Goal: Feedback & Contribution: Contribute content

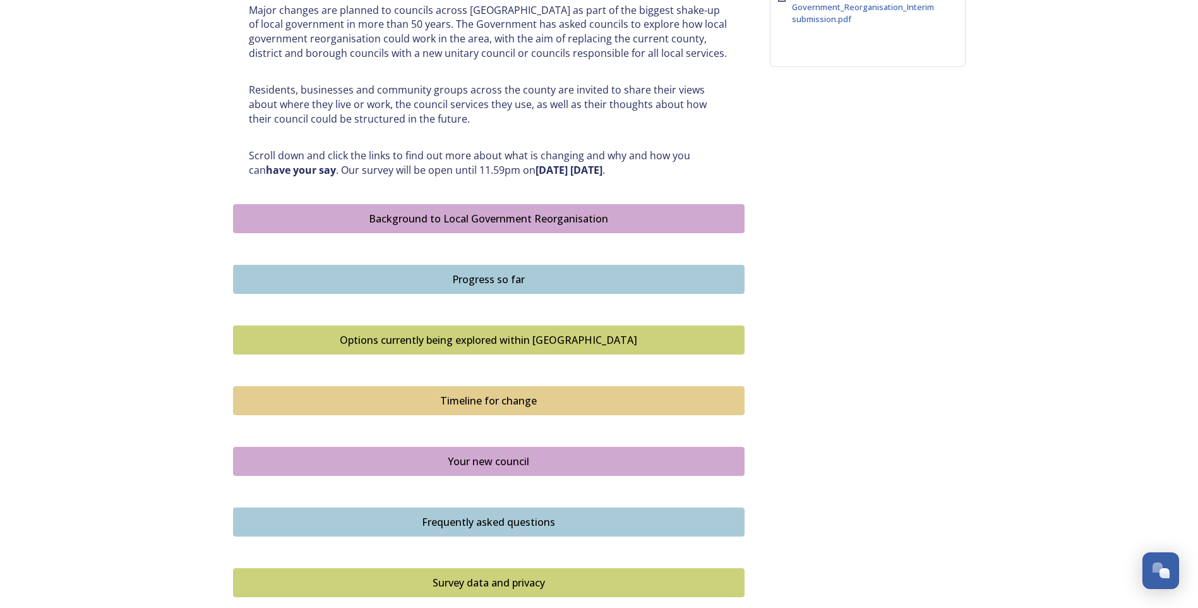
scroll to position [569, 0]
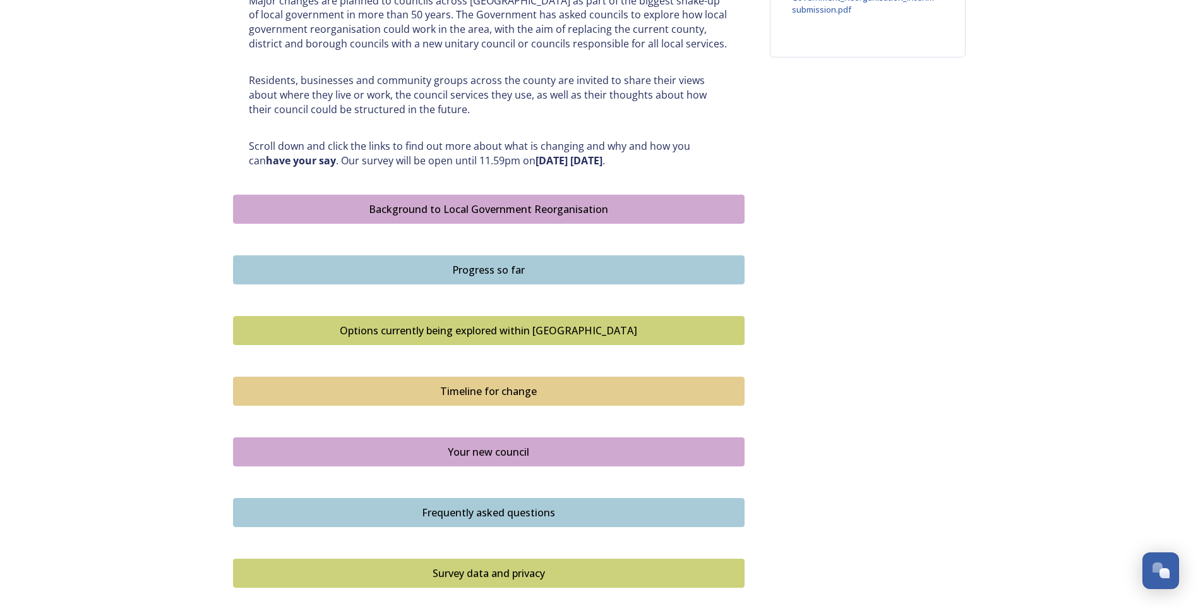
click at [515, 206] on div "Background to Local Government Reorganisation" at bounding box center [489, 209] width 498 height 15
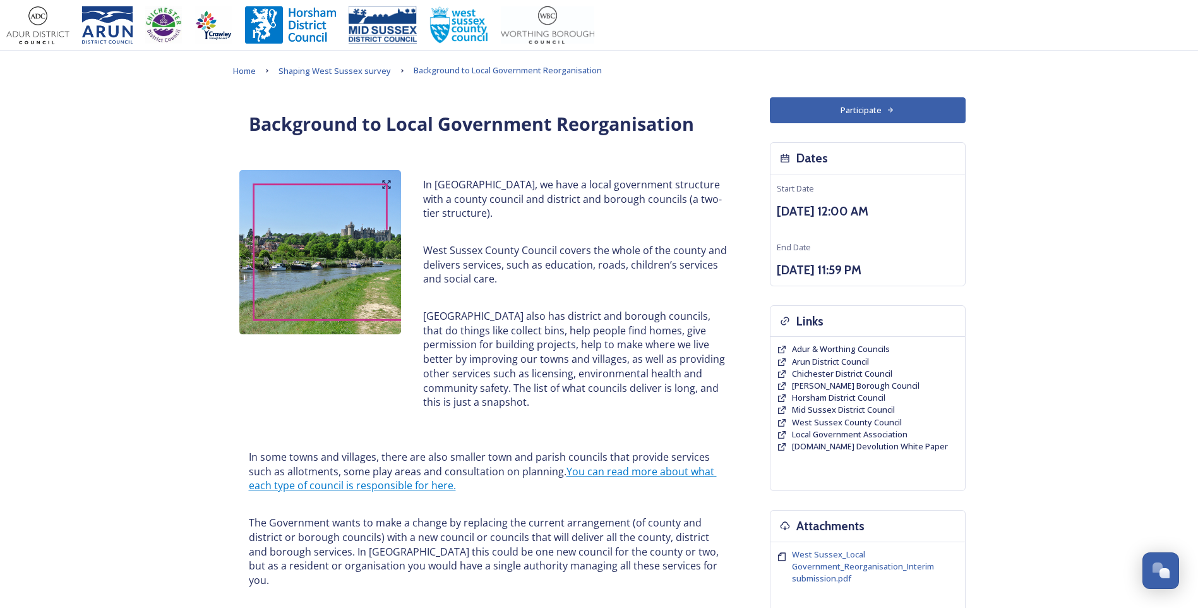
click at [401, 138] on div "Background to Local Government Reorganisation" at bounding box center [488, 124] width 499 height 41
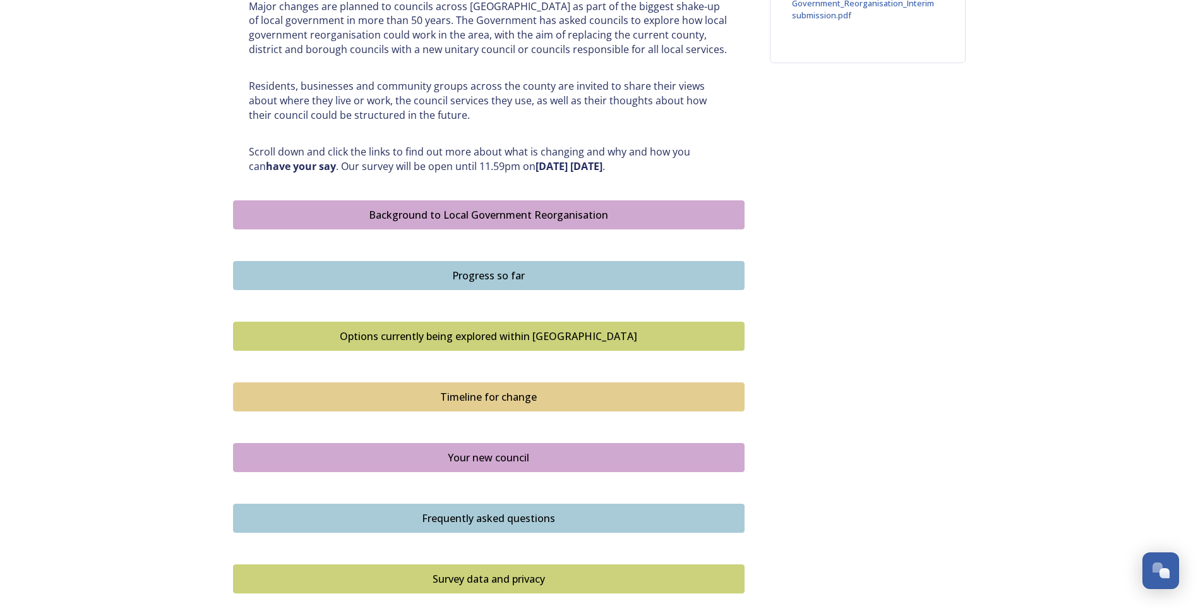
scroll to position [569, 0]
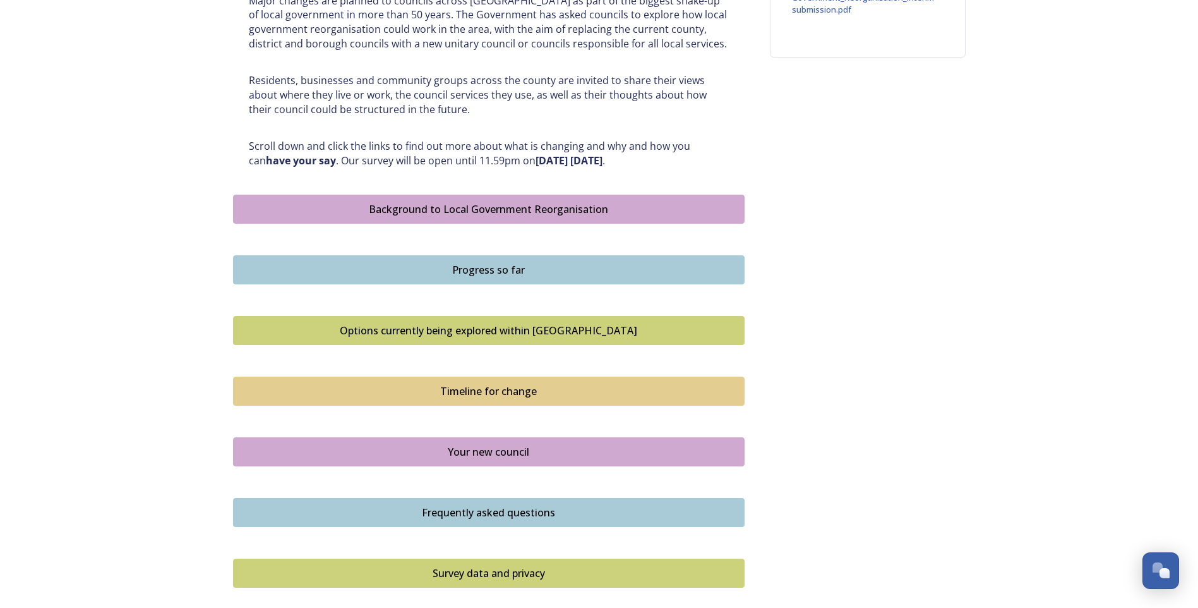
click at [507, 273] on div "Progress so far" at bounding box center [489, 269] width 498 height 15
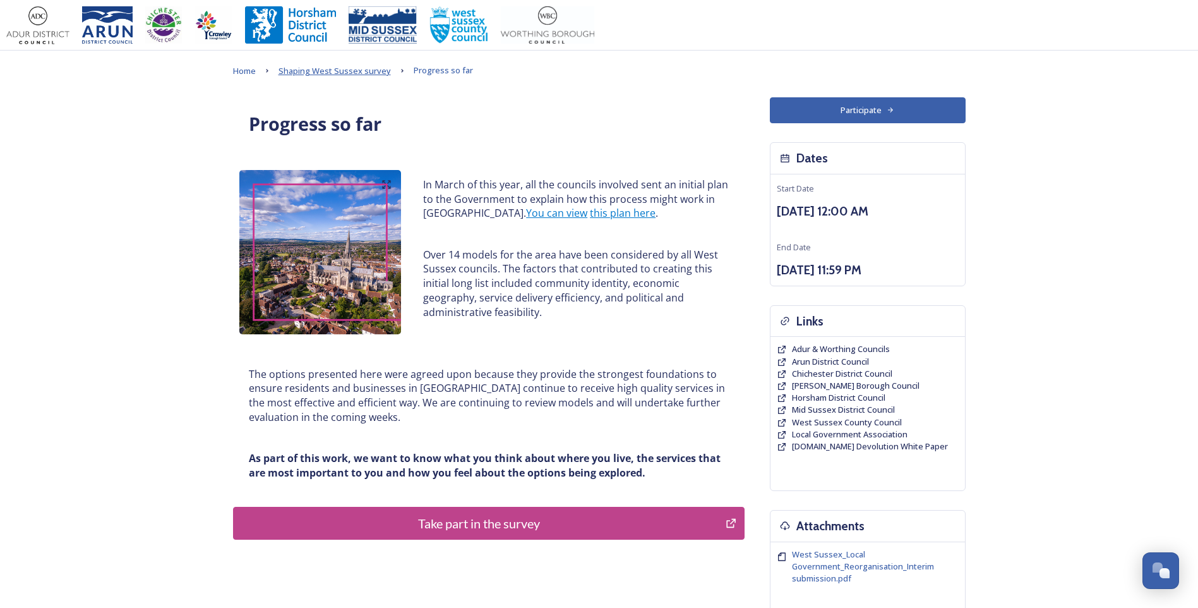
click at [347, 73] on span "Shaping West Sussex survey" at bounding box center [335, 70] width 112 height 11
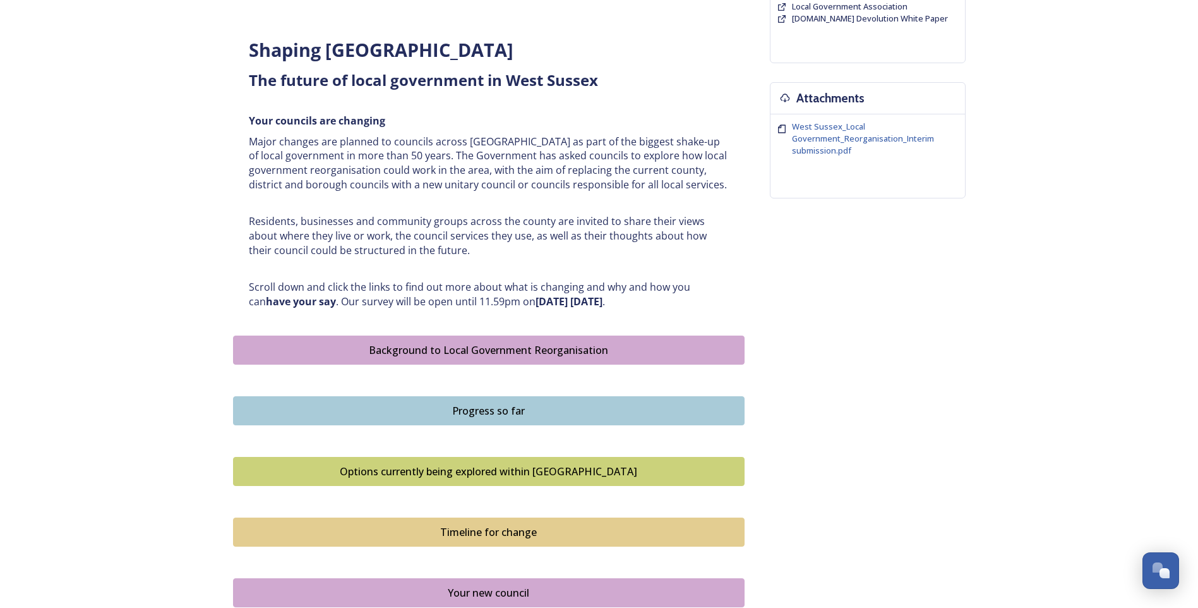
scroll to position [569, 0]
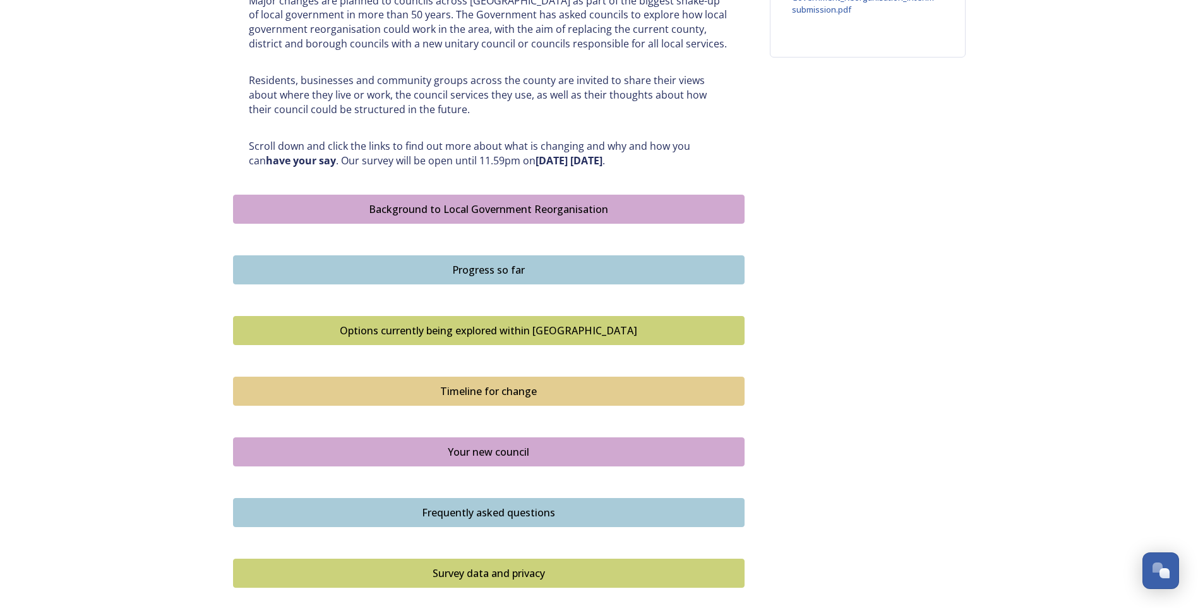
click at [517, 389] on div "Timeline for change" at bounding box center [489, 390] width 498 height 15
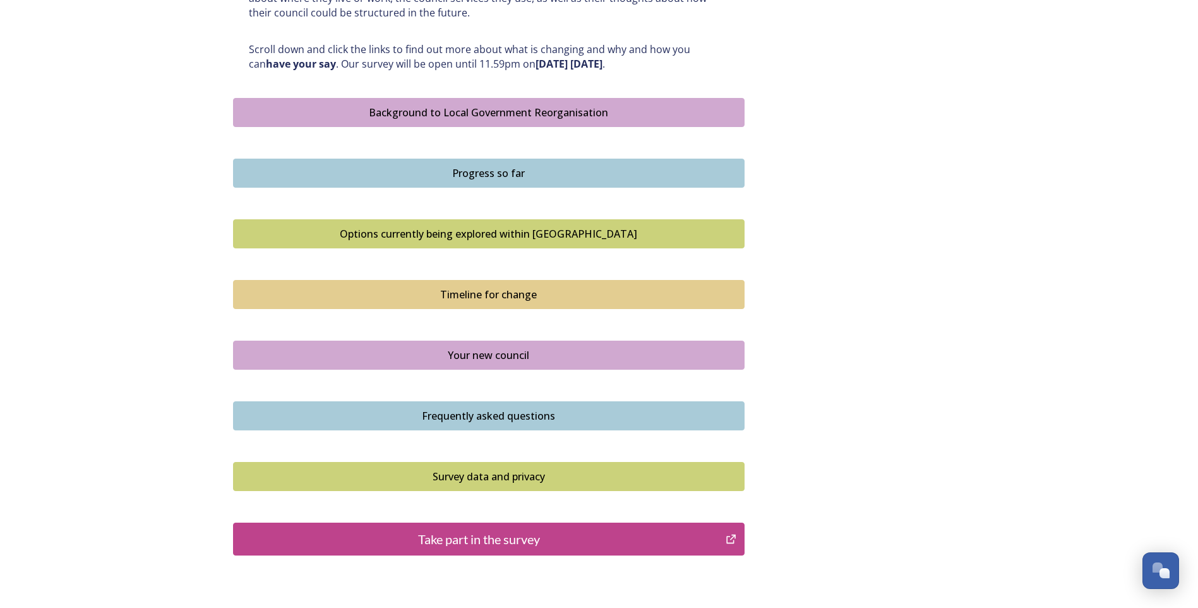
scroll to position [752, 0]
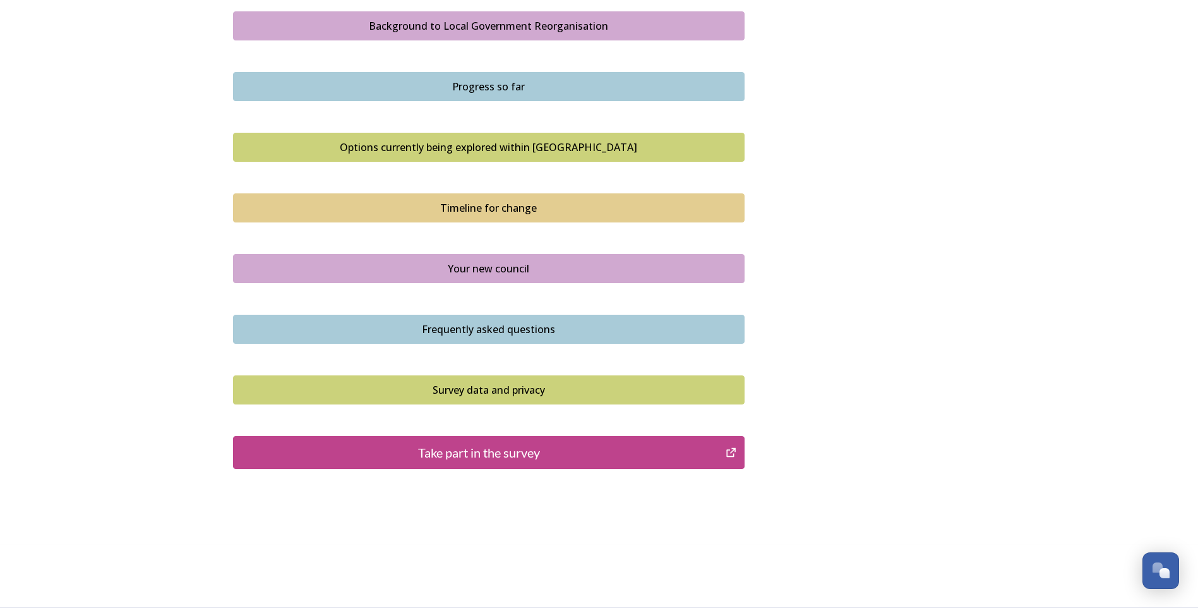
click at [510, 275] on div "Your new council" at bounding box center [489, 268] width 498 height 15
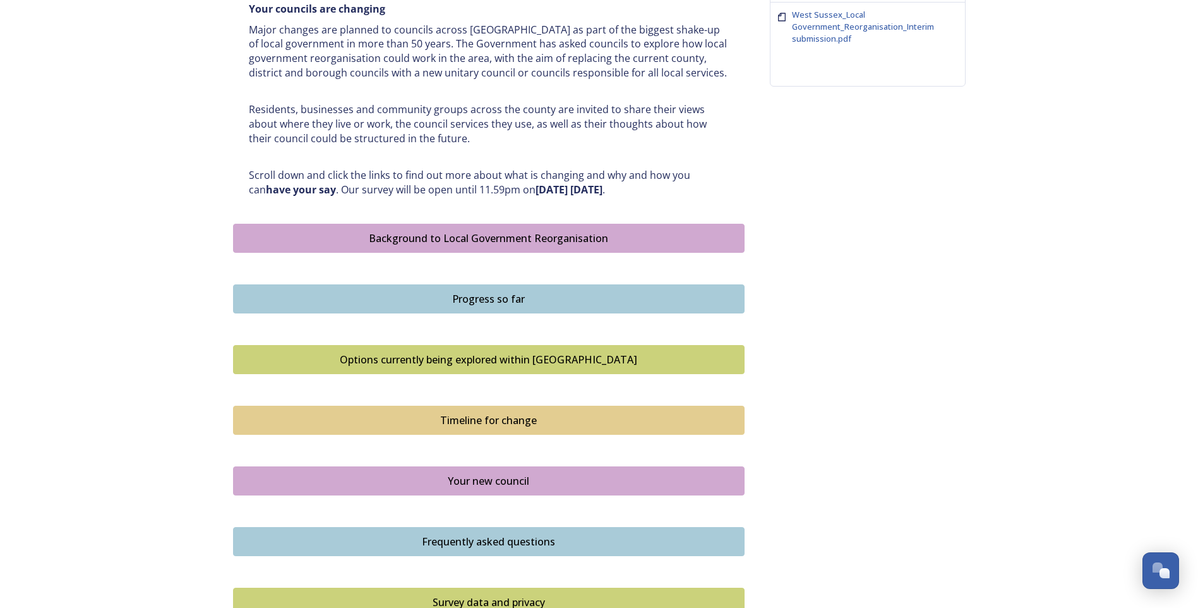
scroll to position [632, 0]
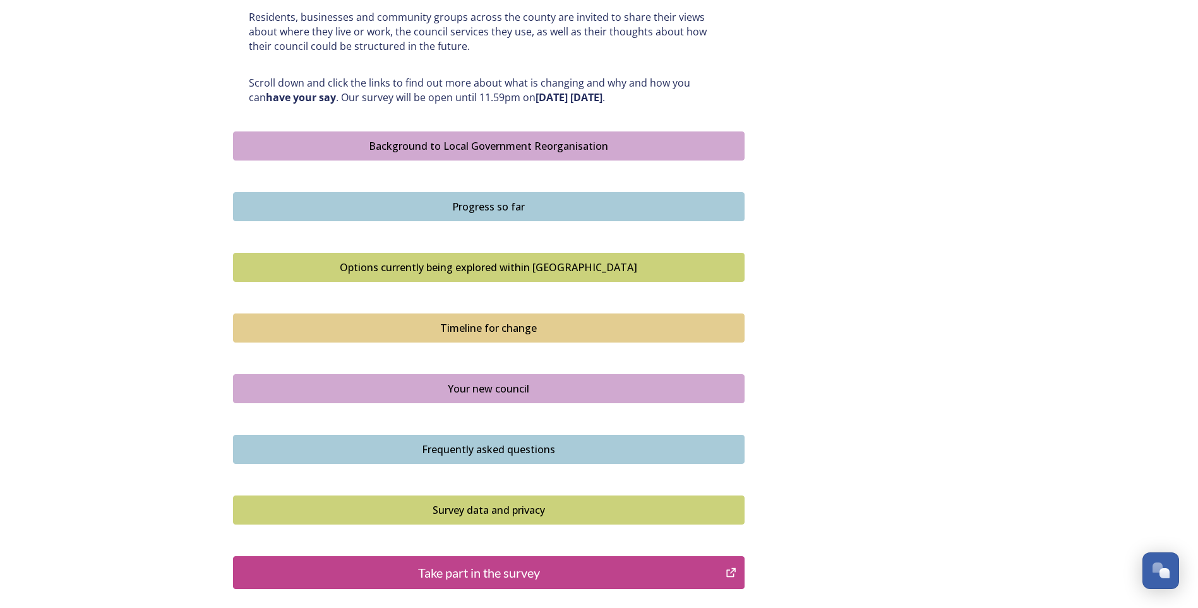
click at [509, 339] on button "Timeline for change" at bounding box center [489, 327] width 512 height 29
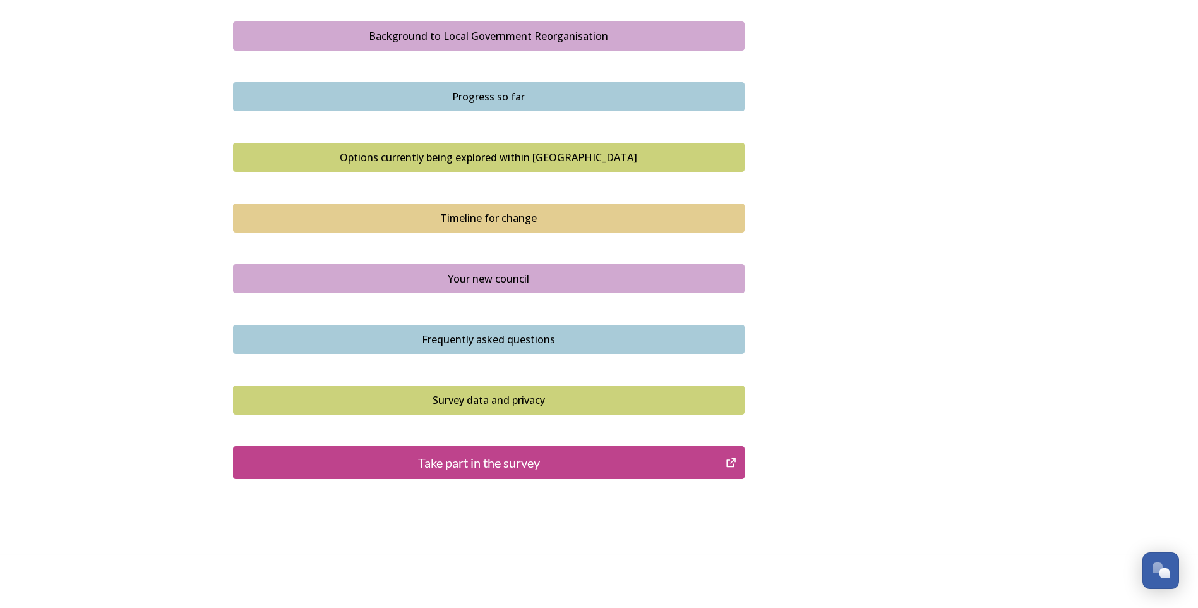
scroll to position [752, 0]
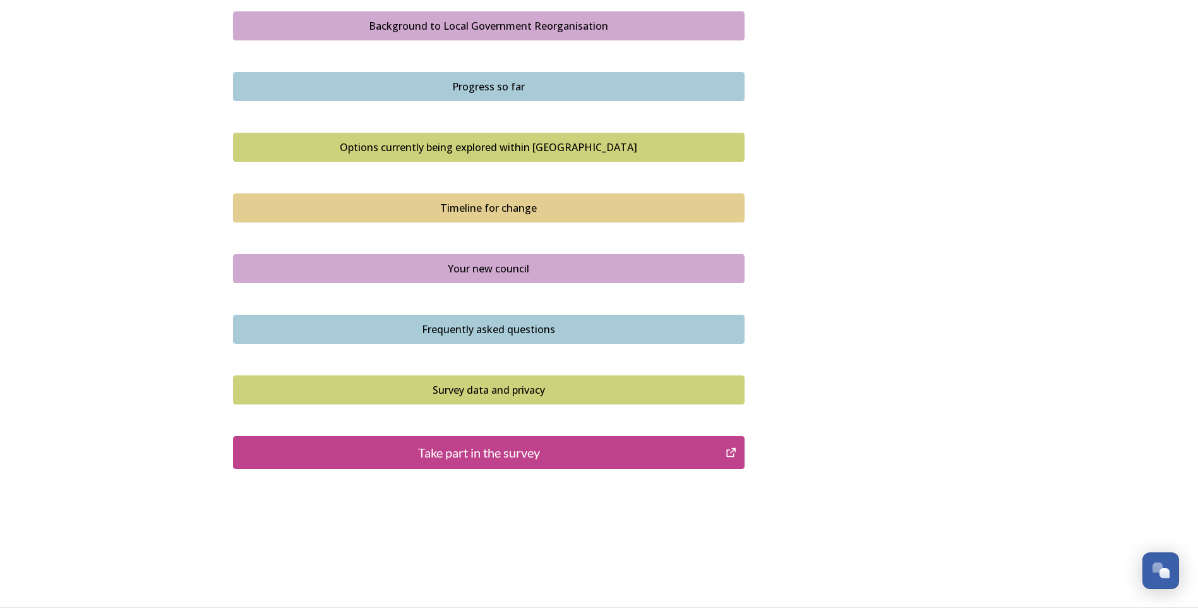
click at [490, 397] on div "Survey data and privacy" at bounding box center [489, 389] width 498 height 15
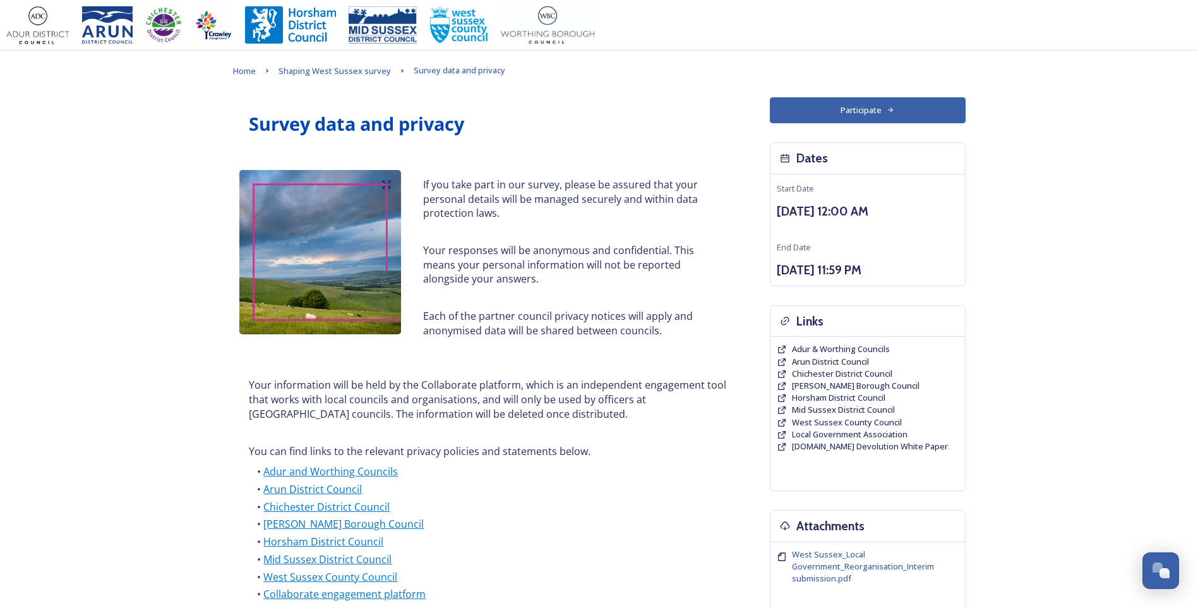
click at [851, 112] on button "Participate" at bounding box center [868, 110] width 196 height 26
click at [846, 109] on button "Participate" at bounding box center [868, 110] width 196 height 26
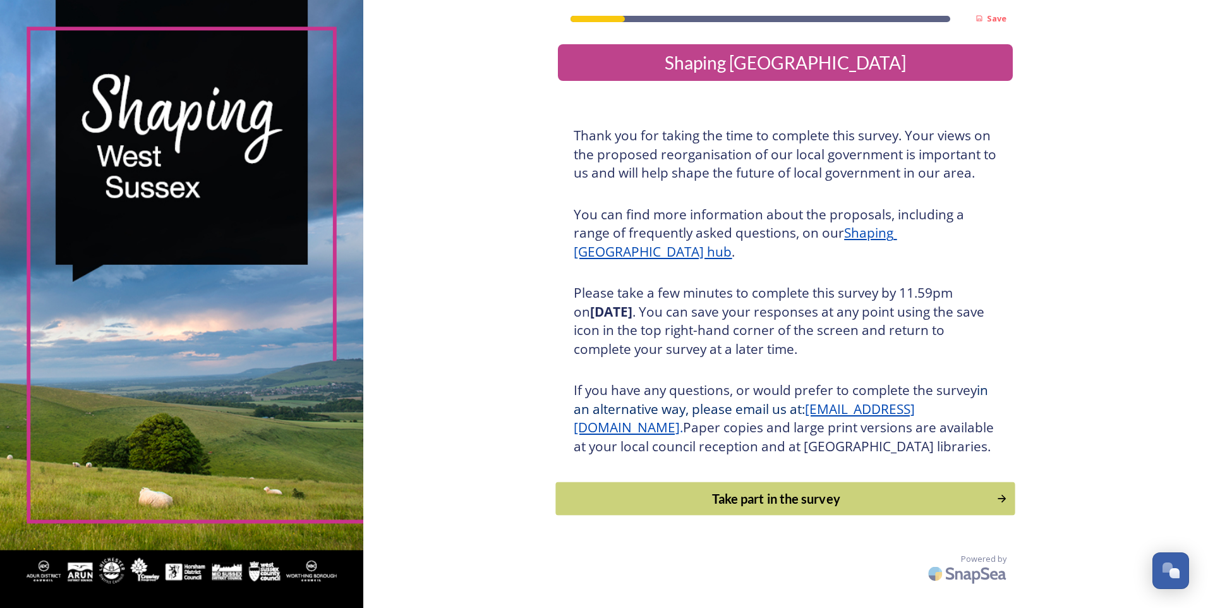
click at [766, 508] on div "Take part in the survey" at bounding box center [776, 498] width 427 height 19
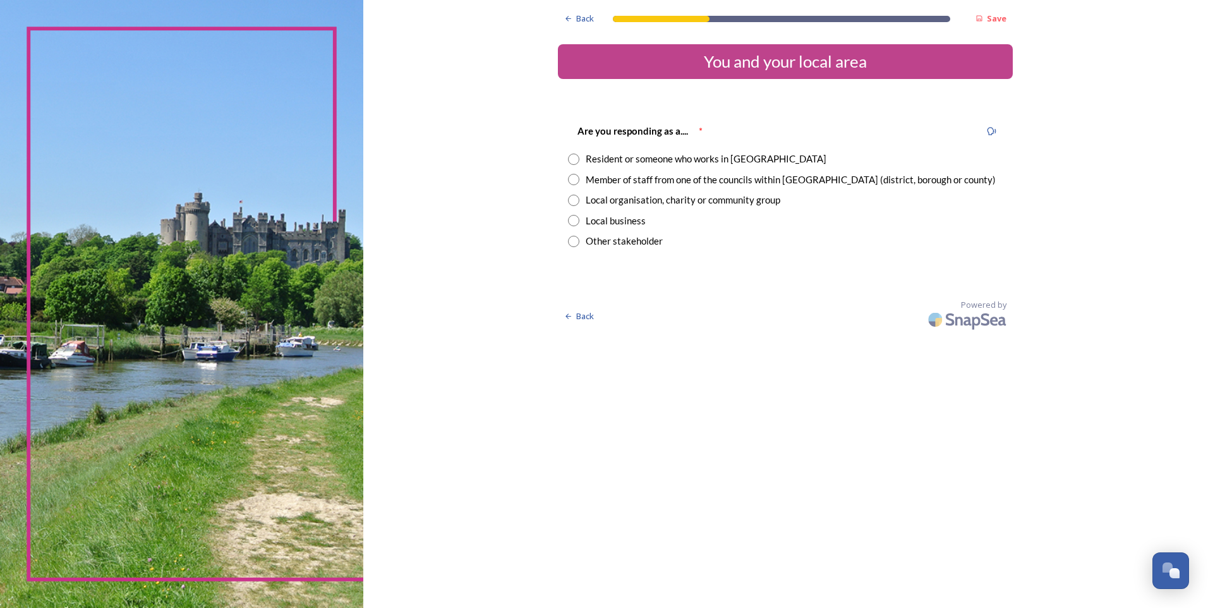
click at [571, 181] on input "radio" at bounding box center [573, 179] width 11 height 11
radio input "true"
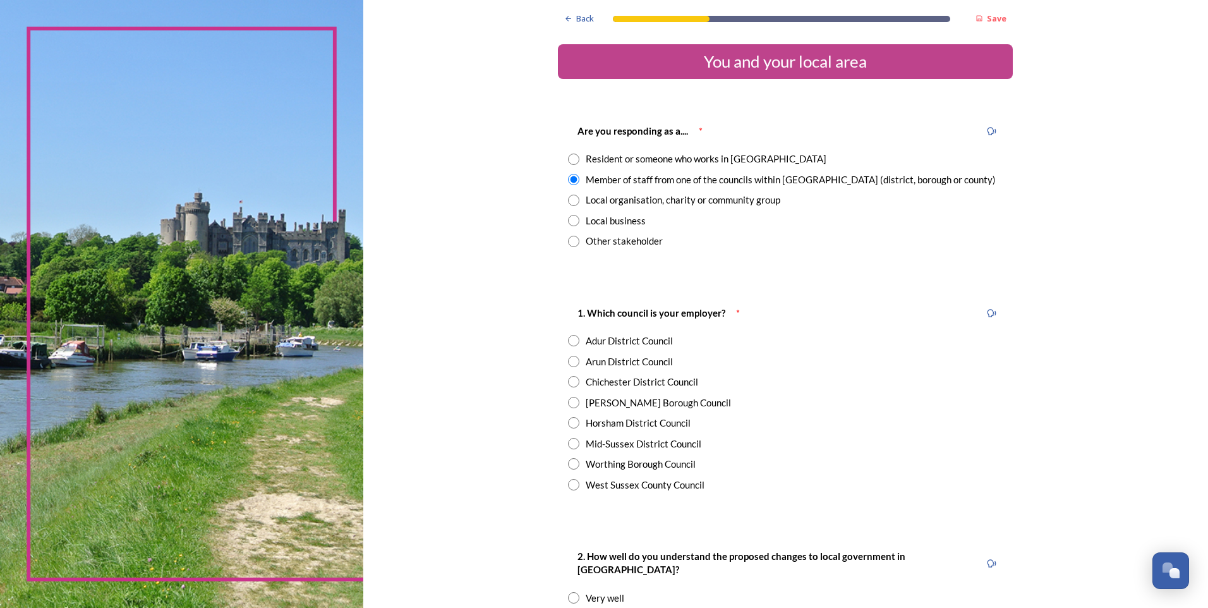
click at [570, 483] on input "radio" at bounding box center [573, 484] width 11 height 11
radio input "true"
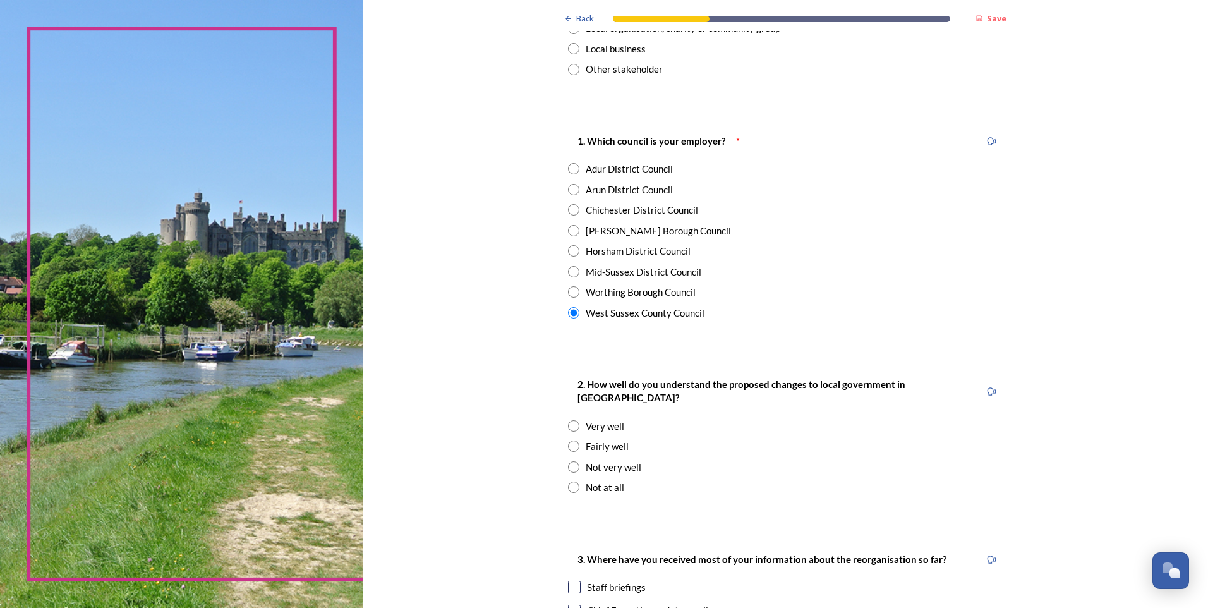
scroll to position [190, 0]
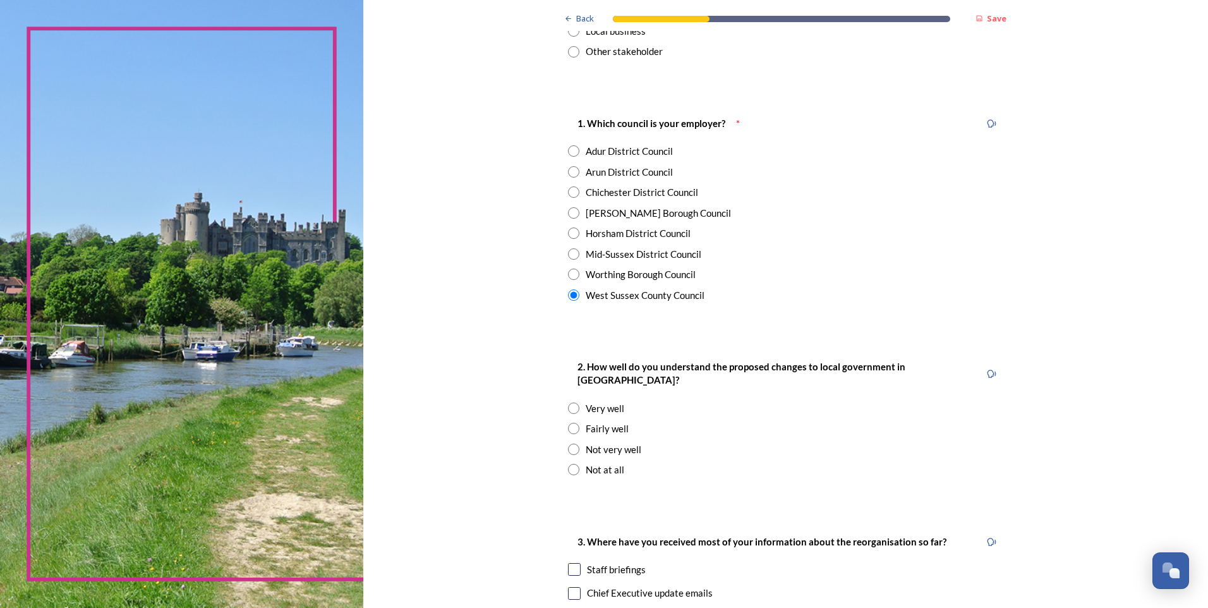
click at [568, 423] on input "radio" at bounding box center [573, 428] width 11 height 11
radio input "true"
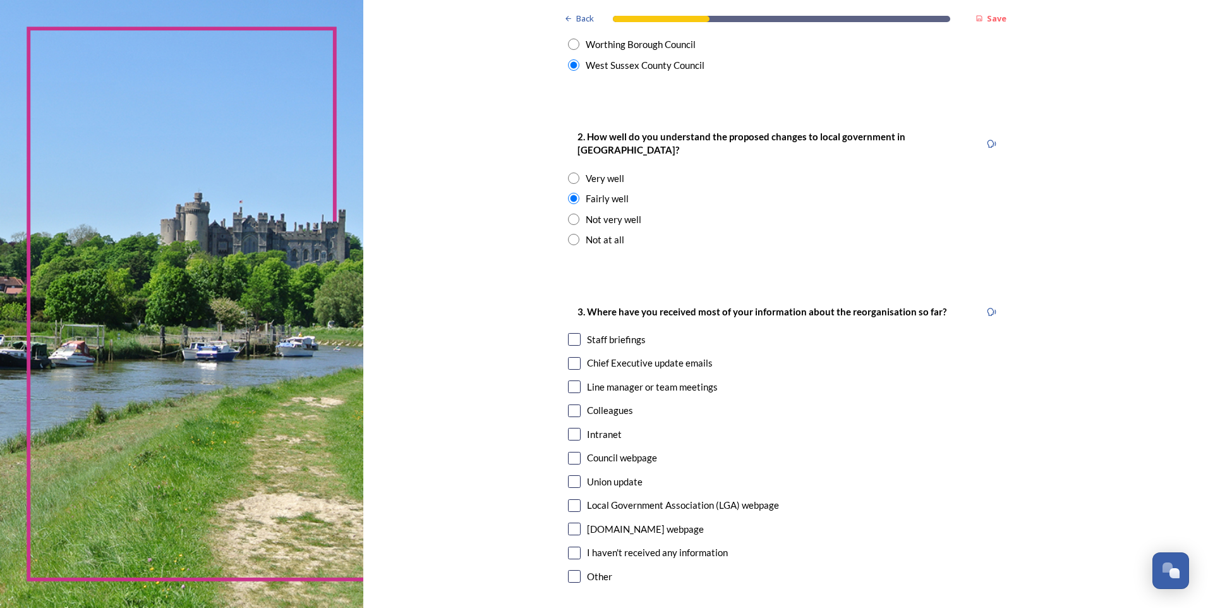
scroll to position [442, 0]
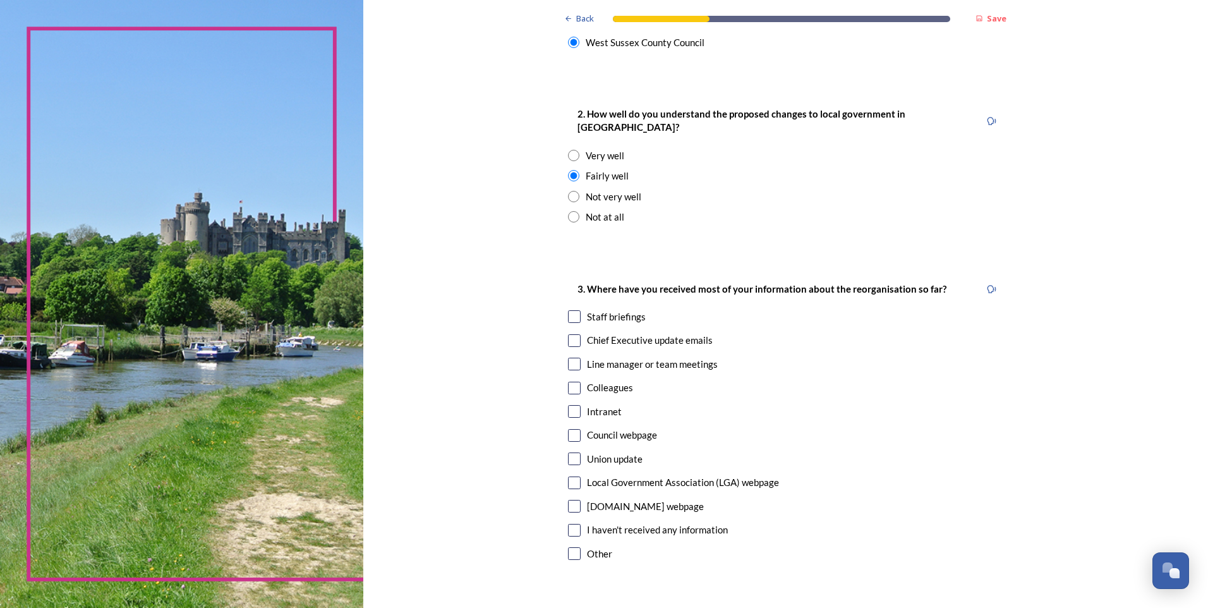
click at [570, 334] on input "checkbox" at bounding box center [574, 340] width 13 height 13
checkbox input "true"
click at [568, 358] on input "checkbox" at bounding box center [574, 364] width 13 height 13
checkbox input "true"
click at [568, 382] on input "checkbox" at bounding box center [574, 388] width 13 height 13
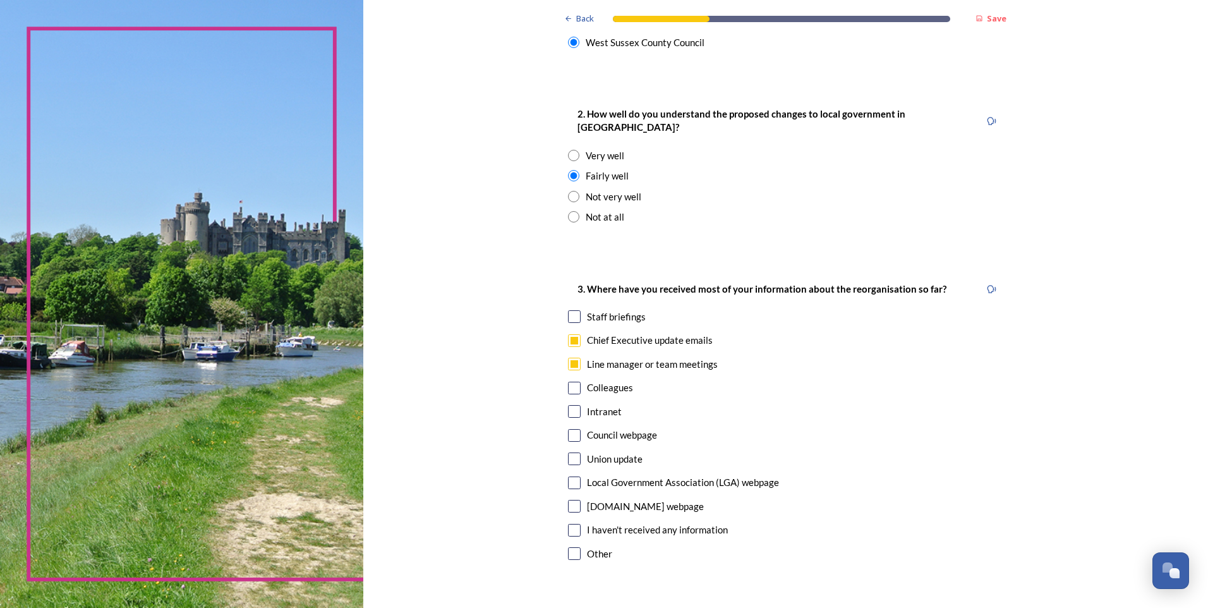
checkbox input "true"
click at [568, 405] on input "checkbox" at bounding box center [574, 411] width 13 height 13
checkbox input "true"
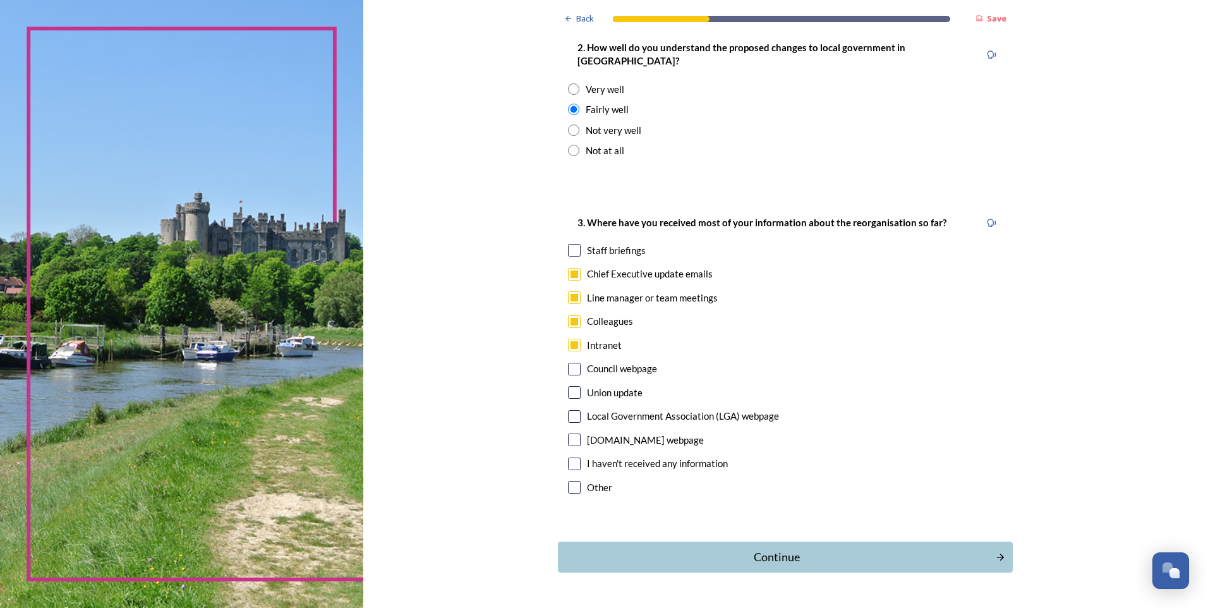
scroll to position [533, 0]
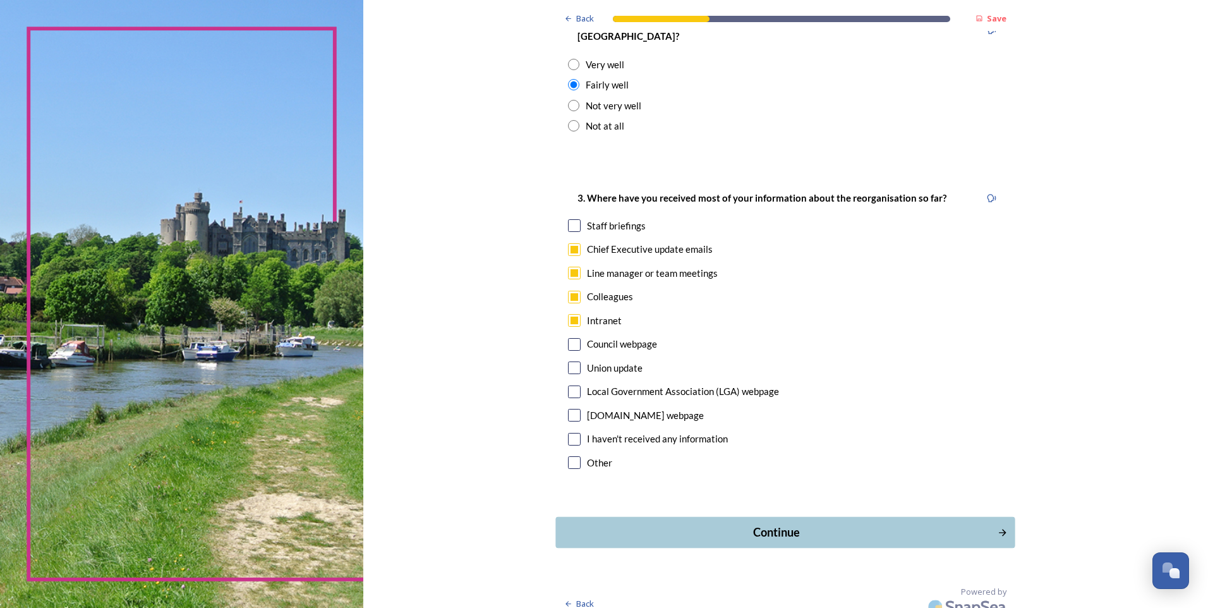
click at [792, 526] on div "Continue" at bounding box center [777, 532] width 428 height 17
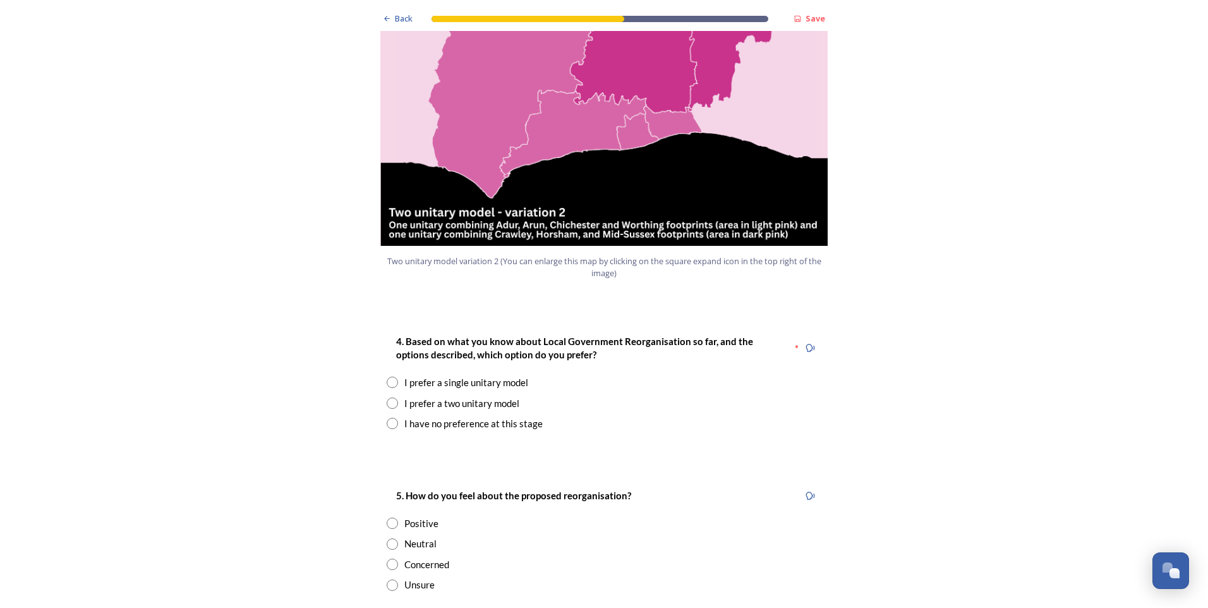
scroll to position [1453, 0]
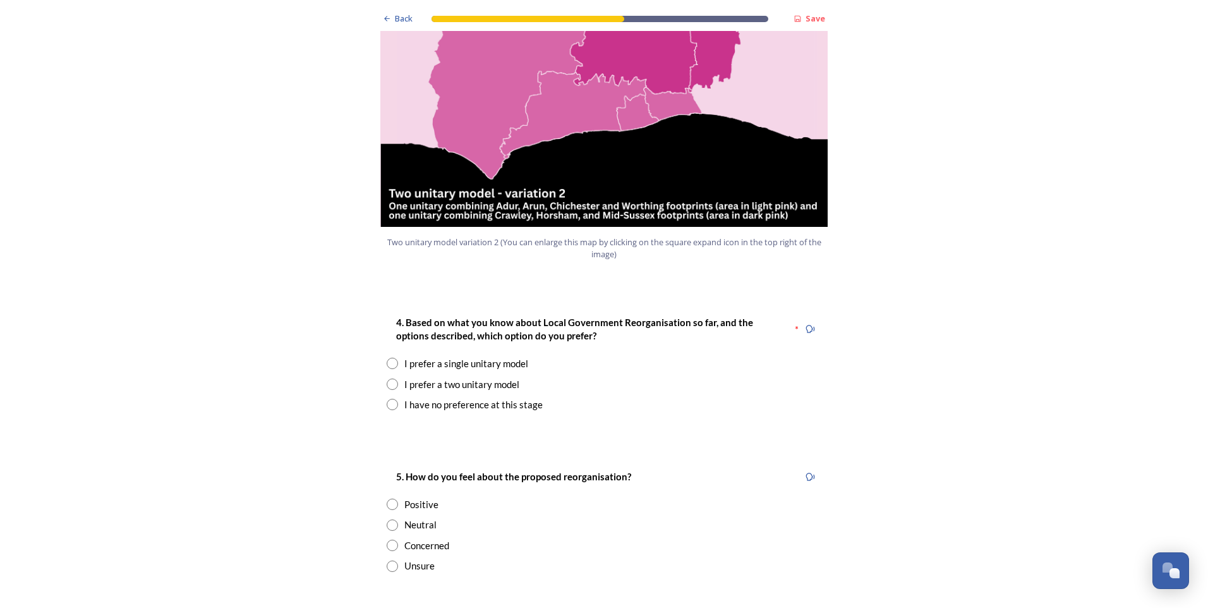
click at [392, 358] on input "radio" at bounding box center [392, 363] width 11 height 11
radio input "true"
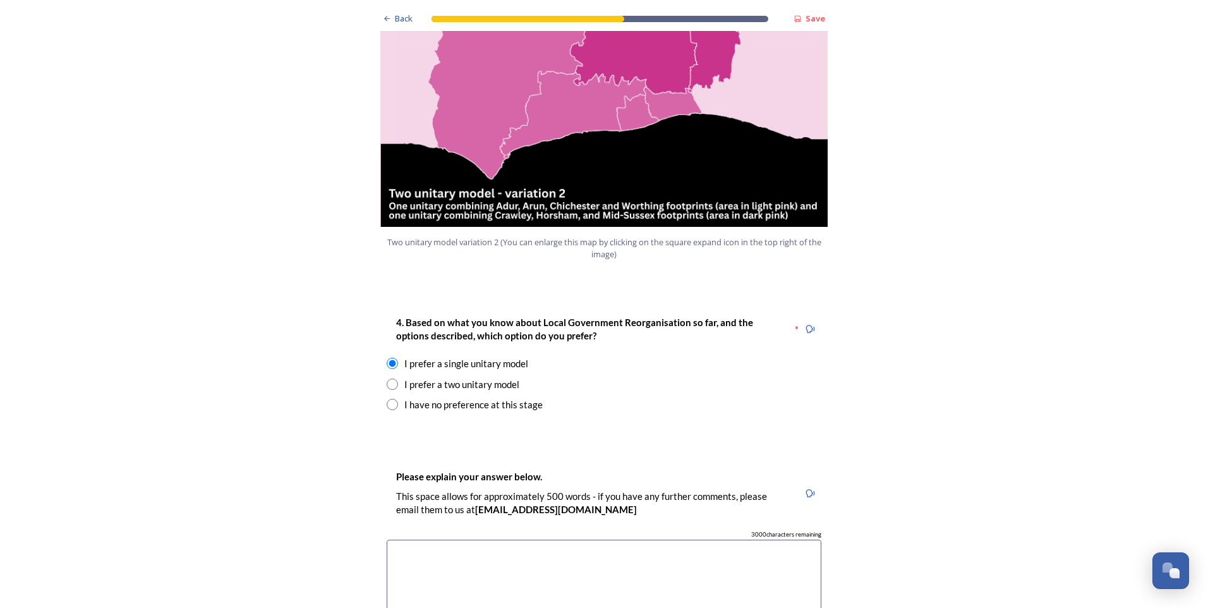
scroll to position [1516, 0]
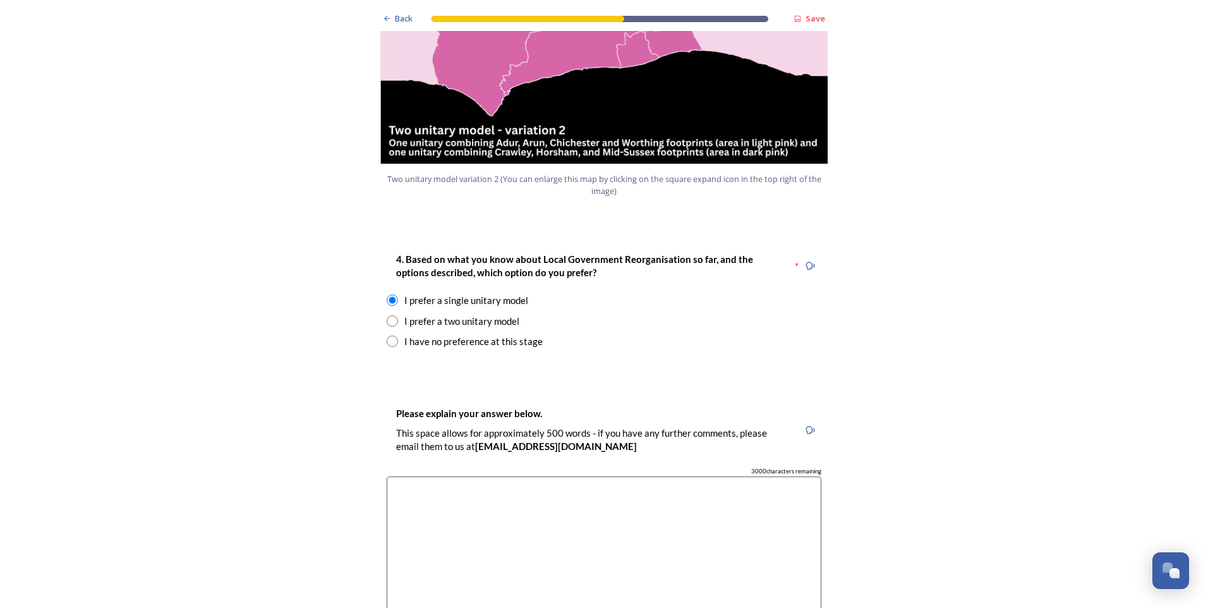
click at [548, 476] on textarea at bounding box center [604, 547] width 435 height 142
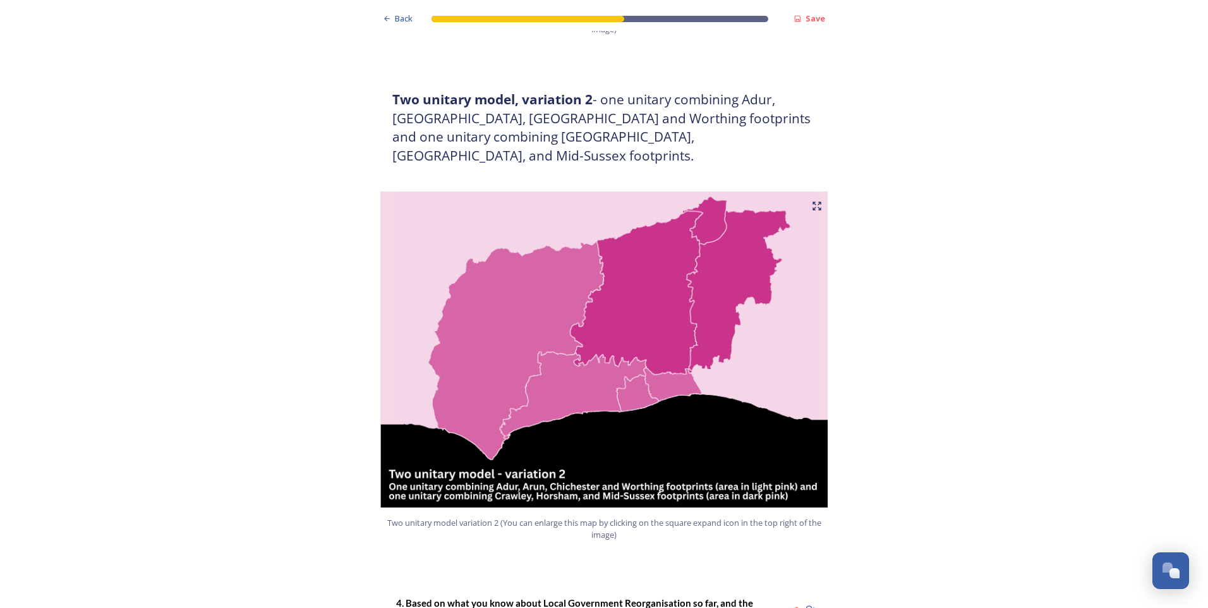
scroll to position [1453, 0]
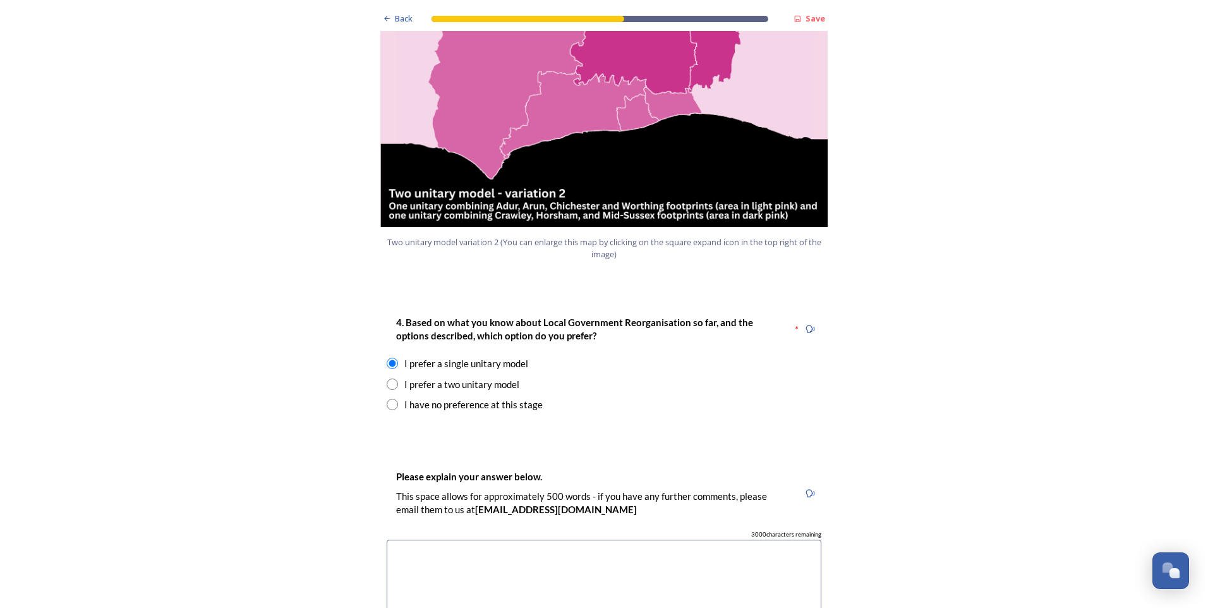
click at [445, 540] on textarea at bounding box center [604, 611] width 435 height 142
click at [669, 540] on textarea "Having a single unitary authority would be a good opportunity" at bounding box center [604, 611] width 435 height 142
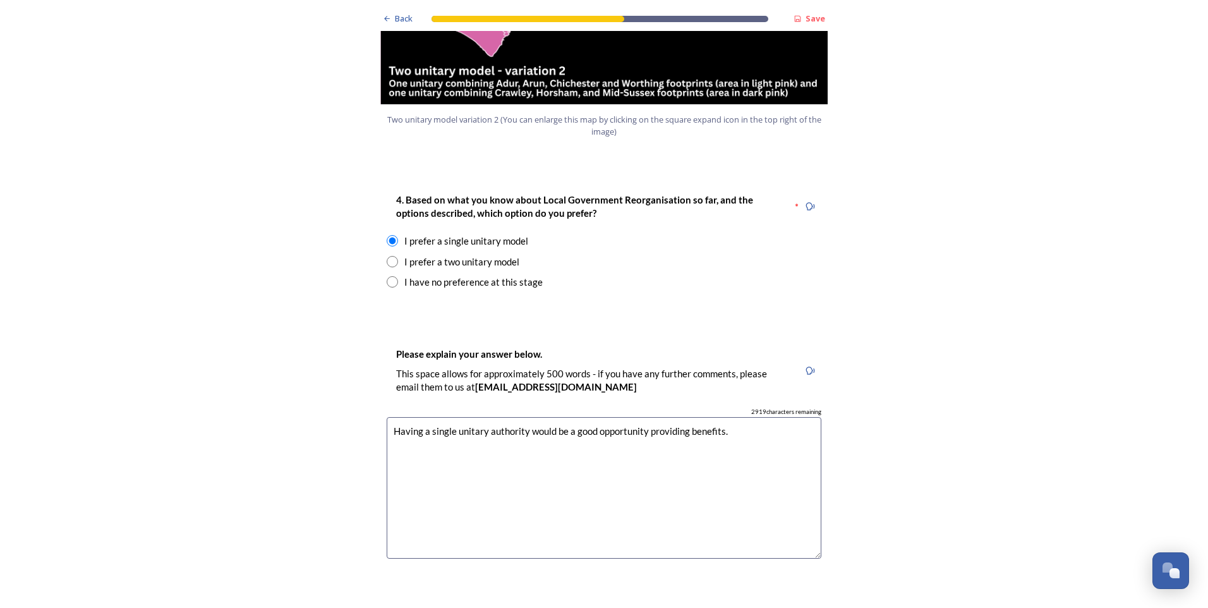
scroll to position [1579, 0]
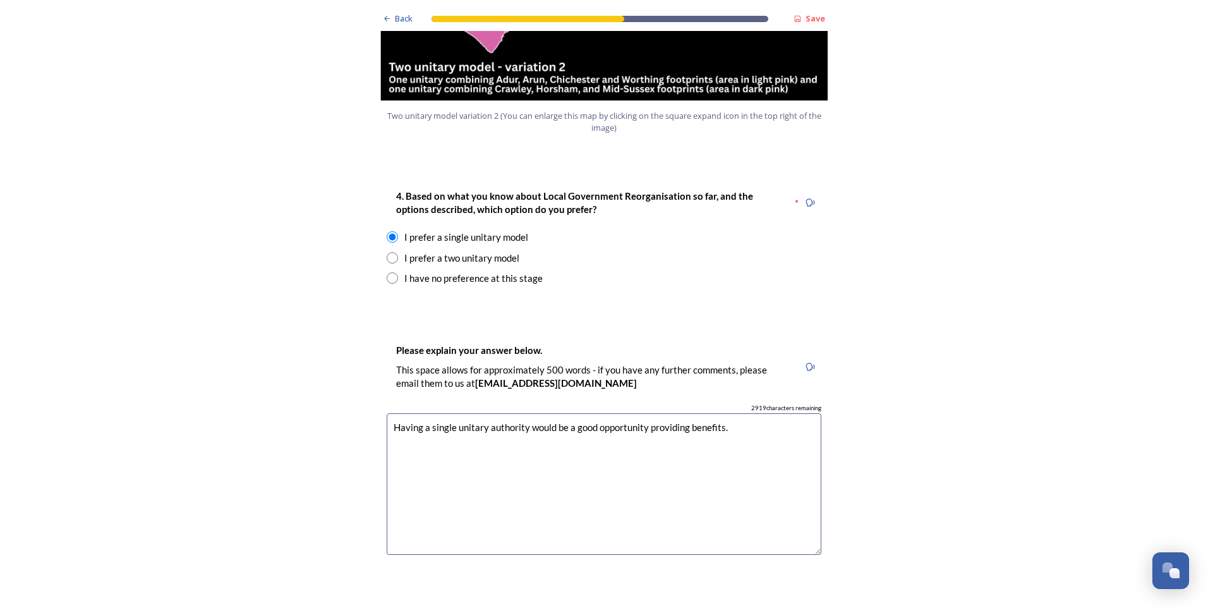
click at [745, 413] on textarea "Having a single unitary authority would be a good opportunity providing benefit…" at bounding box center [604, 484] width 435 height 142
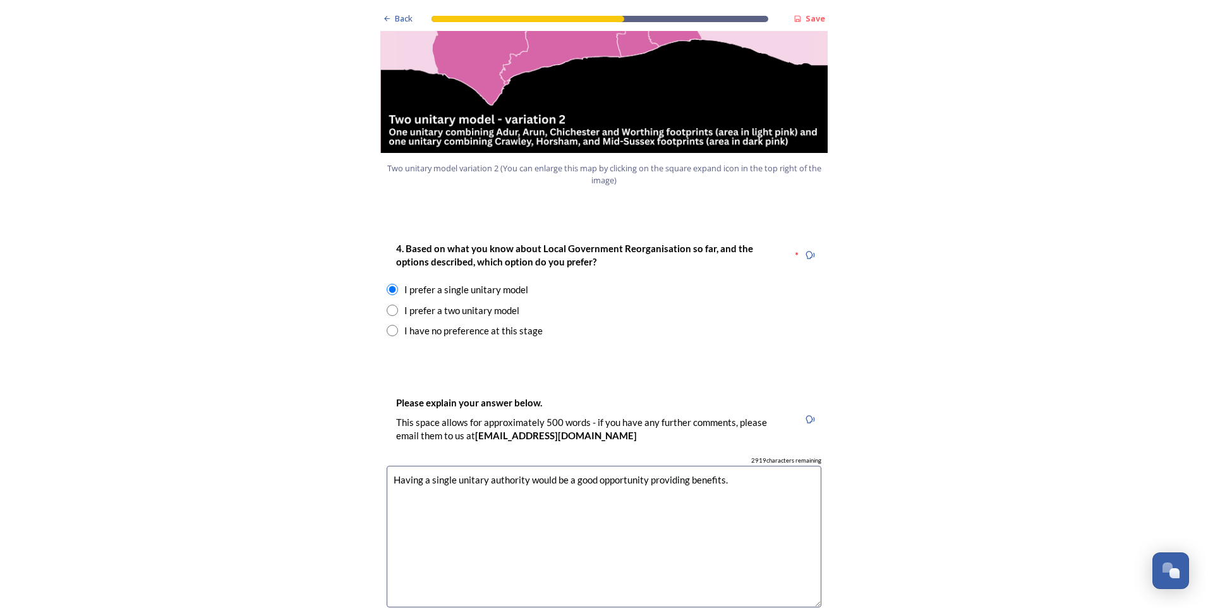
scroll to position [1516, 0]
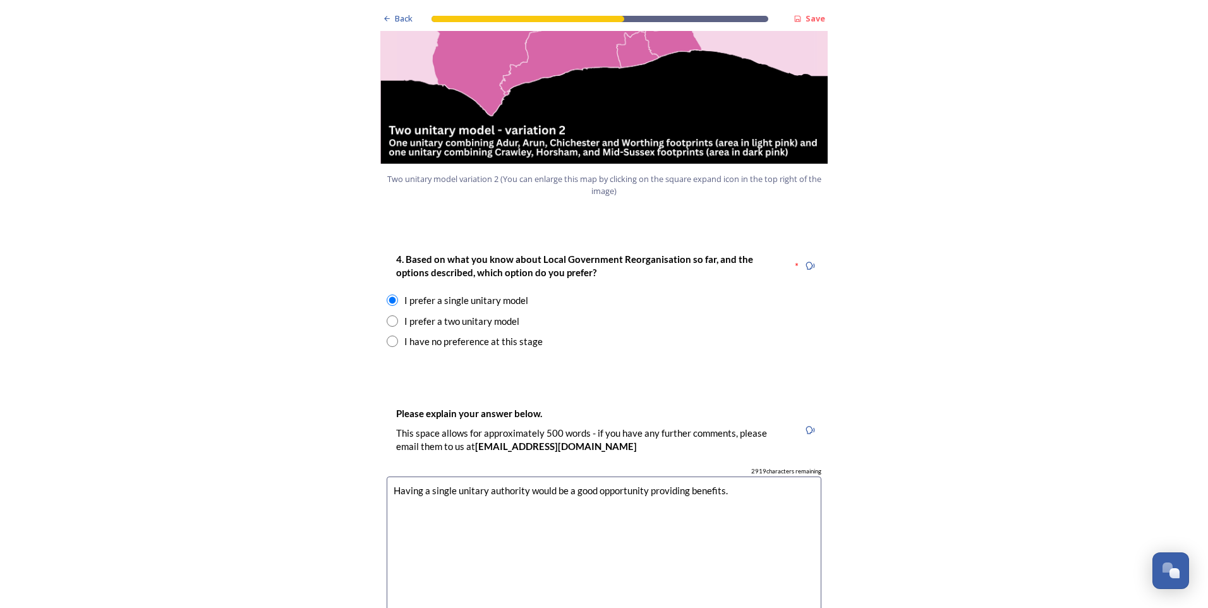
click at [736, 476] on textarea "Having a single unitary authority would be a good opportunity providing benefit…" at bounding box center [604, 547] width 435 height 142
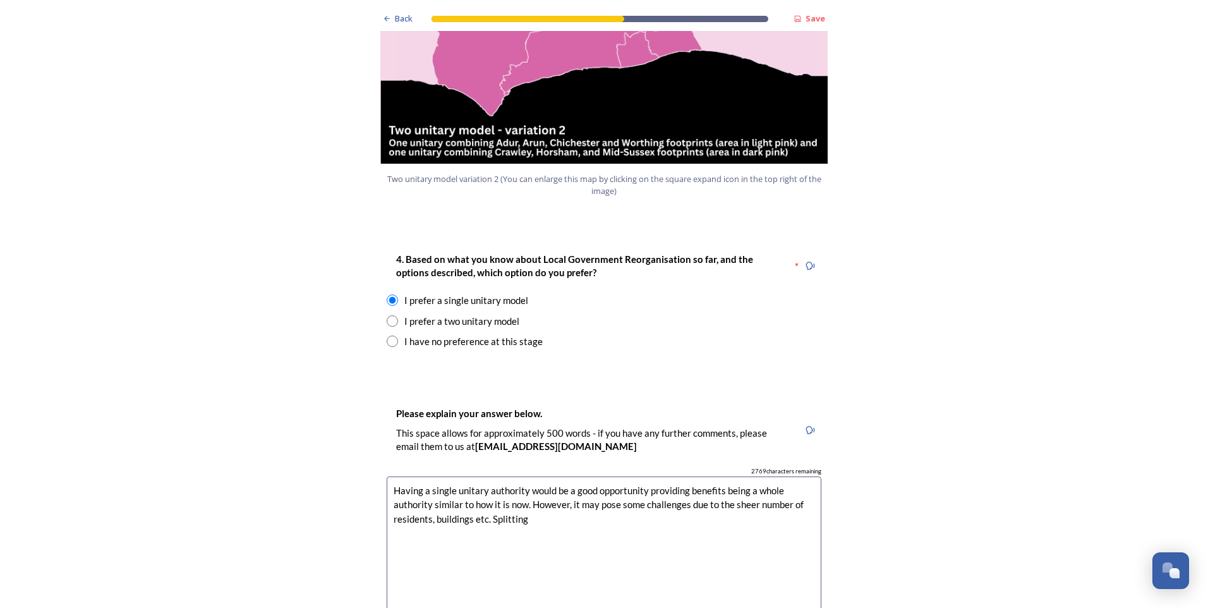
click at [581, 481] on textarea "Having a single unitary authority would be a good opportunity providing benefit…" at bounding box center [604, 547] width 435 height 142
click at [653, 482] on textarea "Having a single unitary authority would be a good opportunity providing benefit…" at bounding box center [604, 547] width 435 height 142
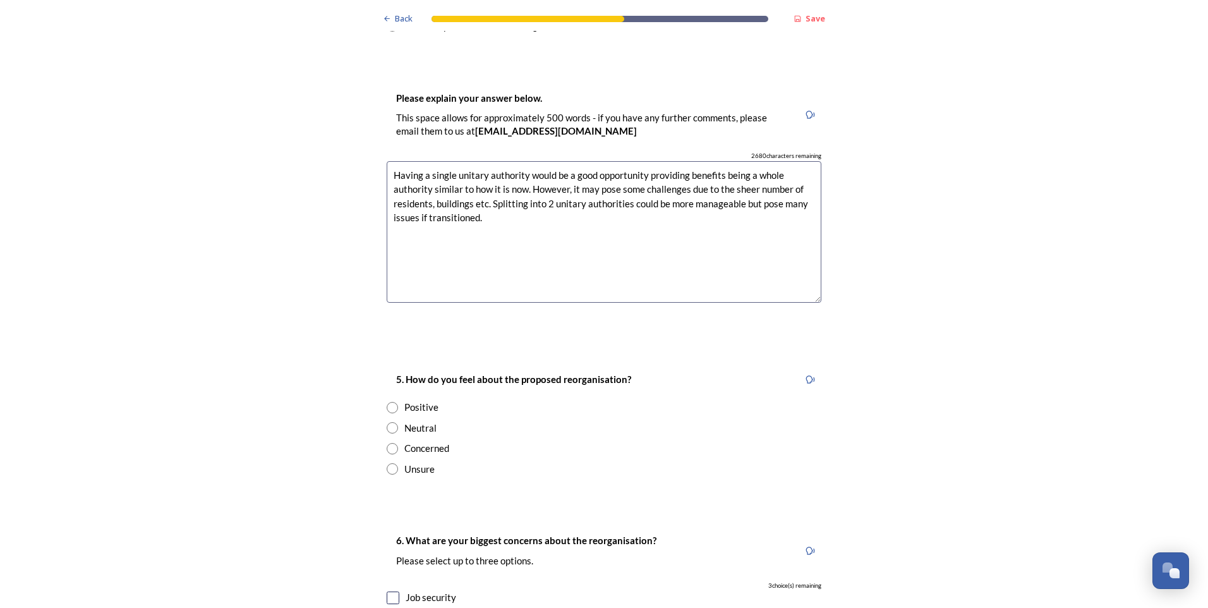
scroll to position [1832, 0]
type textarea "Having a single unitary authority would be a good opportunity providing benefit…"
click at [387, 421] on input "radio" at bounding box center [392, 426] width 11 height 11
radio input "true"
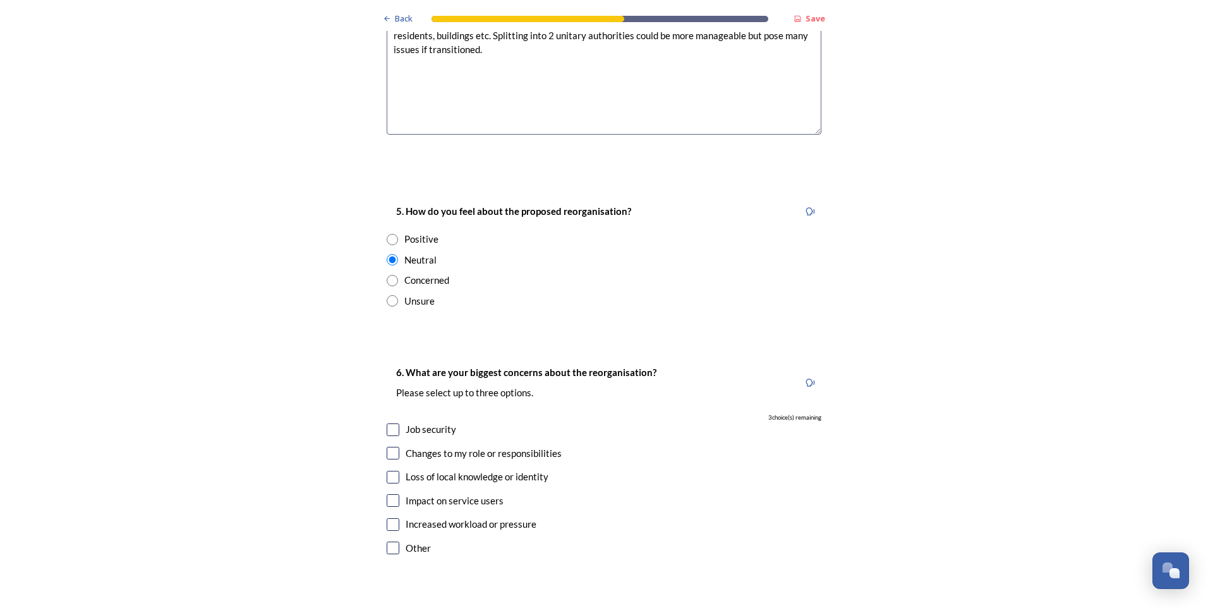
scroll to position [2022, 0]
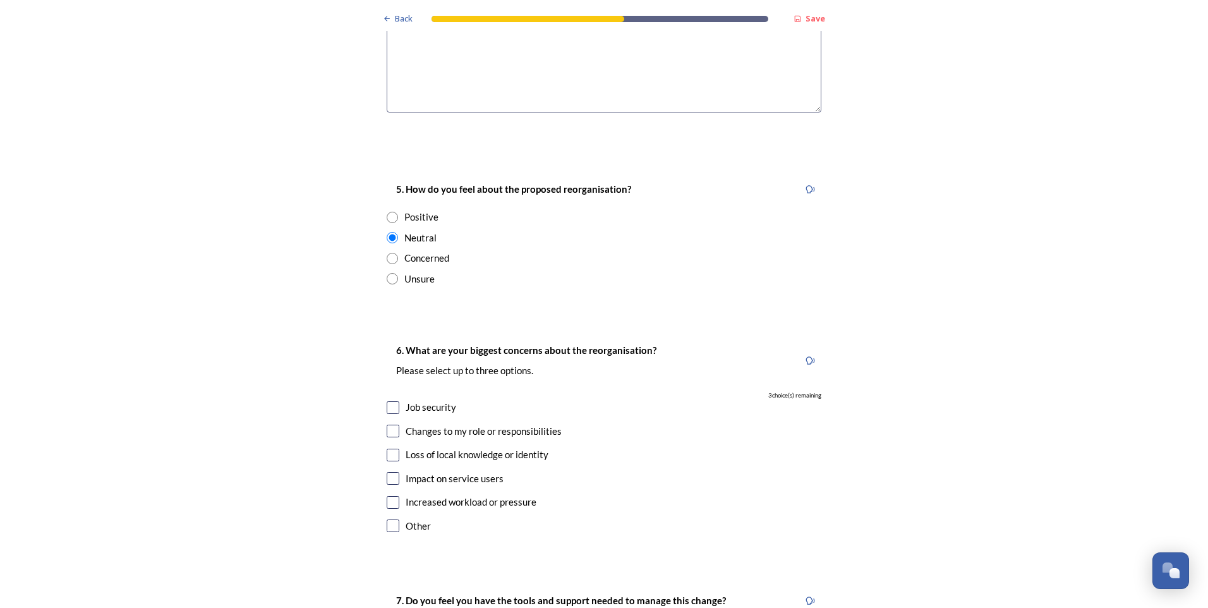
click at [390, 401] on input "checkbox" at bounding box center [393, 407] width 13 height 13
checkbox input "true"
click at [390, 472] on input "checkbox" at bounding box center [393, 478] width 13 height 13
checkbox input "true"
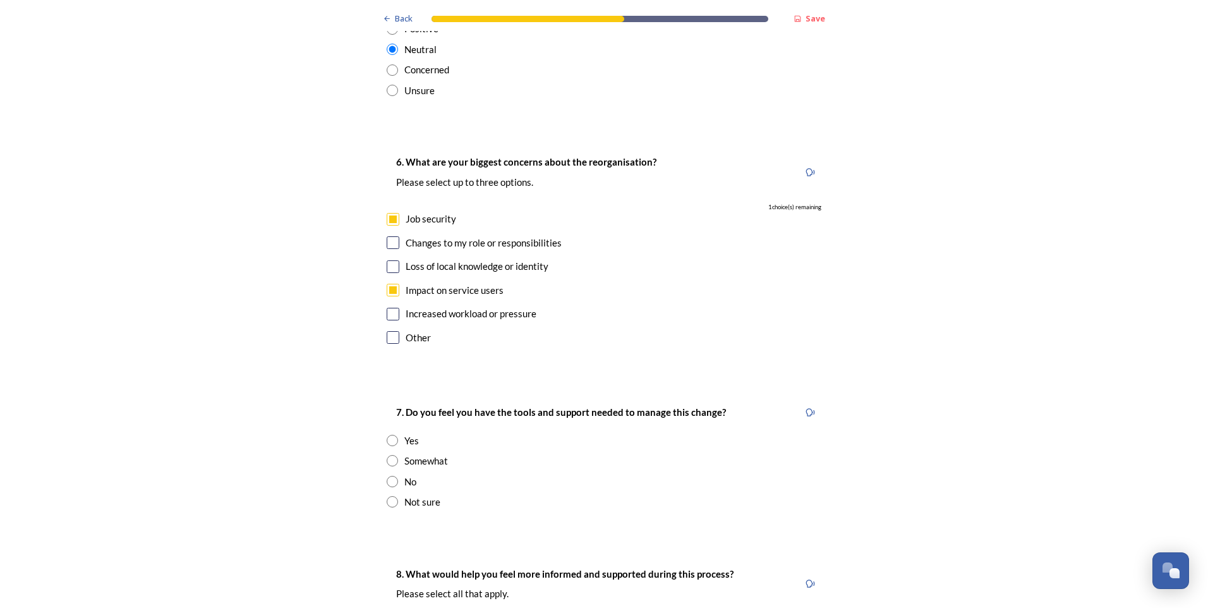
scroll to position [2211, 0]
click at [387, 235] on input "checkbox" at bounding box center [393, 241] width 13 height 13
checkbox input "true"
click at [387, 306] on input "checkbox" at bounding box center [393, 312] width 13 height 13
checkbox input "false"
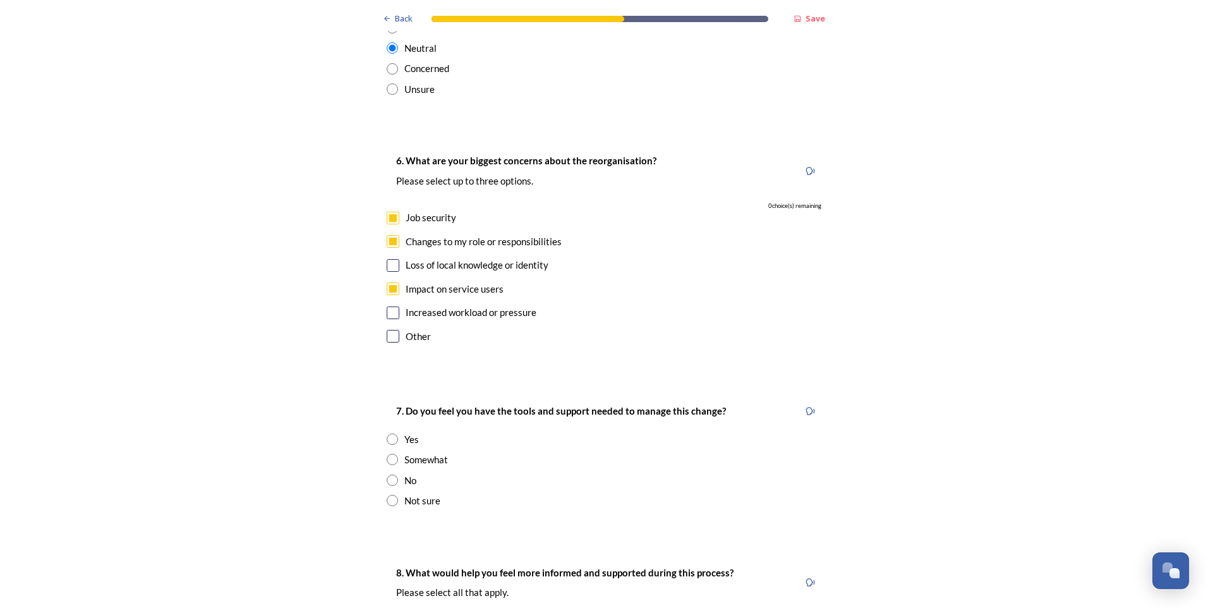
click at [389, 259] on input "checkbox" at bounding box center [393, 265] width 13 height 13
checkbox input "false"
click at [387, 306] on input "checkbox" at bounding box center [393, 312] width 13 height 13
checkbox input "false"
click at [389, 219] on div "6. What are your biggest concerns about the reorganisation? Please select up to…" at bounding box center [604, 249] width 455 height 219
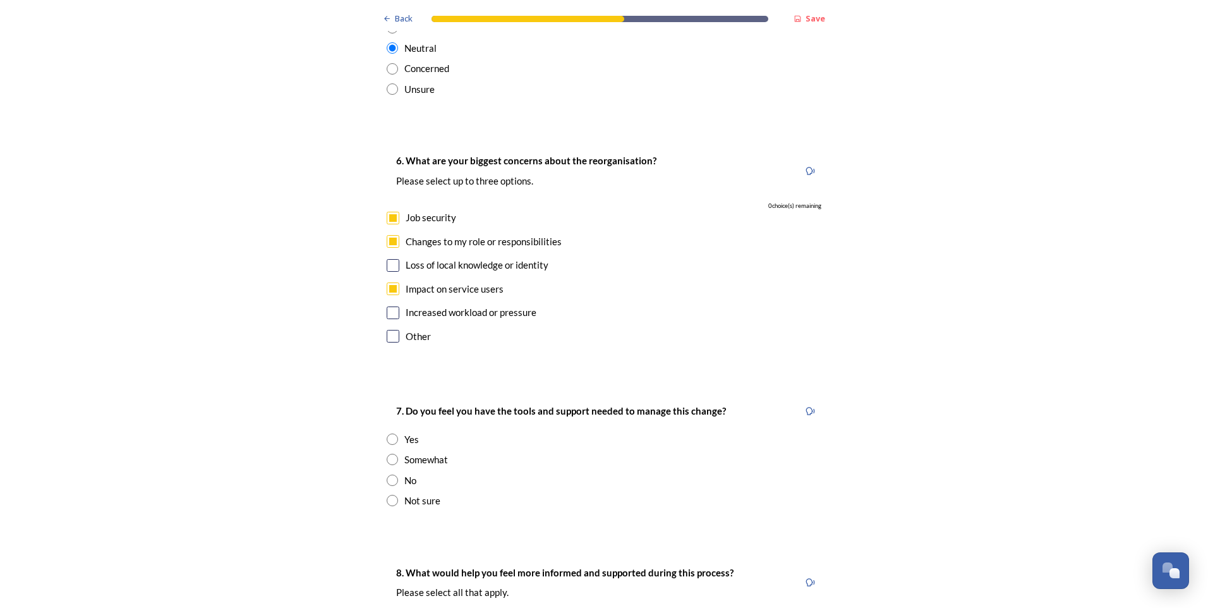
click at [394, 259] on input "checkbox" at bounding box center [393, 265] width 13 height 13
checkbox input "false"
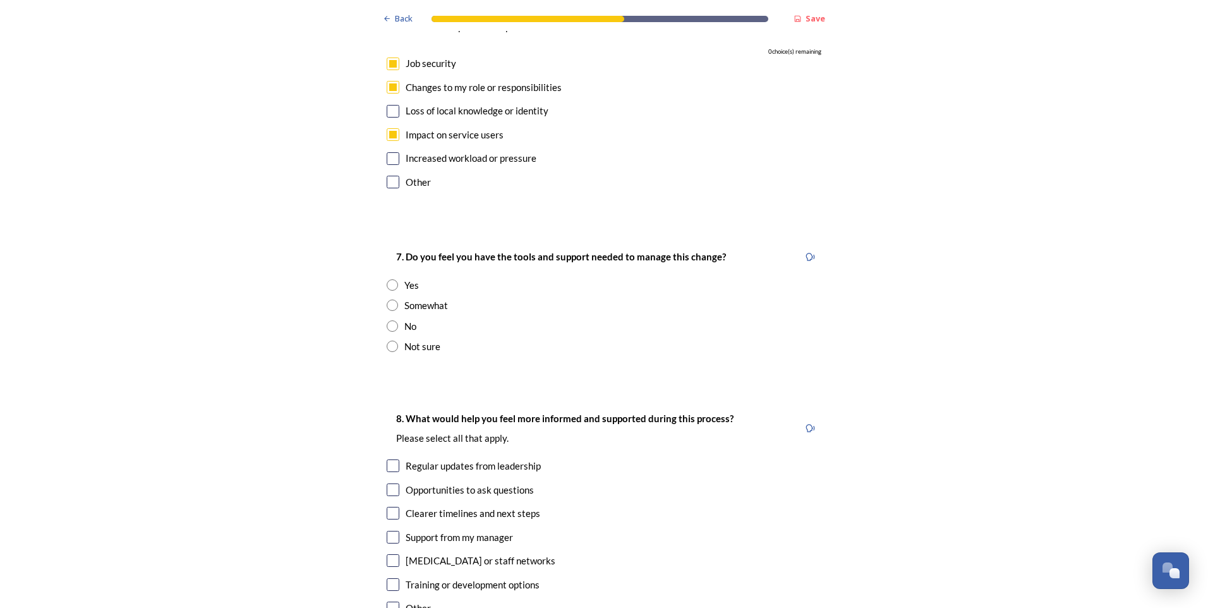
scroll to position [2401, 0]
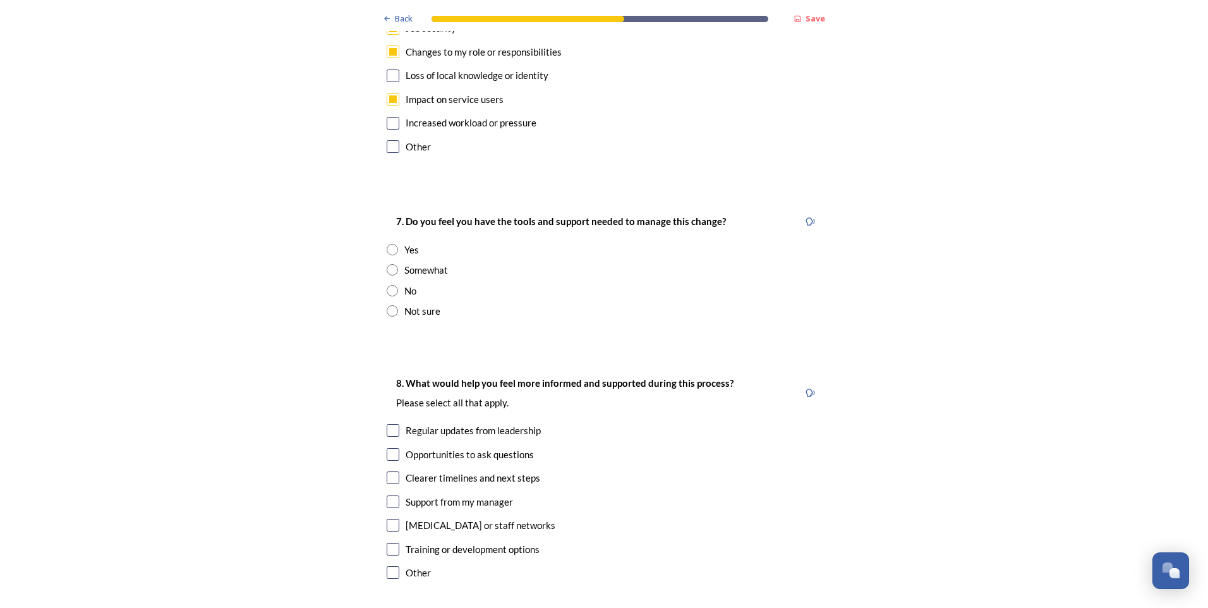
click at [388, 264] on input "radio" at bounding box center [392, 269] width 11 height 11
radio input "true"
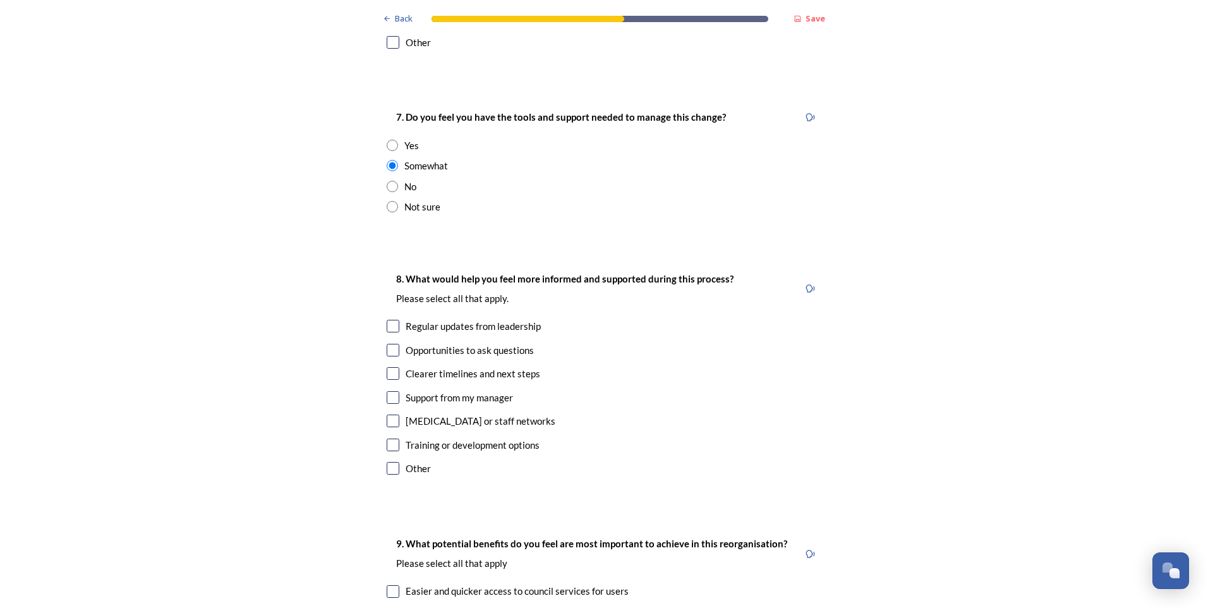
scroll to position [2527, 0]
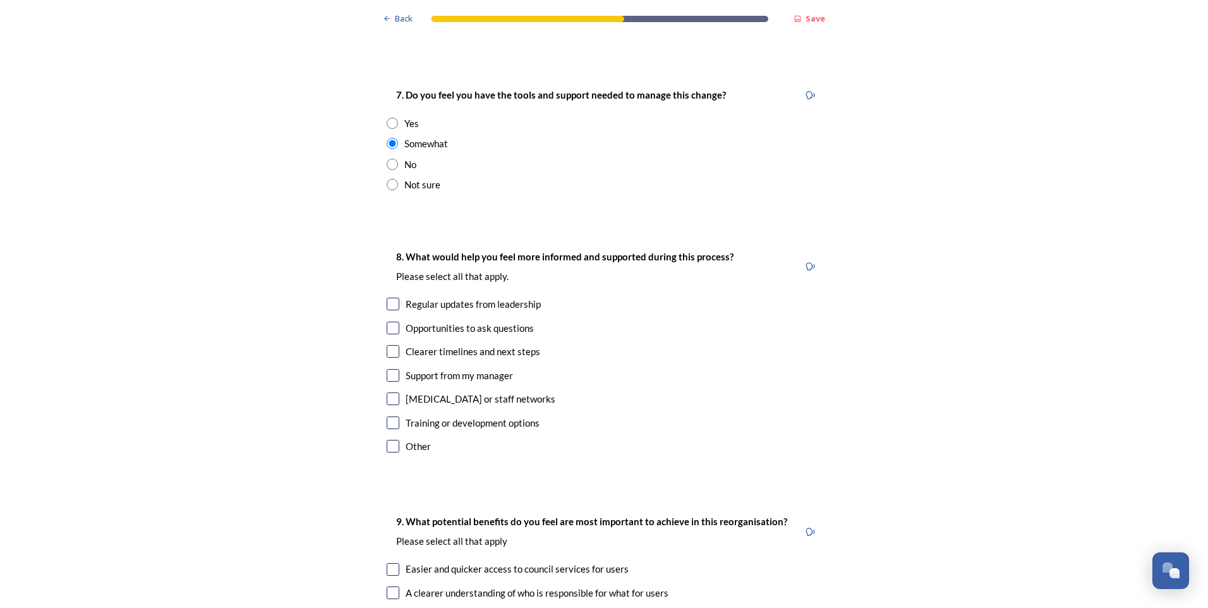
click at [387, 179] on input "radio" at bounding box center [392, 184] width 11 height 11
radio input "true"
click at [392, 298] on input "checkbox" at bounding box center [393, 304] width 13 height 13
checkbox input "true"
click at [389, 345] on input "checkbox" at bounding box center [393, 351] width 13 height 13
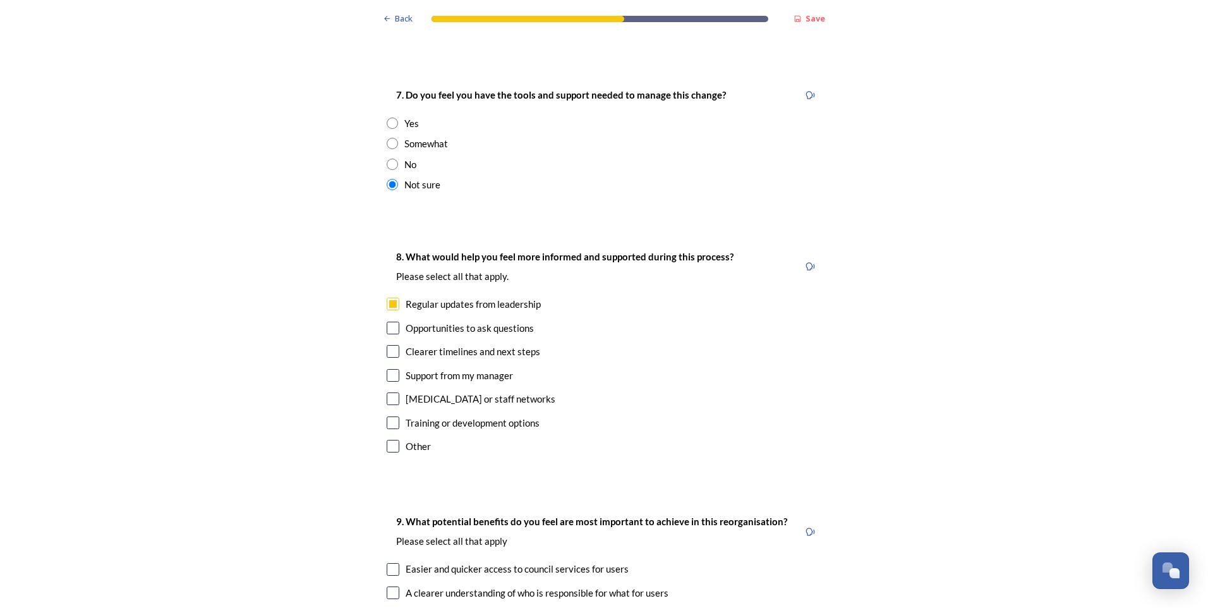
checkbox input "true"
click at [390, 369] on input "checkbox" at bounding box center [393, 375] width 13 height 13
checkbox input "true"
click at [394, 416] on input "checkbox" at bounding box center [393, 422] width 13 height 13
checkbox input "true"
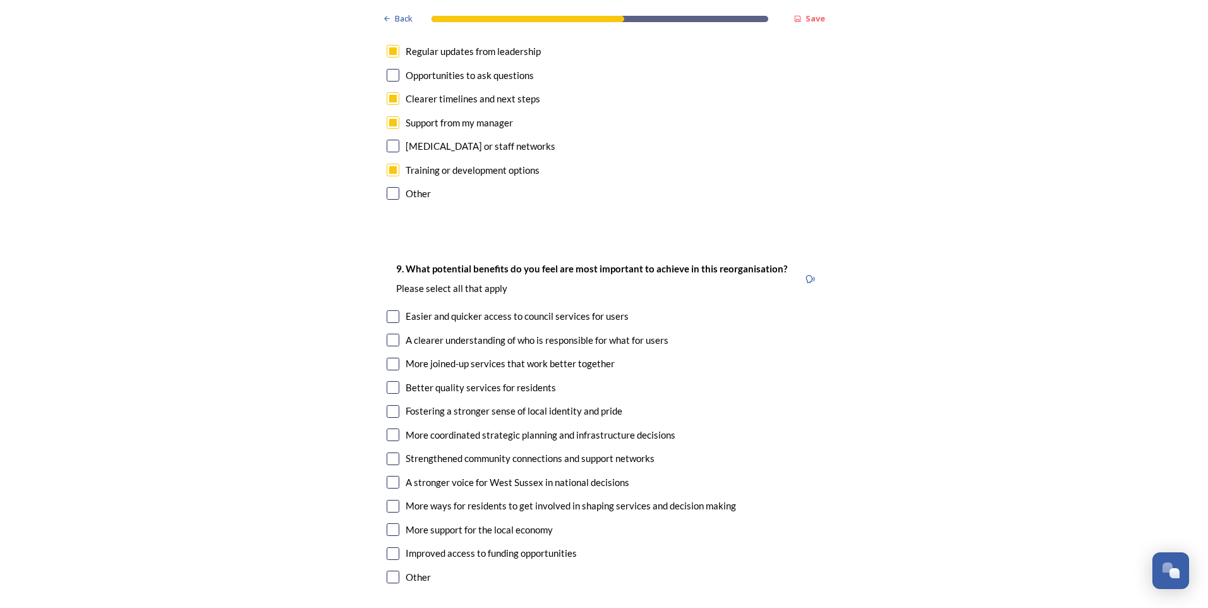
scroll to position [2843, 0]
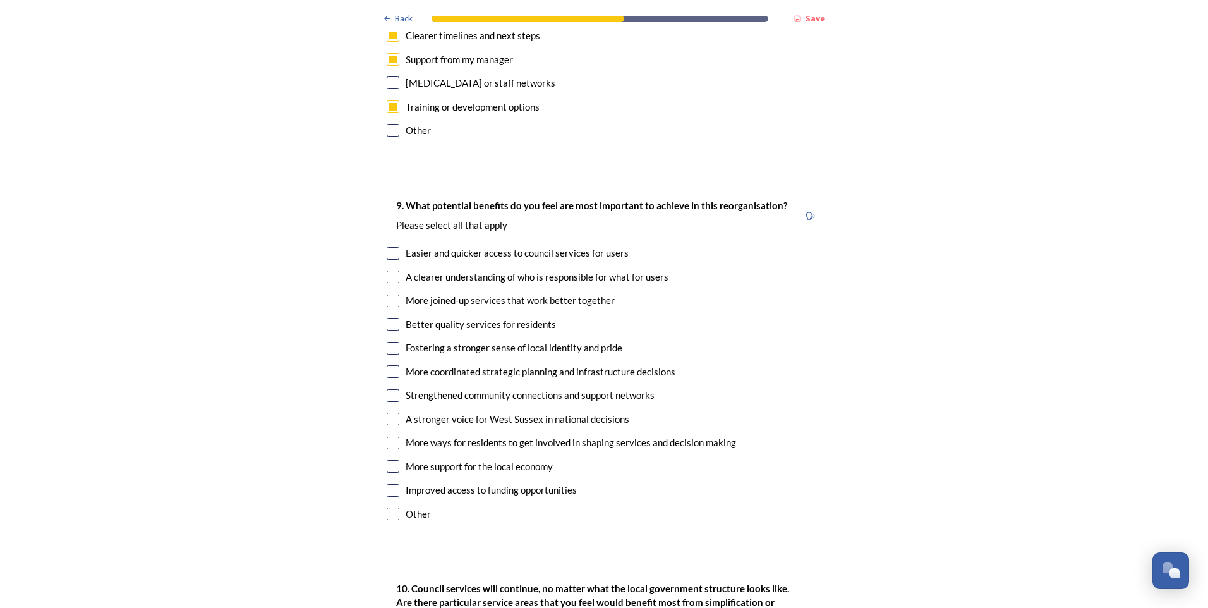
click at [387, 247] on input "checkbox" at bounding box center [393, 253] width 13 height 13
checkbox input "true"
click at [389, 294] on input "checkbox" at bounding box center [393, 300] width 13 height 13
checkbox input "true"
click at [387, 270] on input "checkbox" at bounding box center [393, 276] width 13 height 13
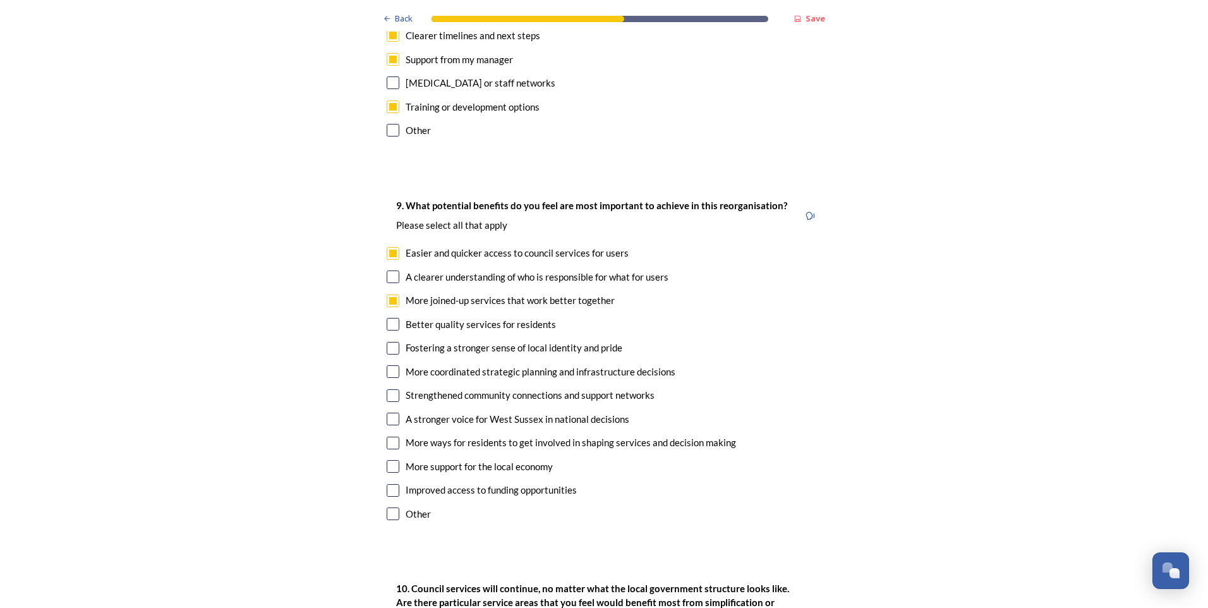
checkbox input "true"
click at [389, 318] on input "checkbox" at bounding box center [393, 324] width 13 height 13
checkbox input "true"
drag, startPoint x: 391, startPoint y: 310, endPoint x: 388, endPoint y: 320, distance: 11.2
click at [390, 342] on input "checkbox" at bounding box center [393, 348] width 13 height 13
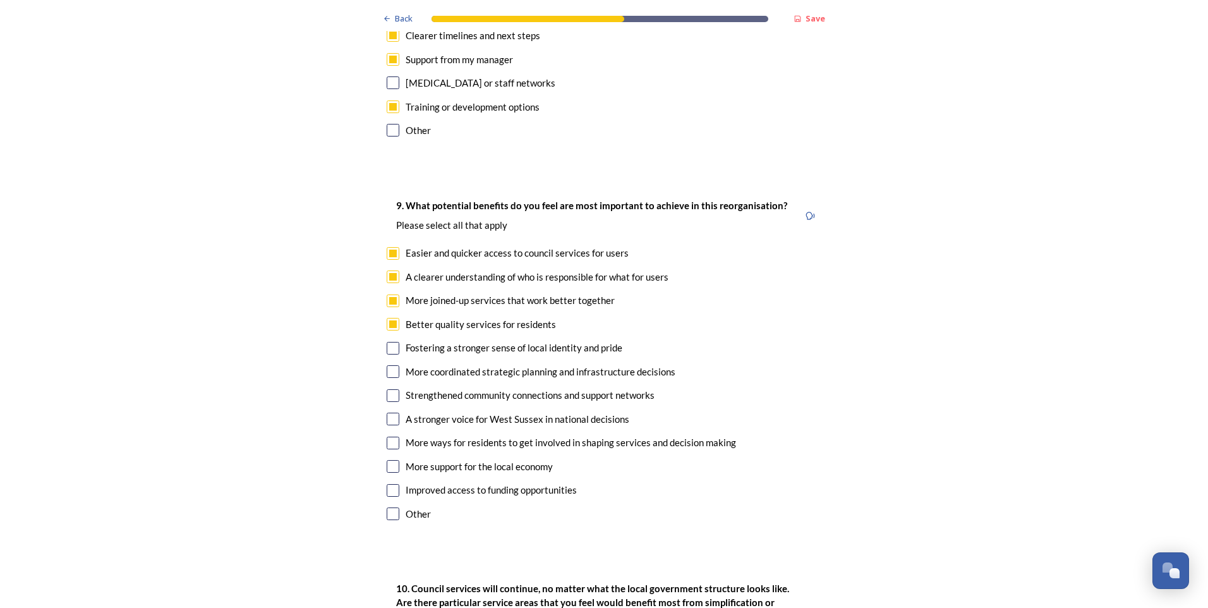
checkbox input "true"
click at [387, 365] on div "More coordinated strategic planning and infrastructure decisions" at bounding box center [604, 372] width 435 height 15
click at [387, 365] on input "checkbox" at bounding box center [393, 371] width 13 height 13
checkbox input "false"
click at [389, 270] on input "checkbox" at bounding box center [393, 276] width 13 height 13
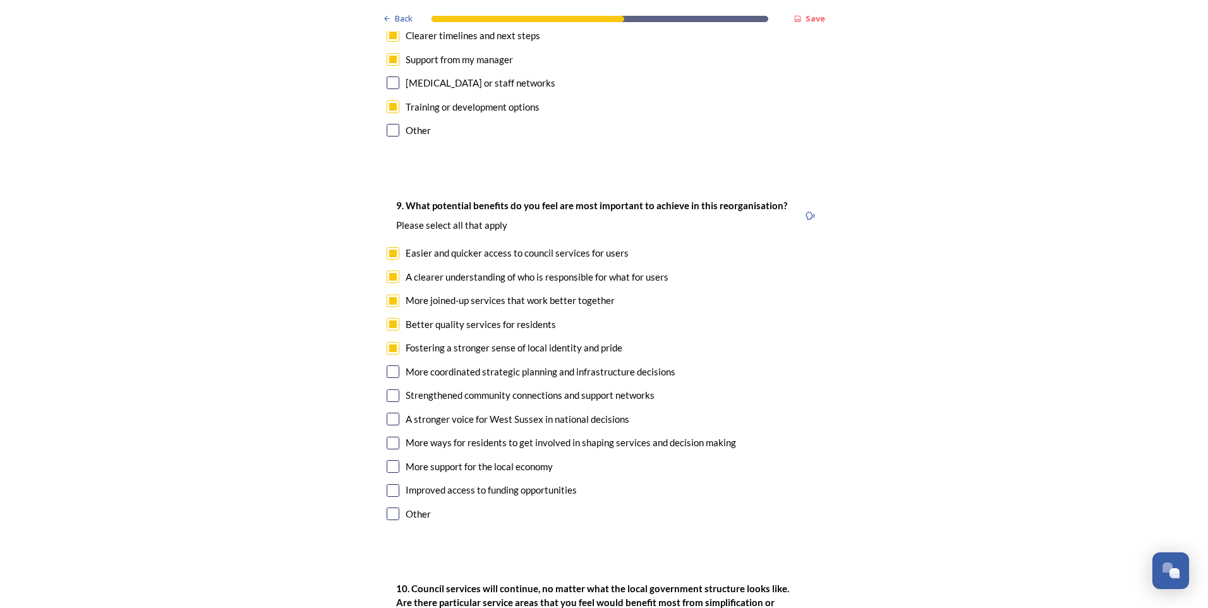
checkbox input "false"
click at [390, 318] on input "checkbox" at bounding box center [393, 324] width 13 height 13
checkbox input "false"
click at [393, 270] on input "checkbox" at bounding box center [393, 276] width 13 height 13
checkbox input "true"
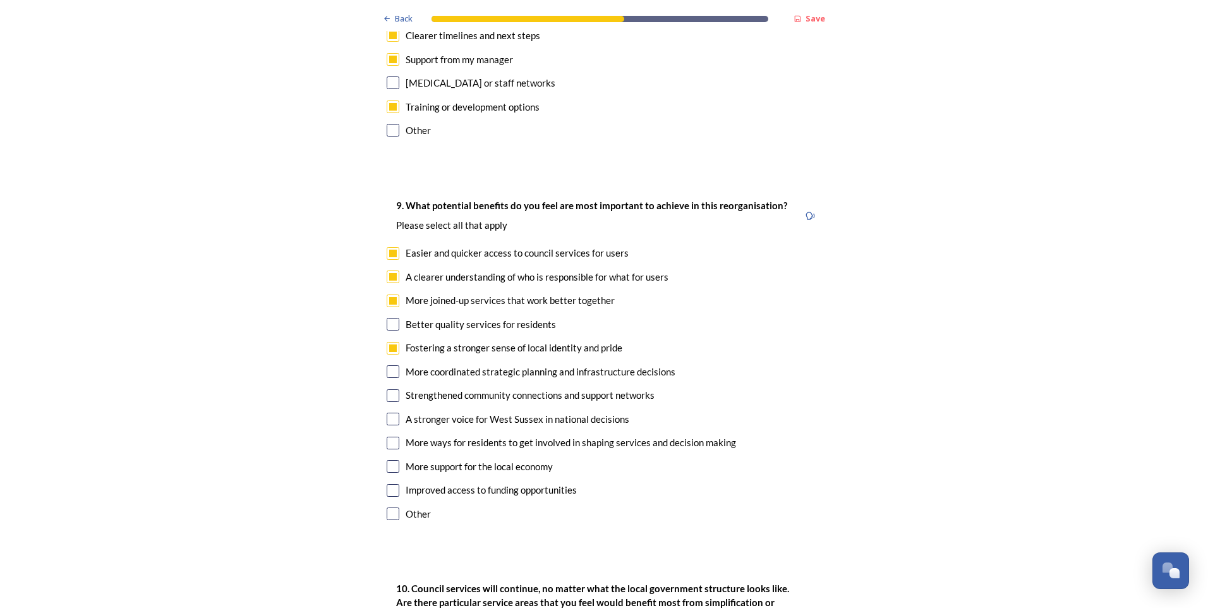
click at [393, 318] on input "checkbox" at bounding box center [393, 324] width 13 height 13
checkbox input "true"
click at [389, 270] on input "checkbox" at bounding box center [393, 276] width 13 height 13
checkbox input "false"
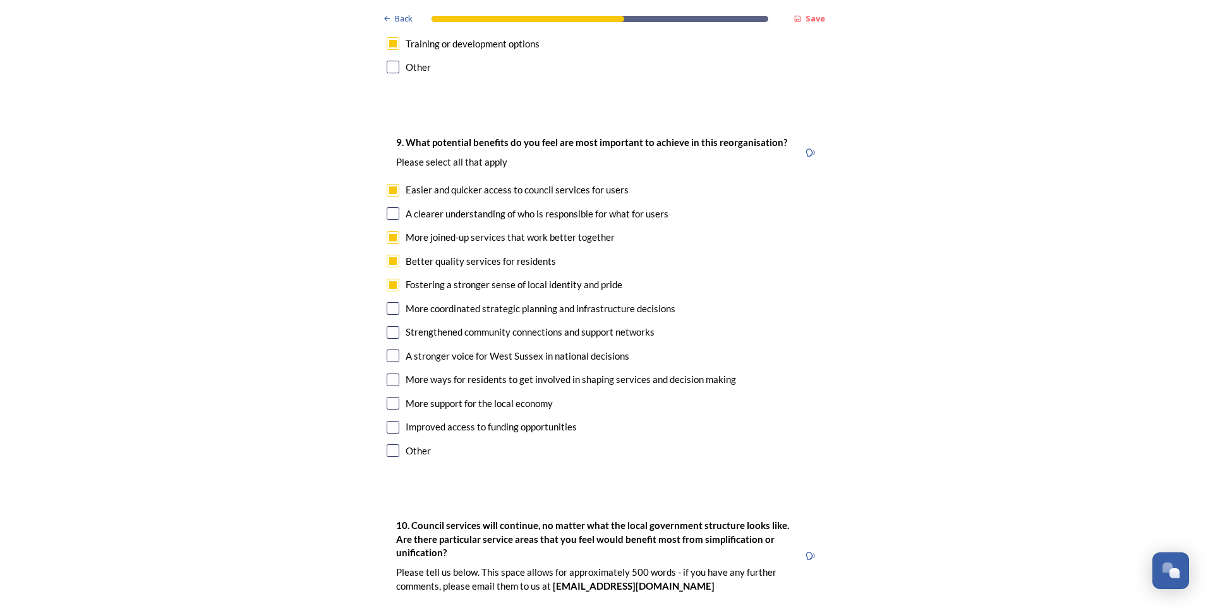
click at [389, 397] on input "checkbox" at bounding box center [393, 403] width 13 height 13
checkbox input "true"
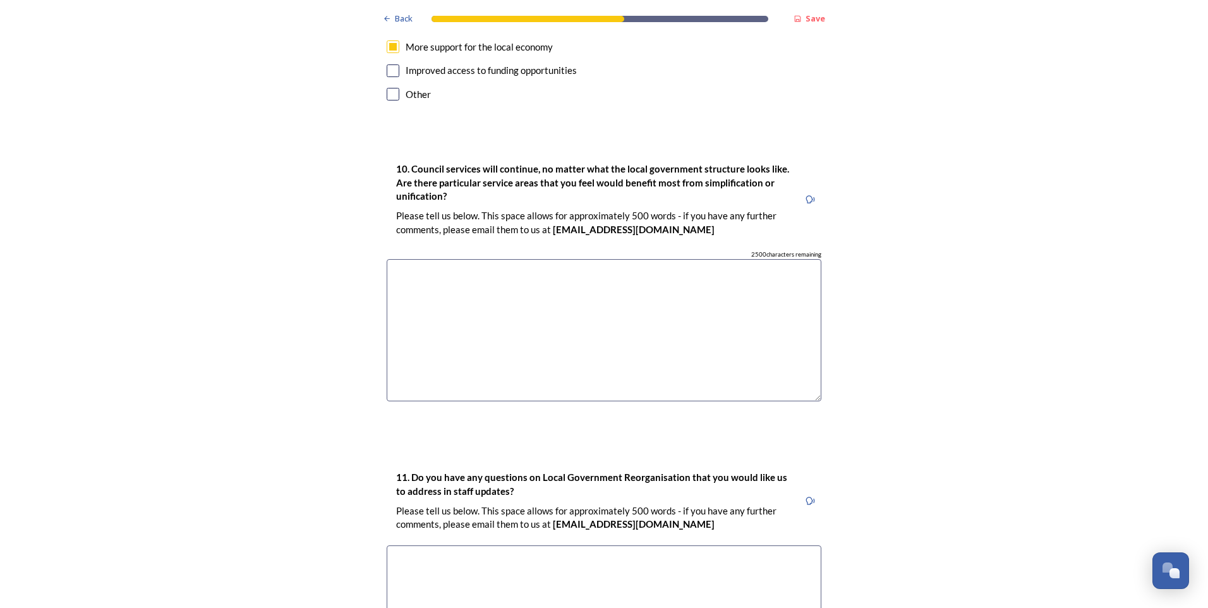
scroll to position [3285, 0]
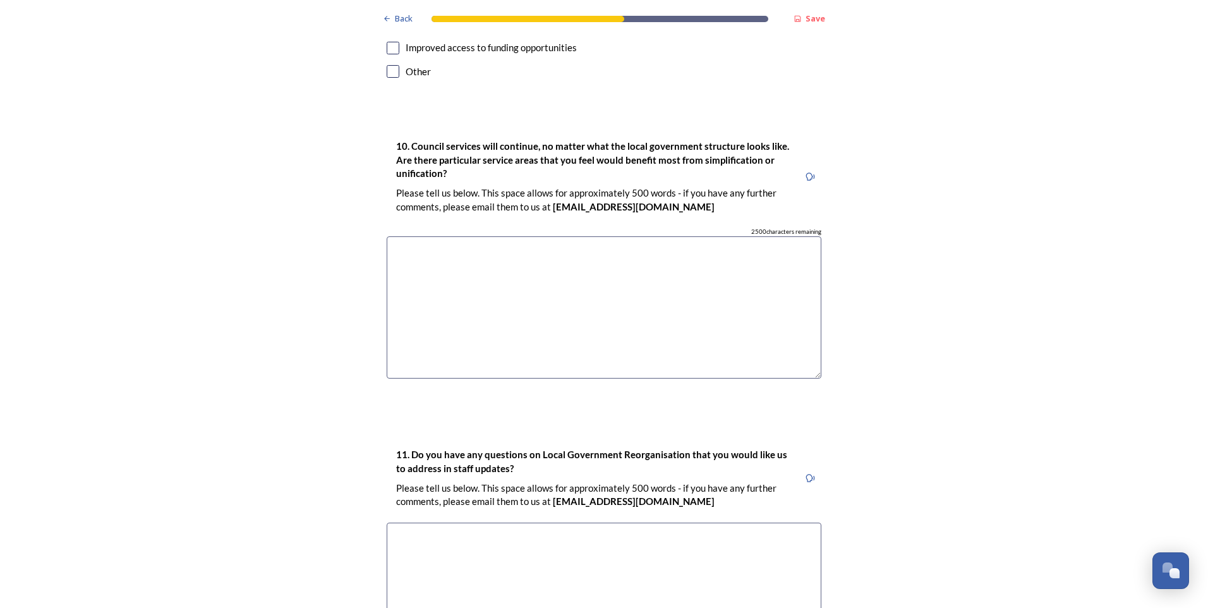
click at [508, 285] on textarea at bounding box center [604, 307] width 435 height 142
click at [662, 245] on textarea at bounding box center [604, 307] width 435 height 142
click at [522, 236] on textarea at bounding box center [604, 307] width 435 height 142
click at [627, 261] on textarea at bounding box center [604, 307] width 435 height 142
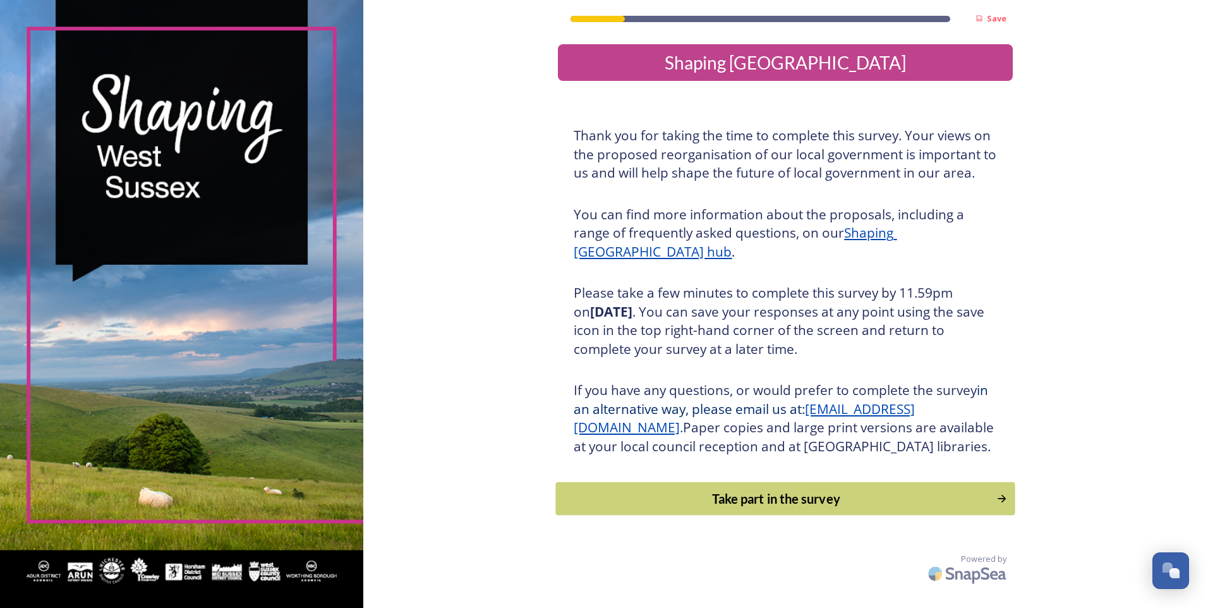
click at [759, 508] on div "Take part in the survey" at bounding box center [776, 498] width 427 height 19
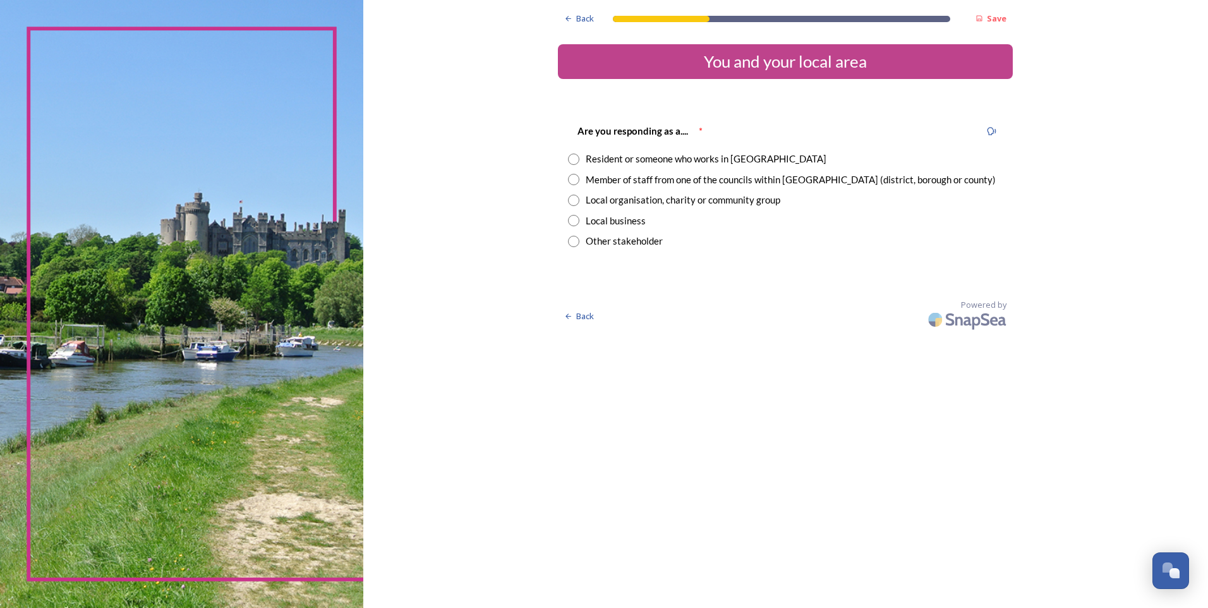
click at [576, 157] on input "radio" at bounding box center [573, 159] width 11 height 11
radio input "true"
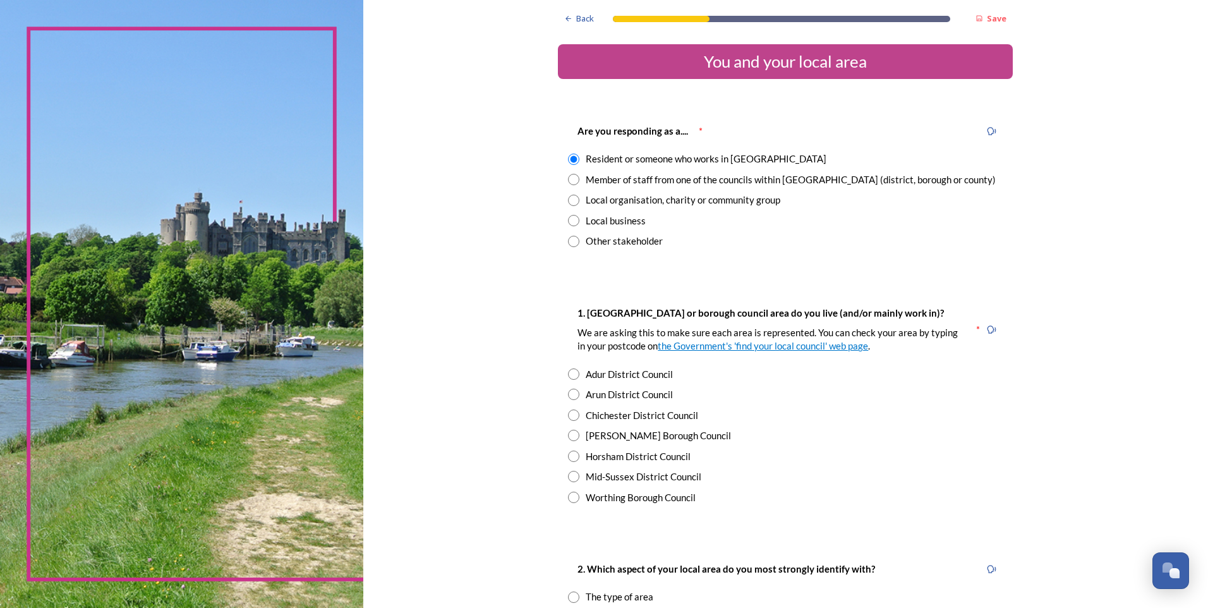
click at [568, 417] on input "radio" at bounding box center [573, 414] width 11 height 11
radio input "true"
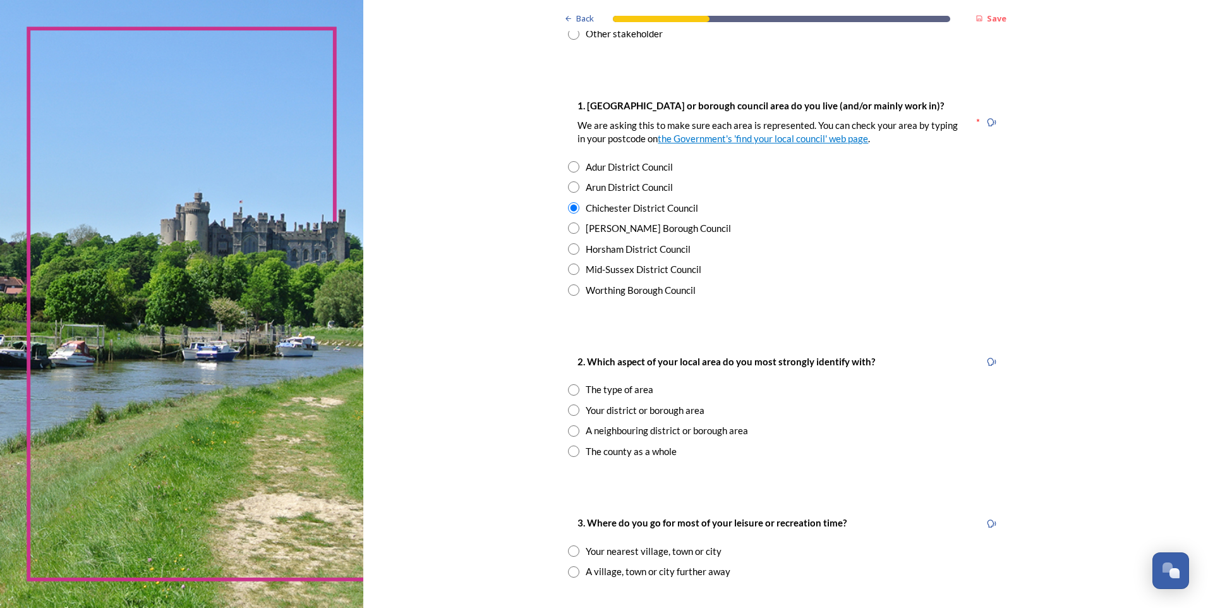
scroll to position [253, 0]
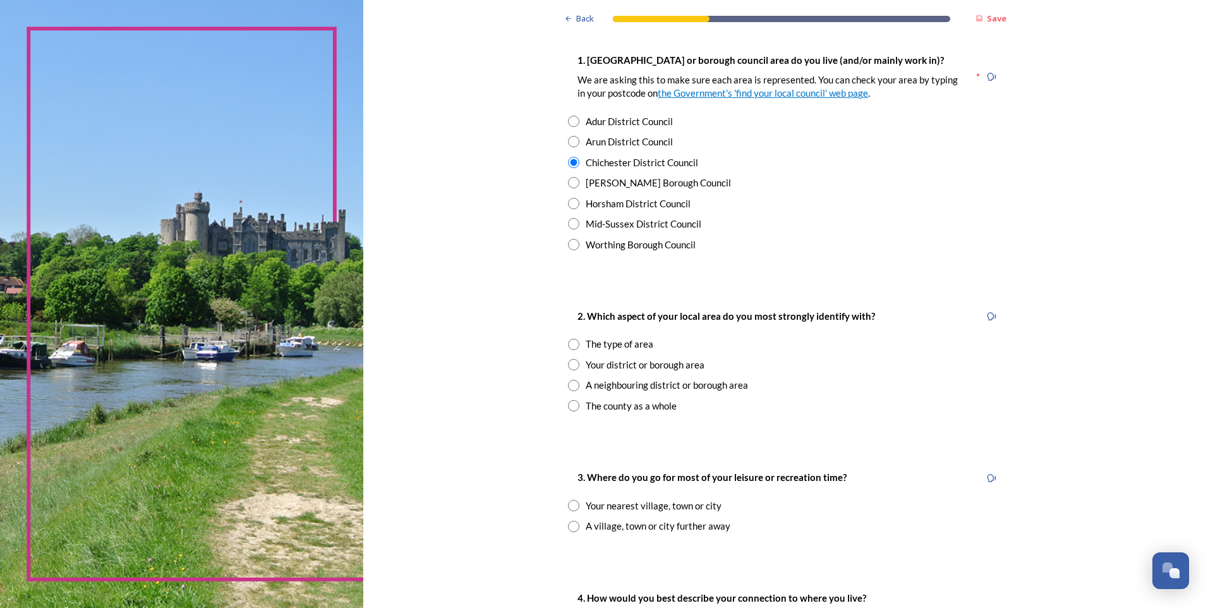
click at [569, 347] on input "radio" at bounding box center [573, 344] width 11 height 11
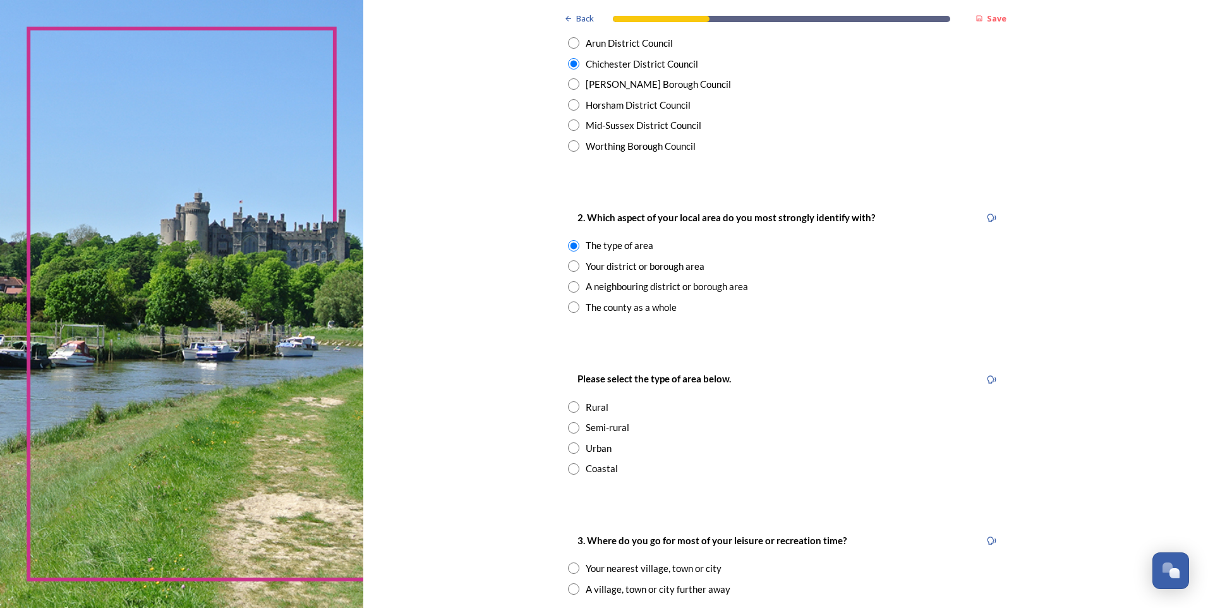
scroll to position [379, 0]
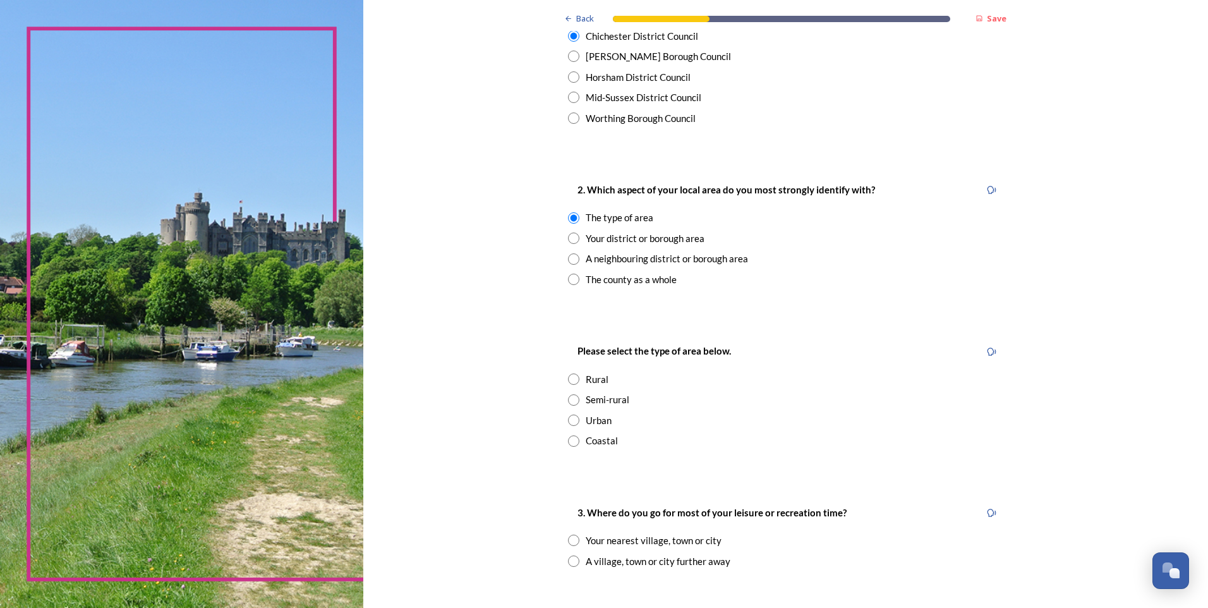
click at [630, 240] on div "Your district or borough area" at bounding box center [645, 238] width 119 height 15
radio input "false"
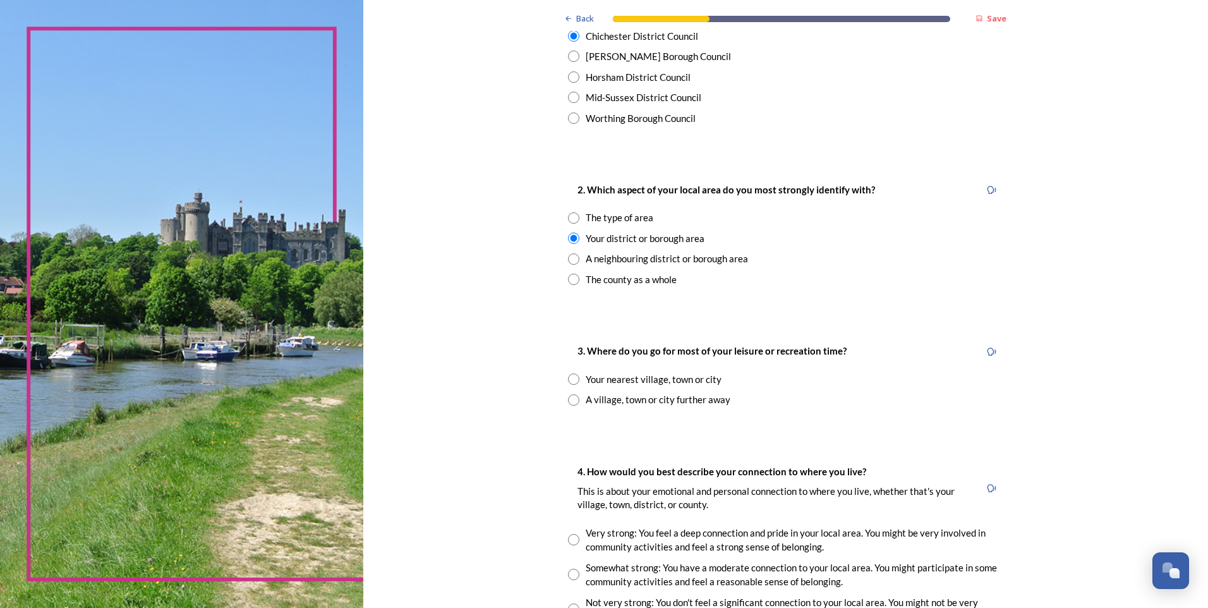
click at [589, 281] on div "The county as a whole" at bounding box center [631, 279] width 91 height 15
radio input "false"
radio input "true"
click at [568, 262] on input "radio" at bounding box center [573, 258] width 11 height 11
radio input "true"
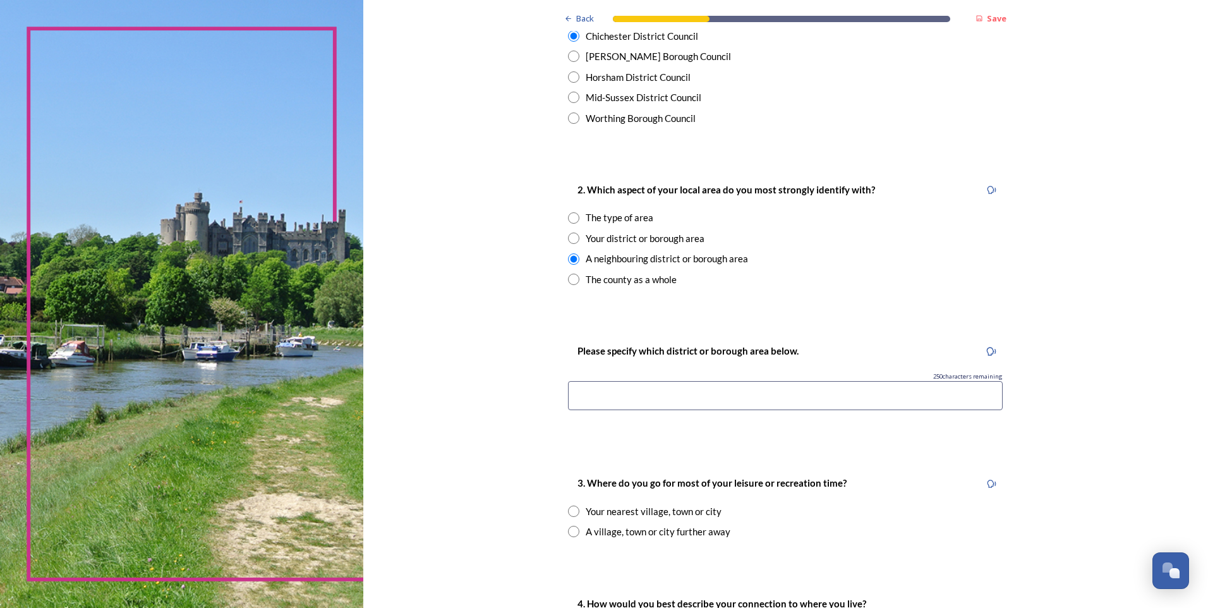
click at [568, 282] on input "radio" at bounding box center [573, 279] width 11 height 11
radio input "true"
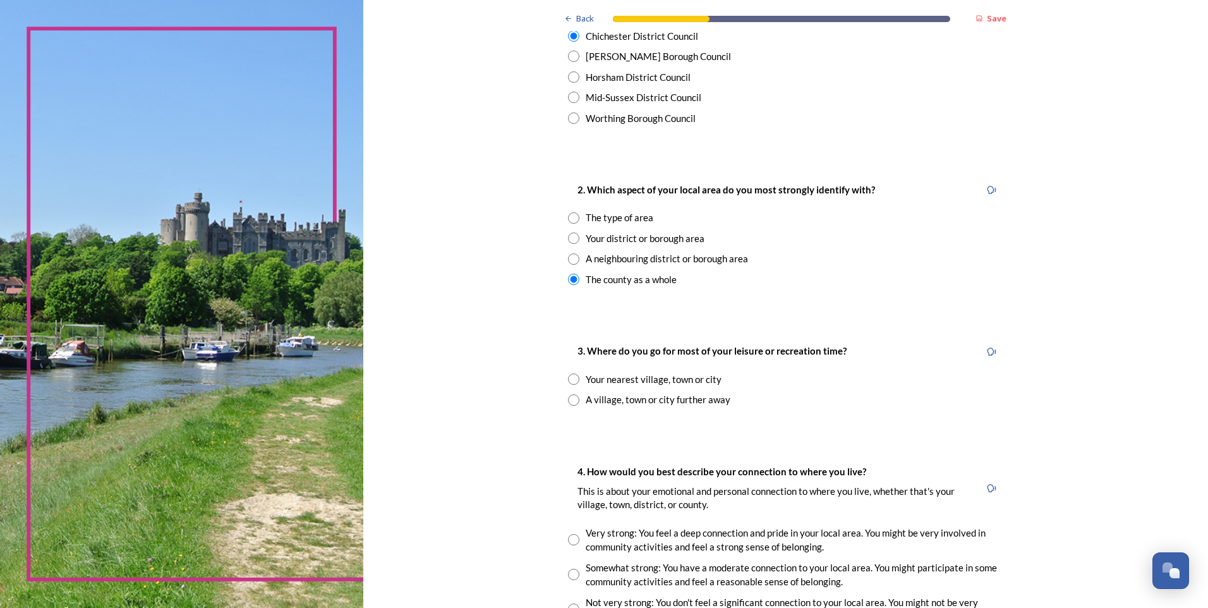
click at [672, 380] on div "Your nearest village, town or city" at bounding box center [654, 379] width 136 height 15
radio input "true"
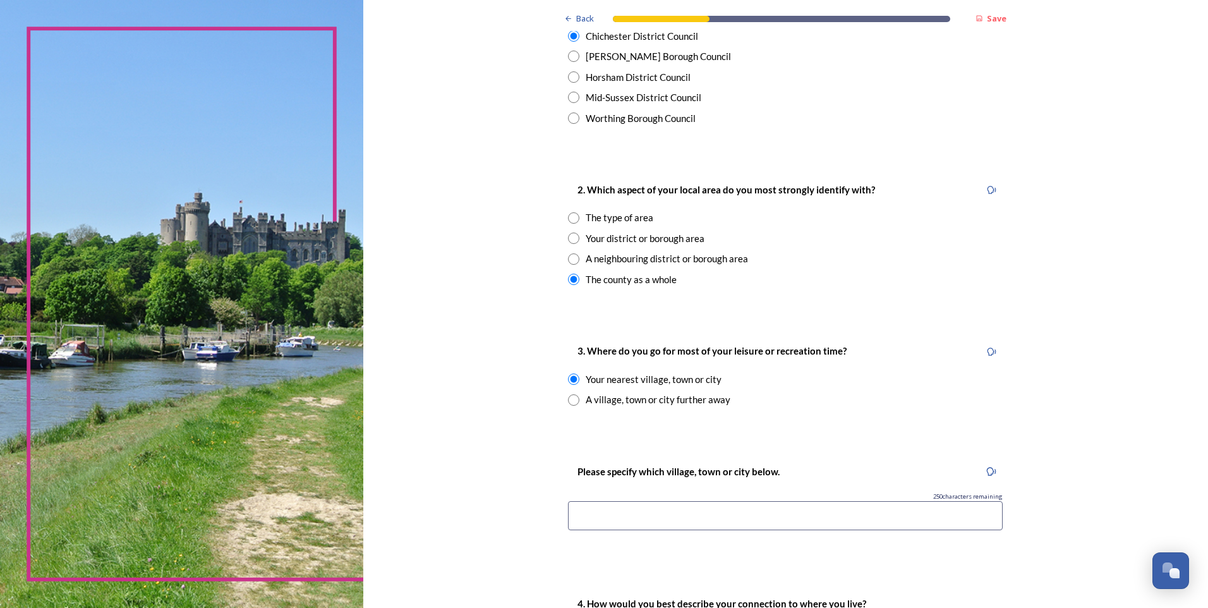
click at [672, 516] on input at bounding box center [785, 515] width 435 height 29
type input "Chichester"
click at [577, 234] on div "Your district or borough area" at bounding box center [785, 238] width 435 height 15
radio input "true"
click at [530, 440] on div "Back Save You and your local area Are you responding as a.... * Resident or som…" at bounding box center [785, 431] width 845 height 1620
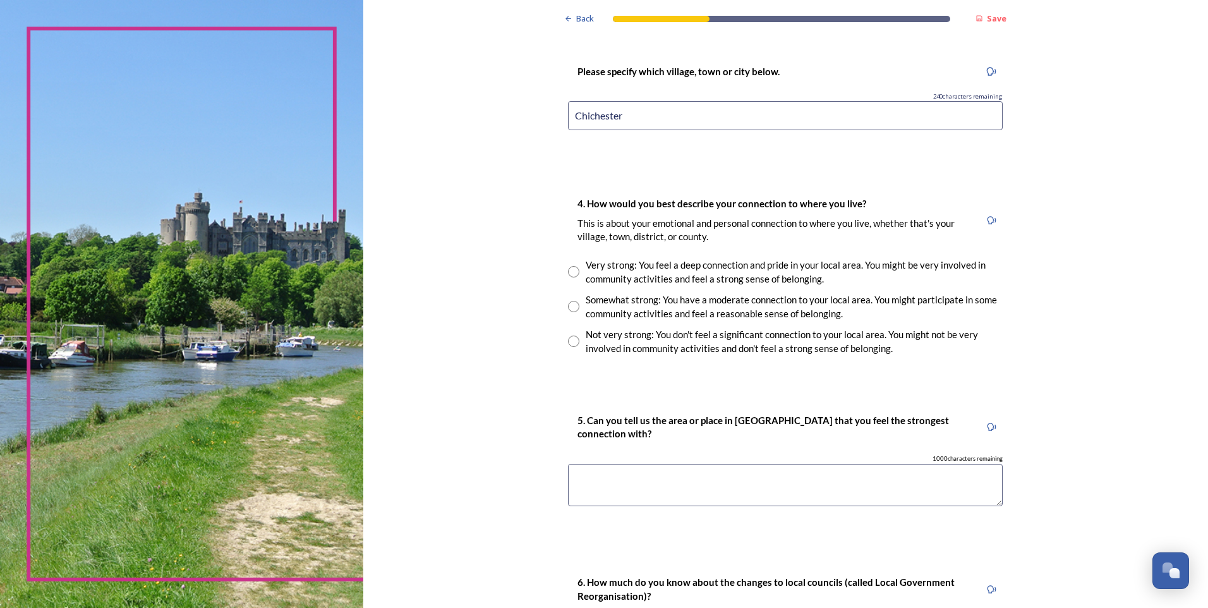
scroll to position [758, 0]
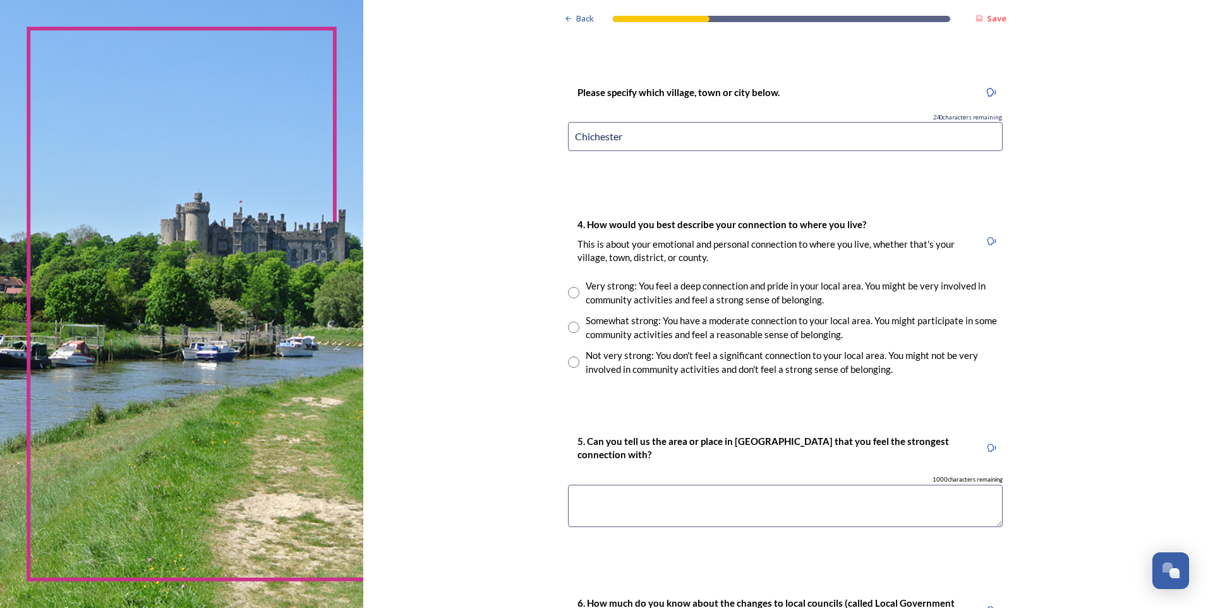
click at [570, 360] on input "radio" at bounding box center [573, 361] width 11 height 11
radio input "true"
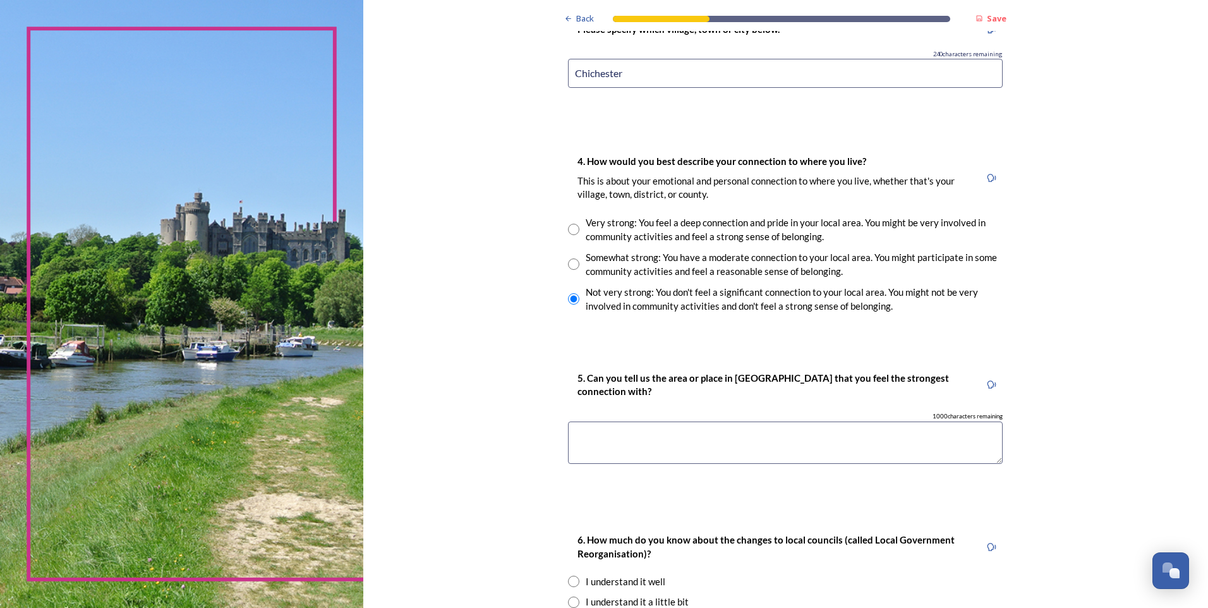
click at [757, 433] on textarea at bounding box center [785, 442] width 435 height 42
click at [643, 447] on textarea at bounding box center [785, 442] width 435 height 42
click at [684, 425] on textarea at bounding box center [785, 442] width 435 height 42
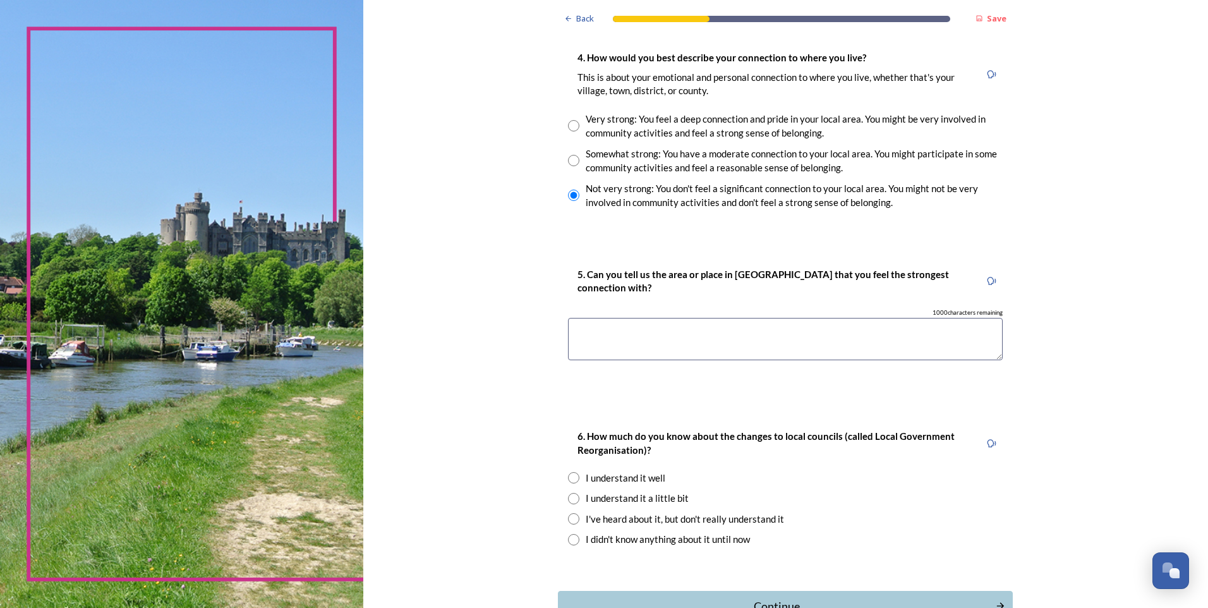
scroll to position [948, 0]
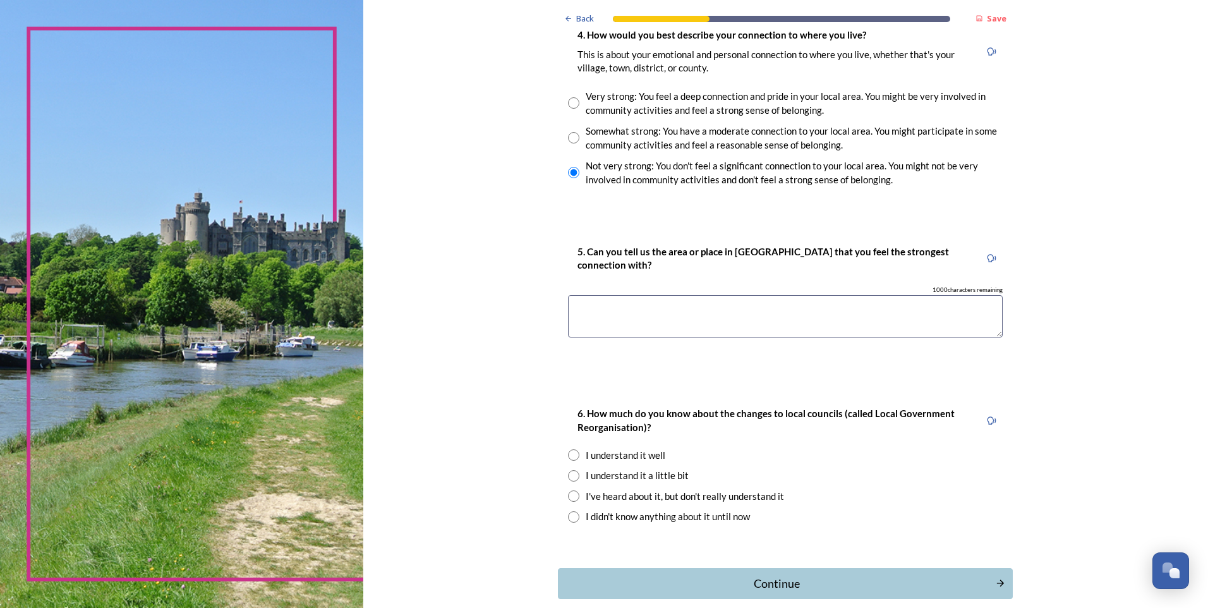
click at [570, 458] on input "radio" at bounding box center [573, 454] width 11 height 11
radio input "true"
click at [568, 474] on input "radio" at bounding box center [573, 475] width 11 height 11
radio input "true"
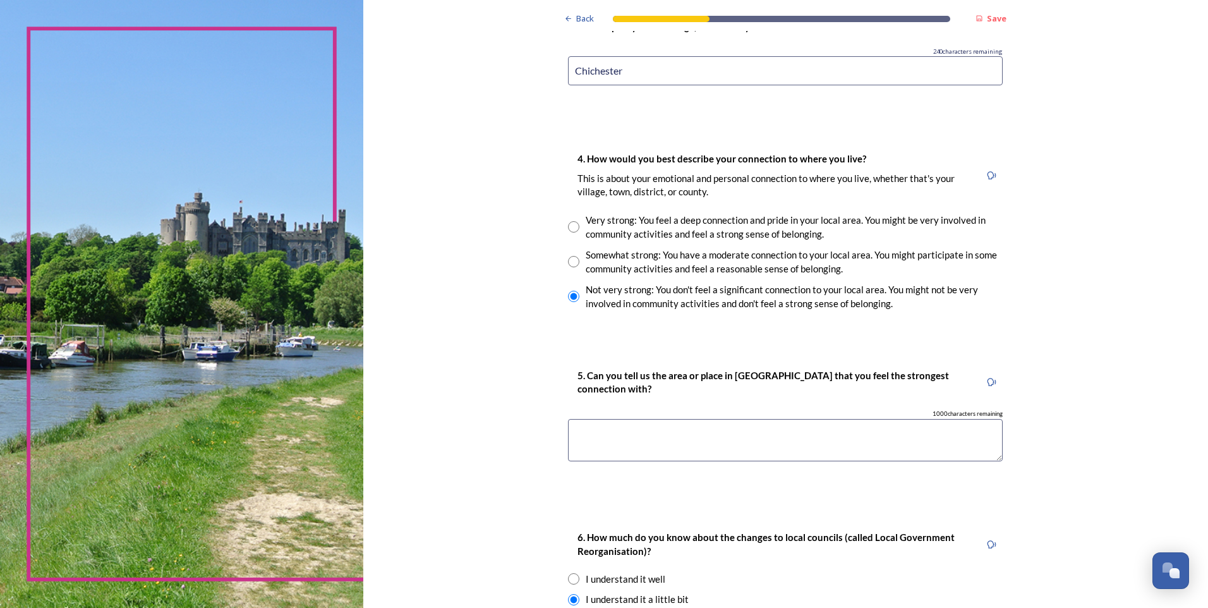
scroll to position [823, 0]
click at [655, 438] on textarea at bounding box center [785, 441] width 435 height 42
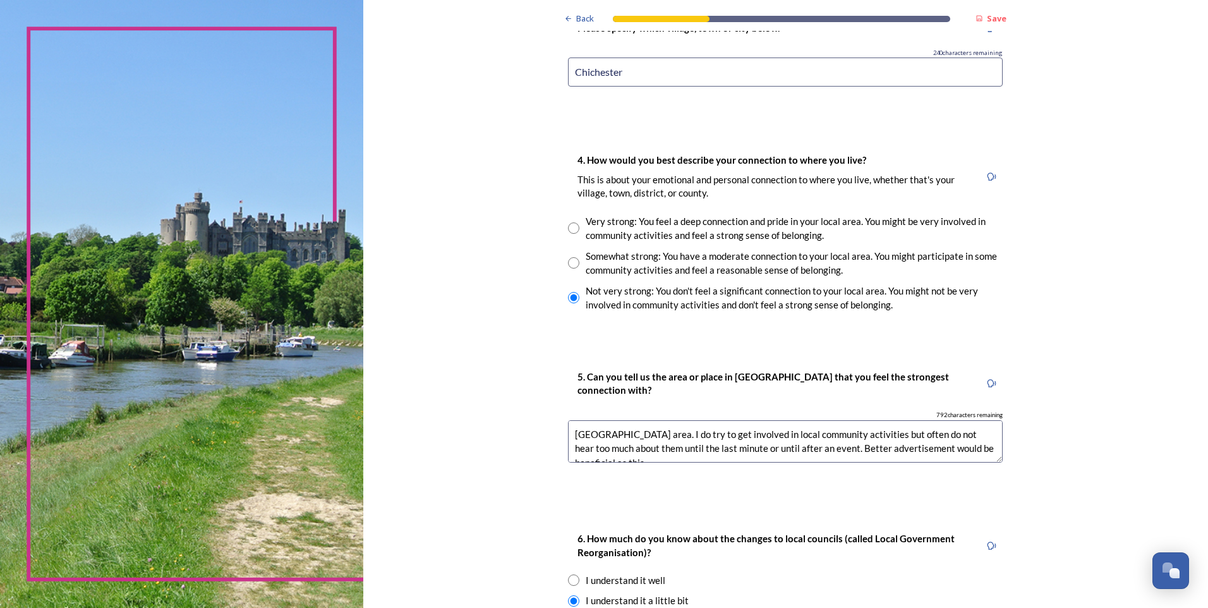
scroll to position [6, 0]
click at [888, 443] on textarea "Chichester area. I do try to get involved in local community activities but oft…" at bounding box center [785, 441] width 435 height 42
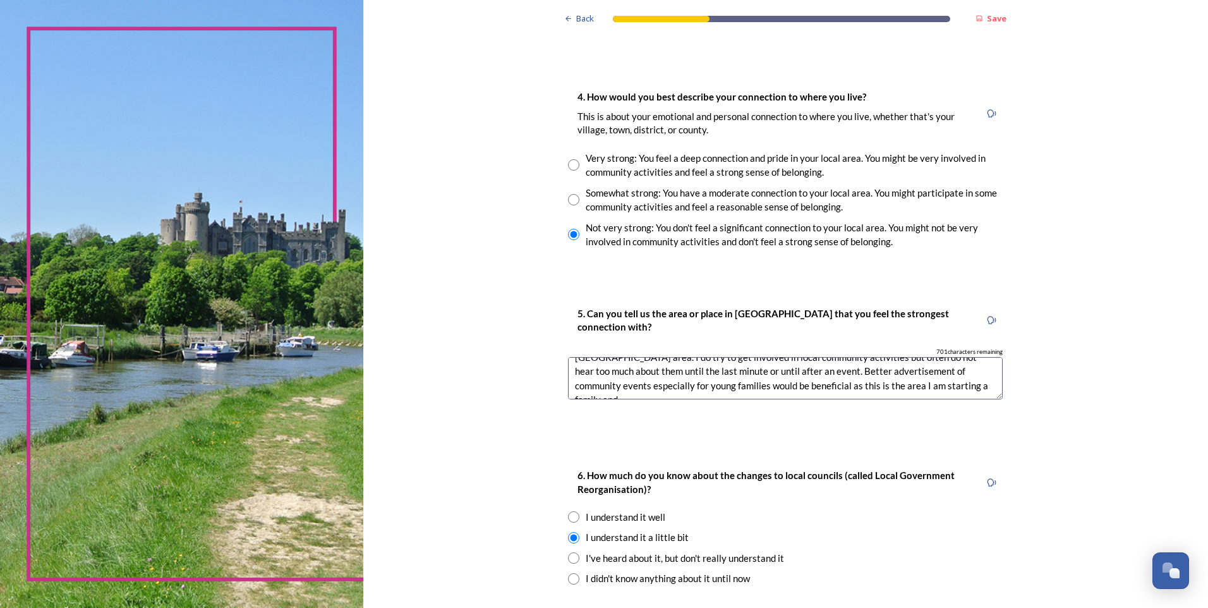
click at [949, 387] on textarea "Chichester area. I do try to get involved in local community activities but oft…" at bounding box center [785, 378] width 435 height 42
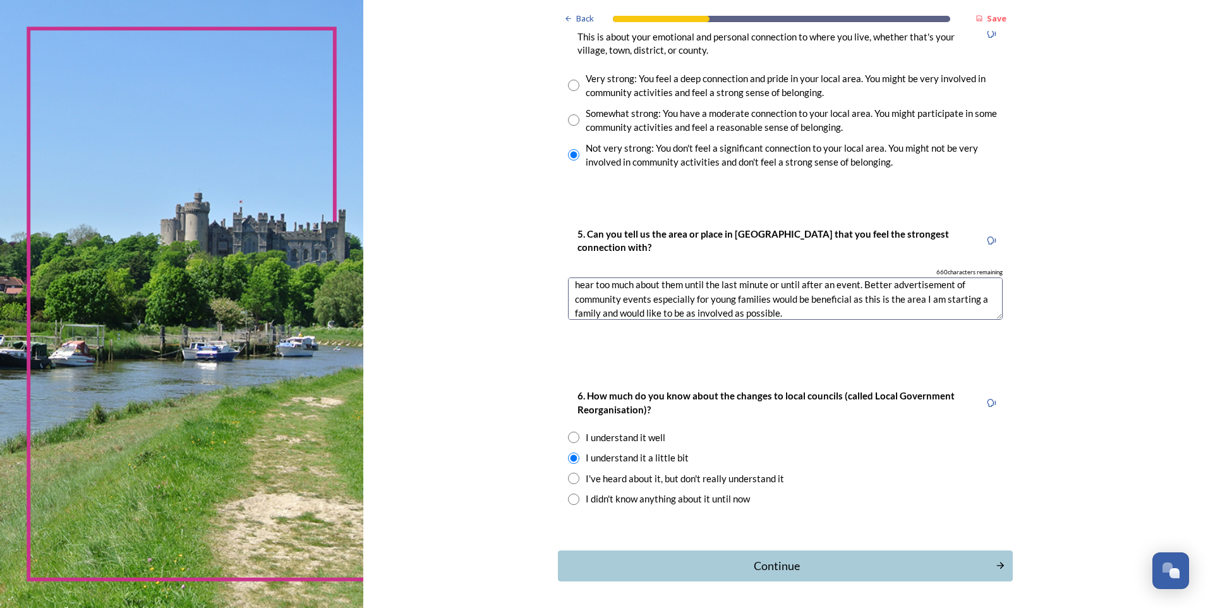
scroll to position [1012, 0]
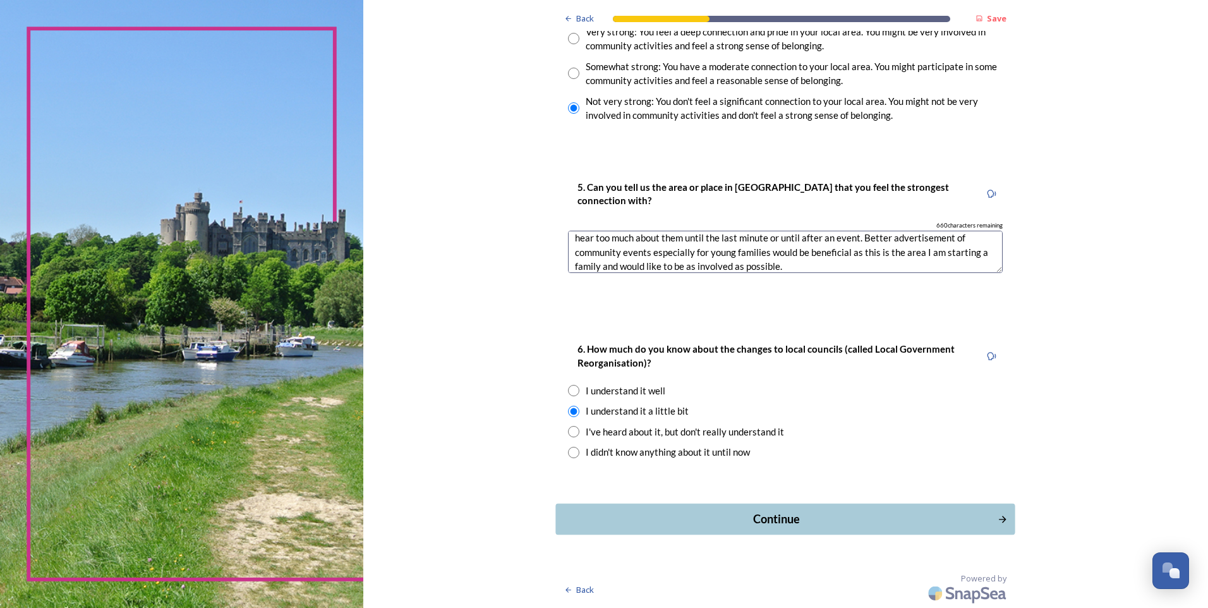
type textarea "Chichester area. I do try to get involved in local community activities but oft…"
click at [777, 520] on div "Continue" at bounding box center [777, 518] width 428 height 17
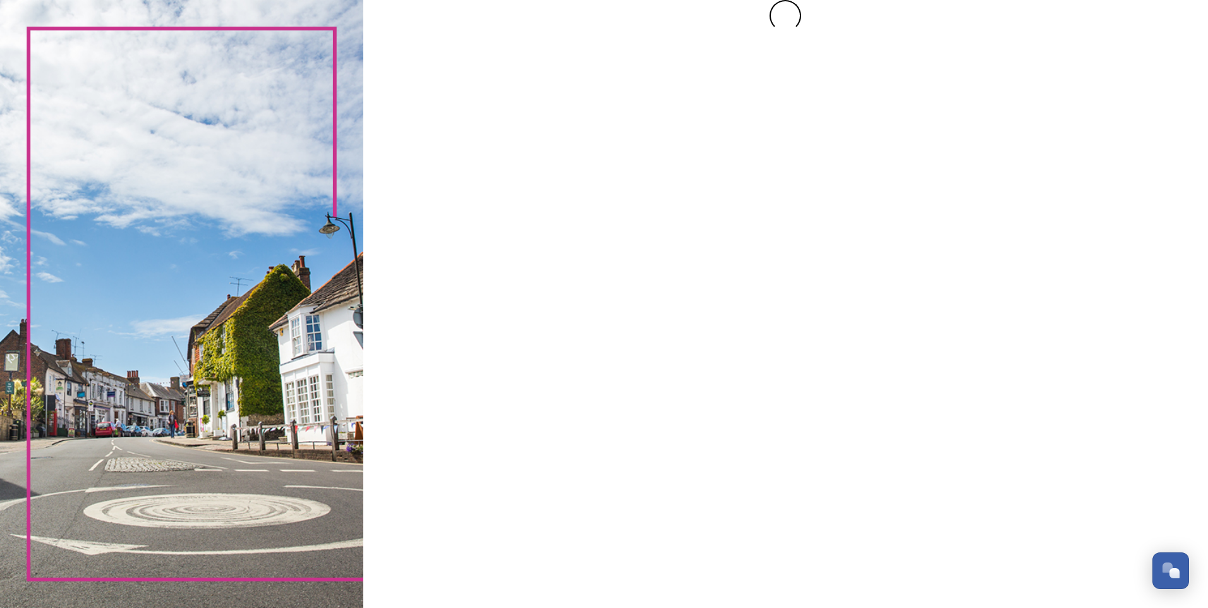
scroll to position [0, 0]
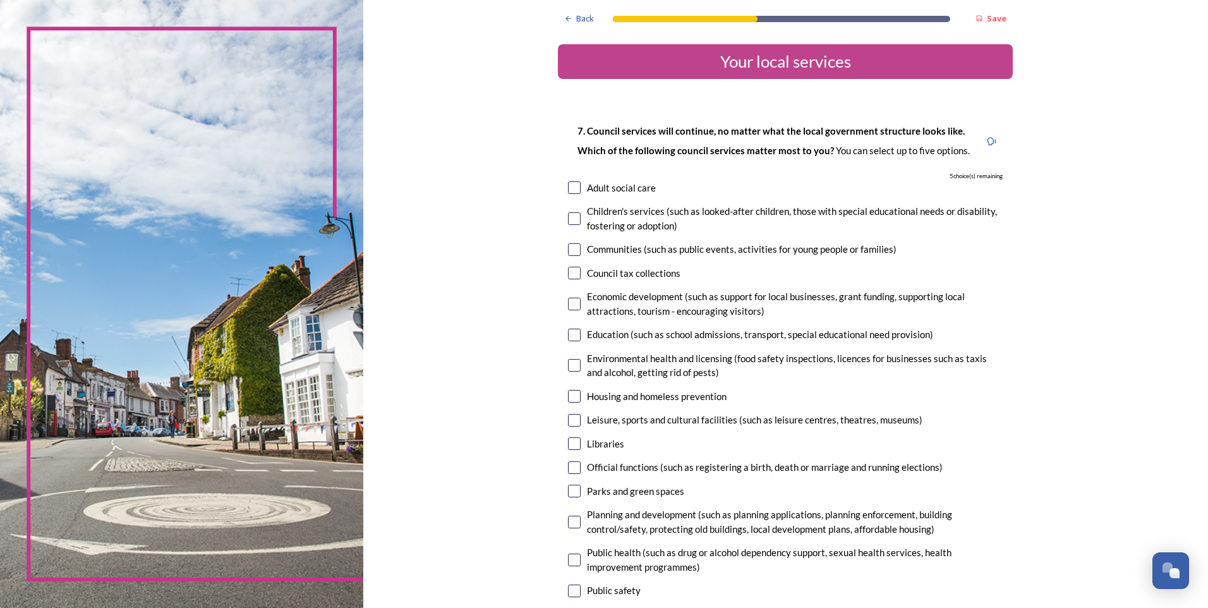
click at [570, 252] on input "checkbox" at bounding box center [574, 249] width 13 height 13
checkbox input "true"
click at [570, 334] on input "checkbox" at bounding box center [574, 335] width 13 height 13
checkbox input "true"
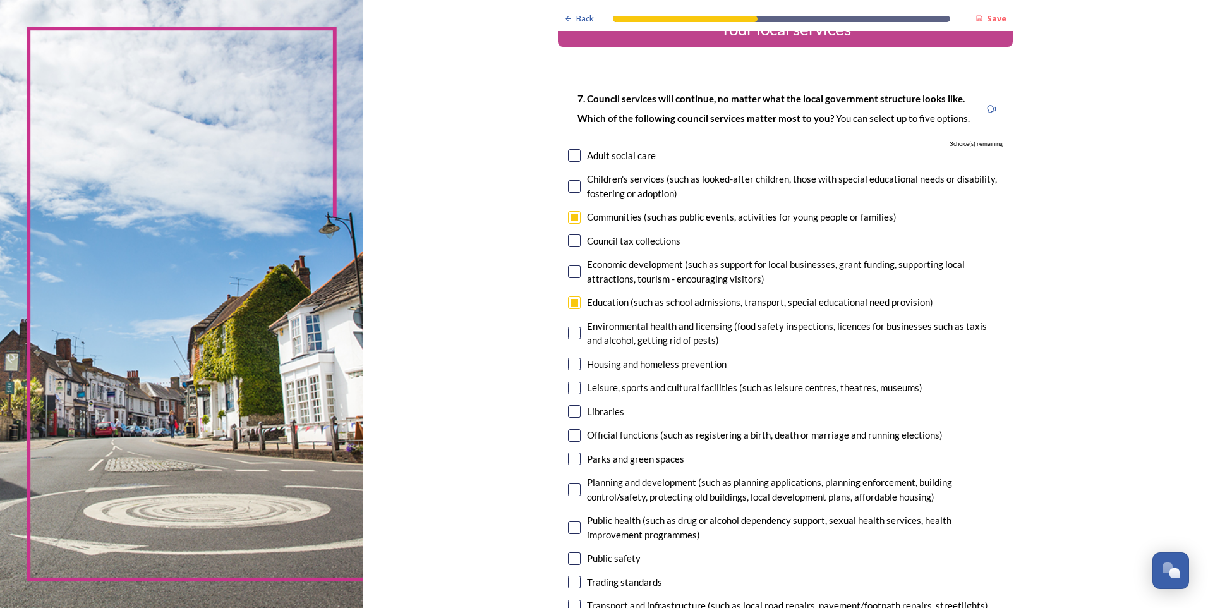
scroll to position [63, 0]
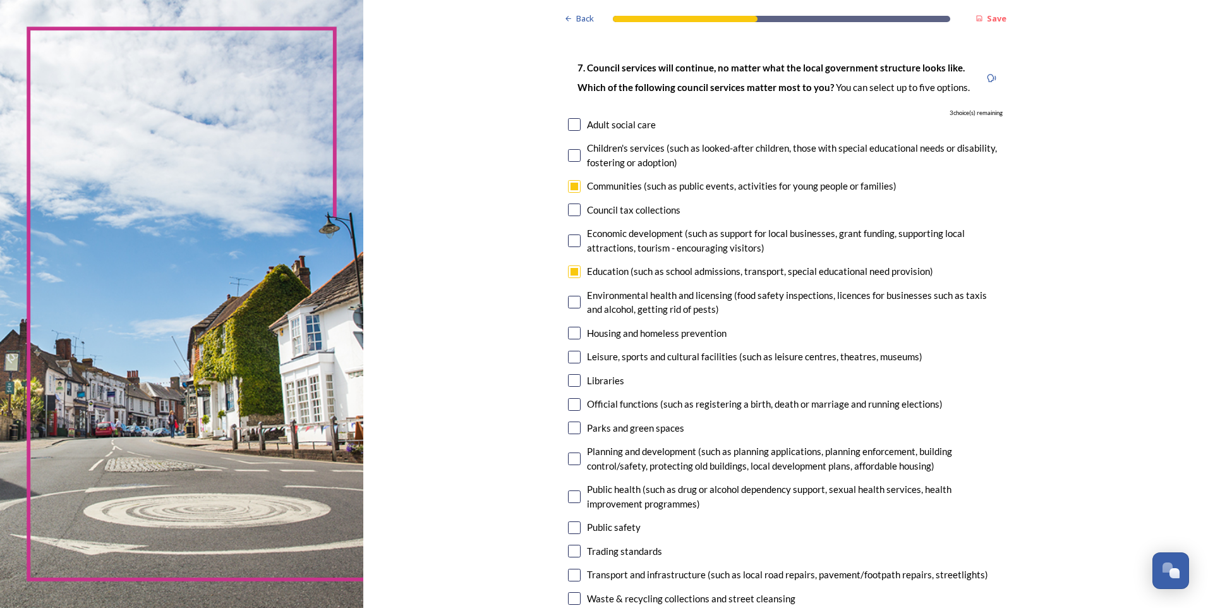
click at [571, 428] on input "checkbox" at bounding box center [574, 427] width 13 height 13
checkbox input "true"
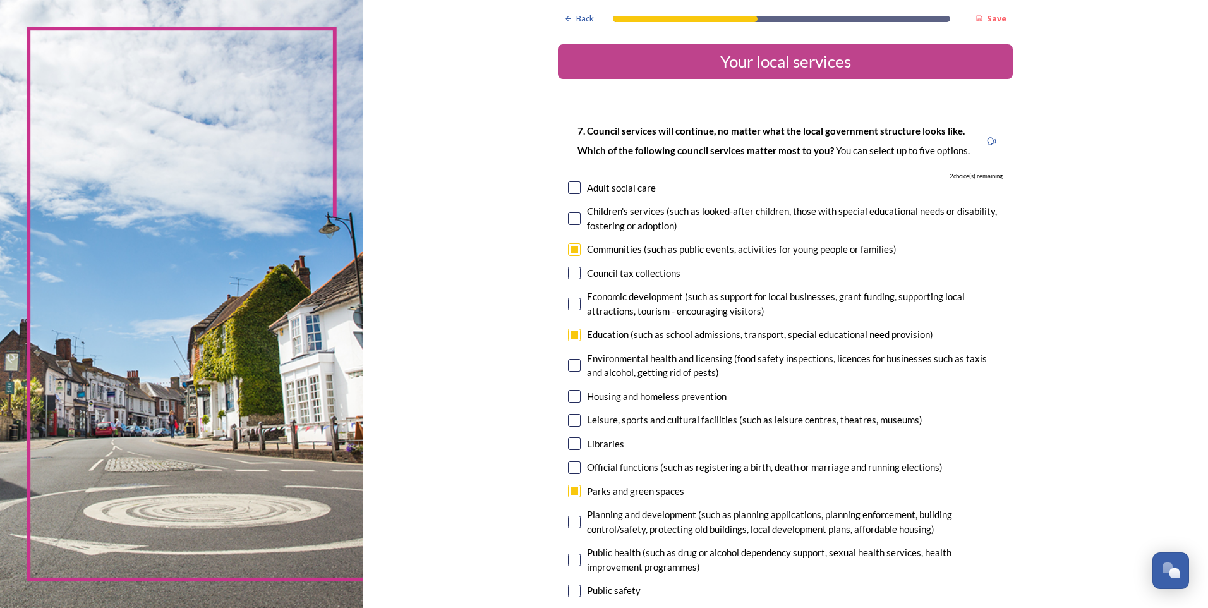
scroll to position [190, 0]
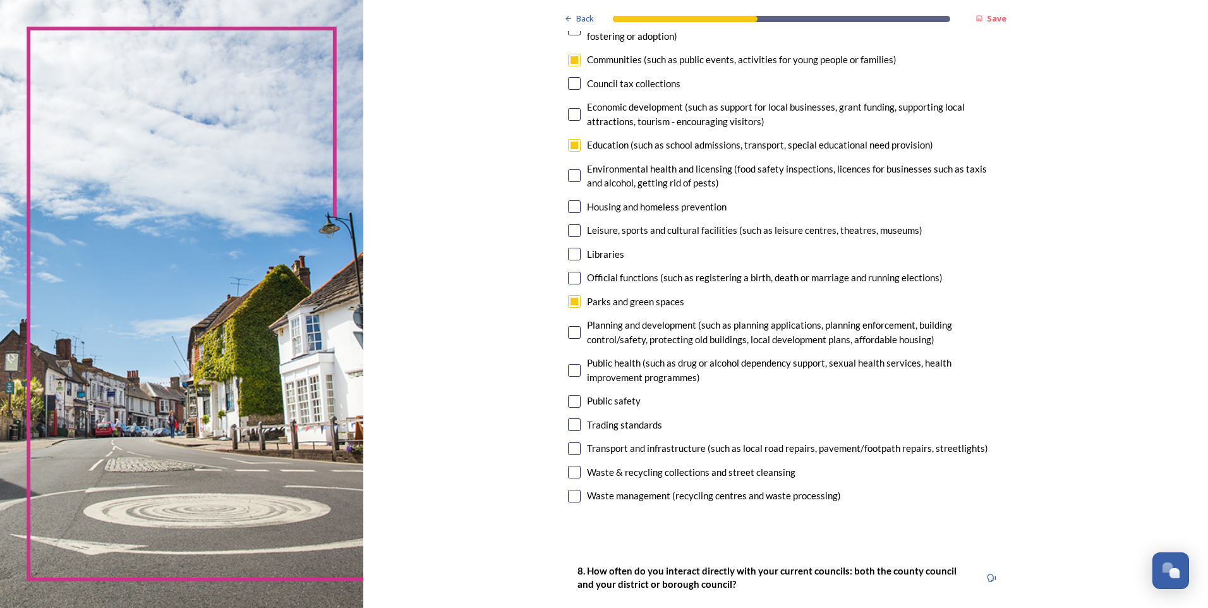
click at [568, 449] on input "checkbox" at bounding box center [574, 448] width 13 height 13
checkbox input "true"
click at [570, 403] on input "checkbox" at bounding box center [574, 401] width 13 height 13
checkbox input "true"
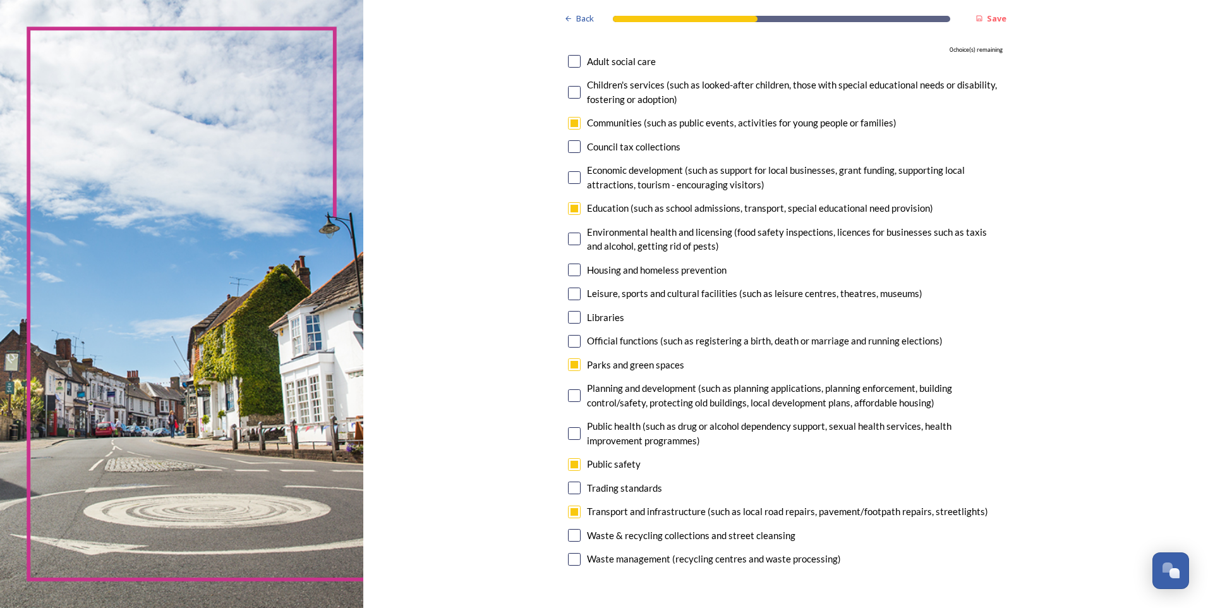
click at [568, 96] on input "checkbox" at bounding box center [574, 92] width 13 height 13
checkbox input "false"
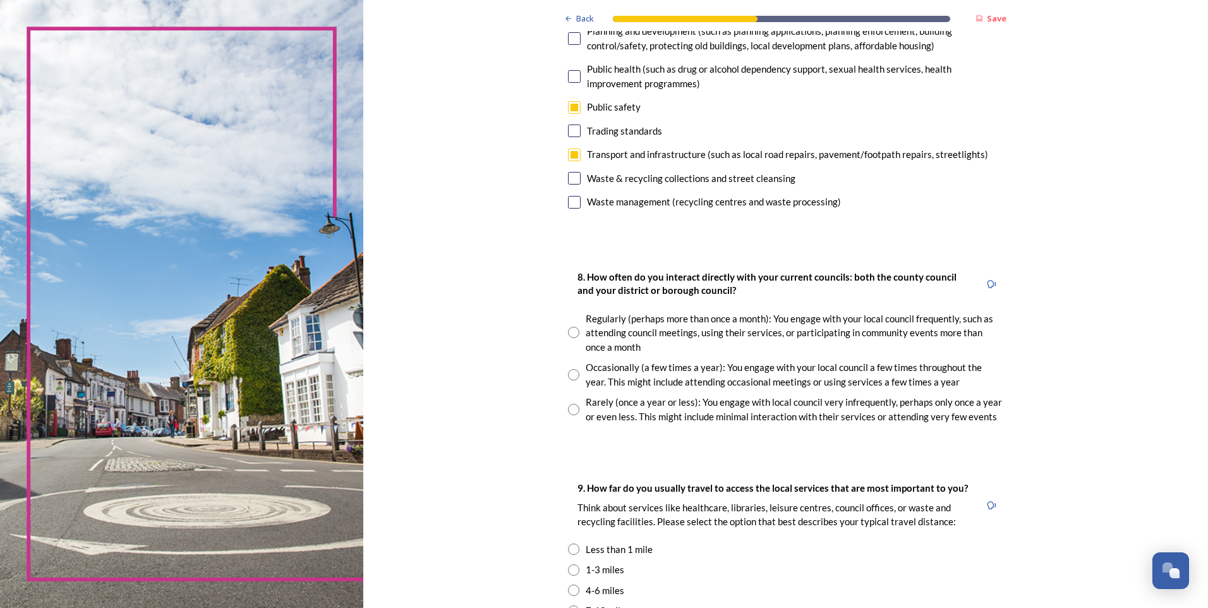
scroll to position [505, 0]
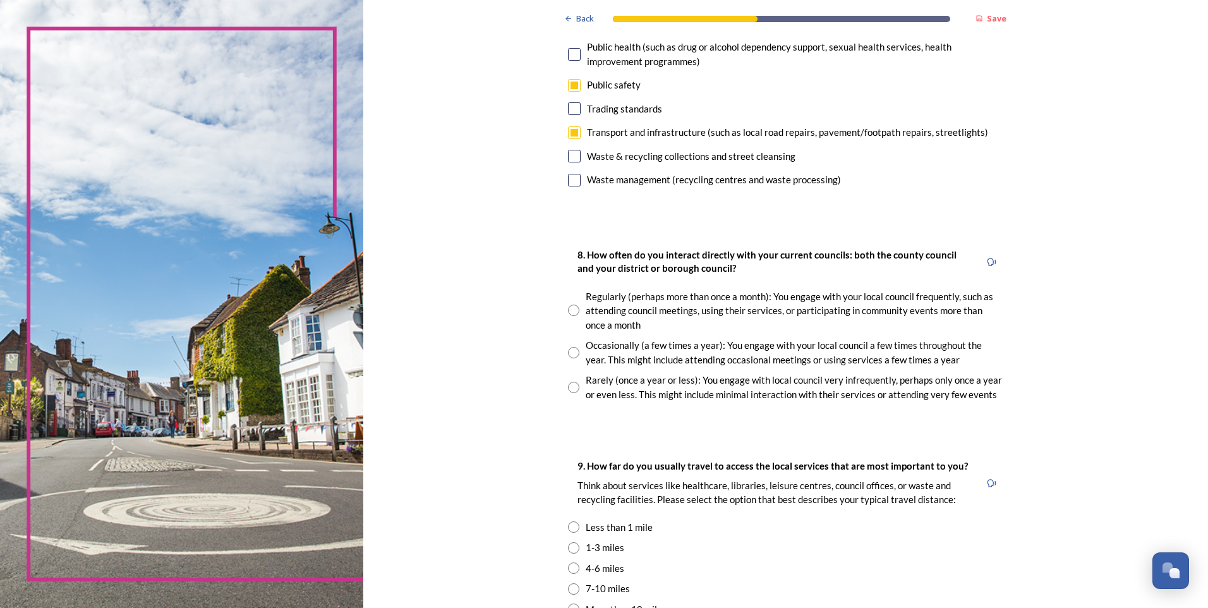
click at [571, 353] on input "radio" at bounding box center [573, 352] width 11 height 11
click at [787, 397] on div "Rarely (once a year or less): You engage with local council very infrequently, …" at bounding box center [794, 387] width 417 height 28
radio input "false"
radio input "true"
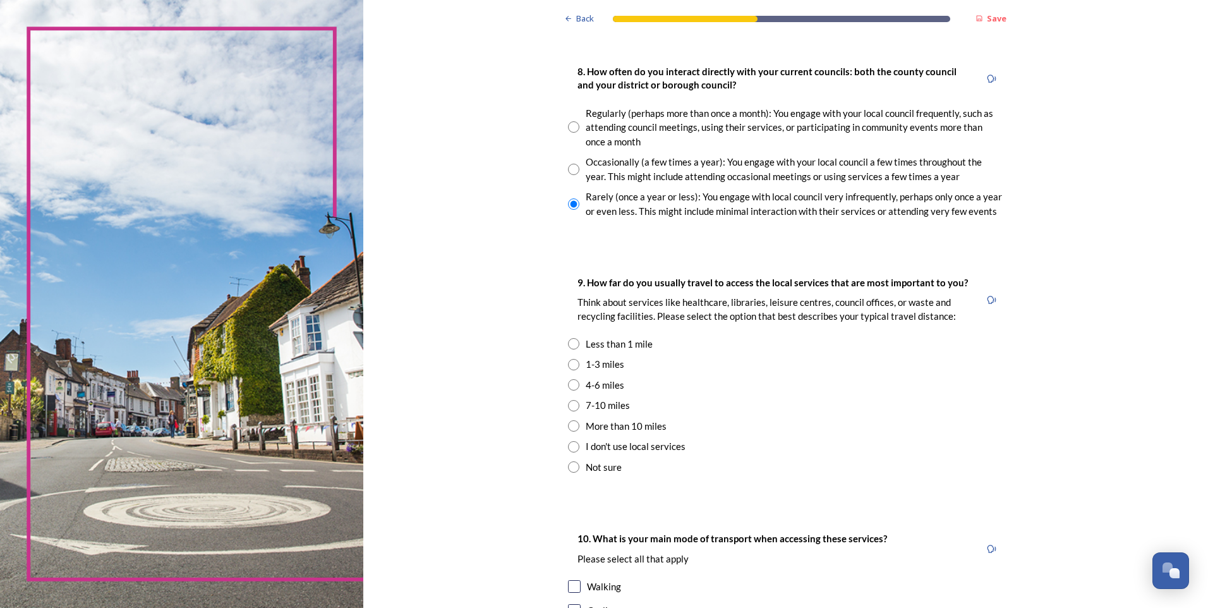
scroll to position [695, 0]
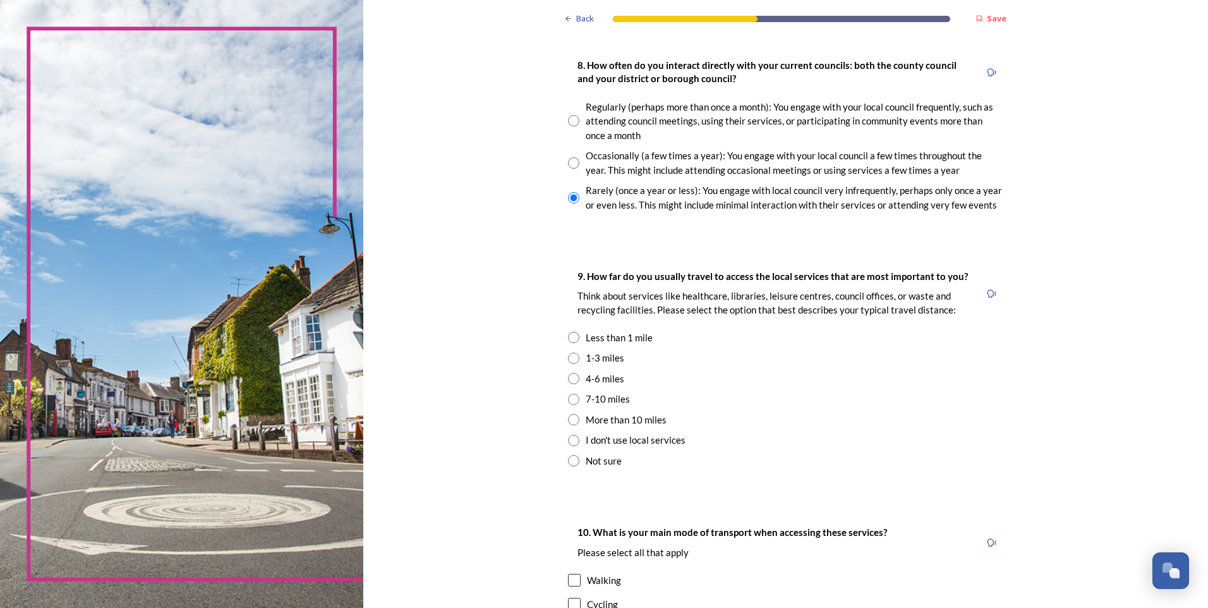
click at [568, 456] on input "radio" at bounding box center [573, 460] width 11 height 11
radio input "true"
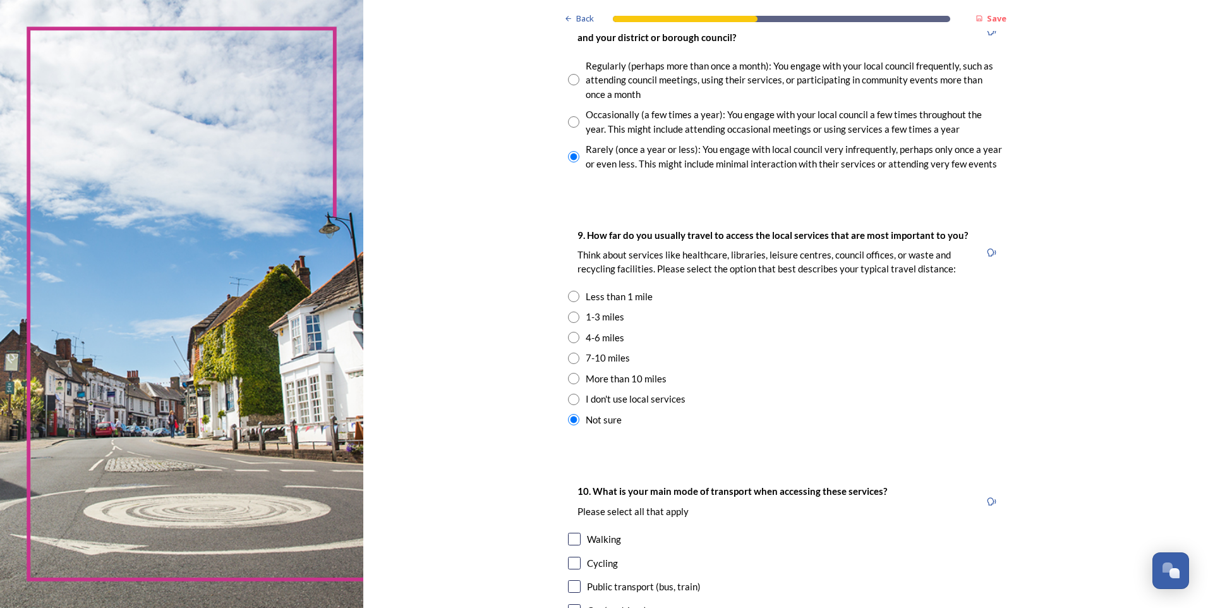
scroll to position [758, 0]
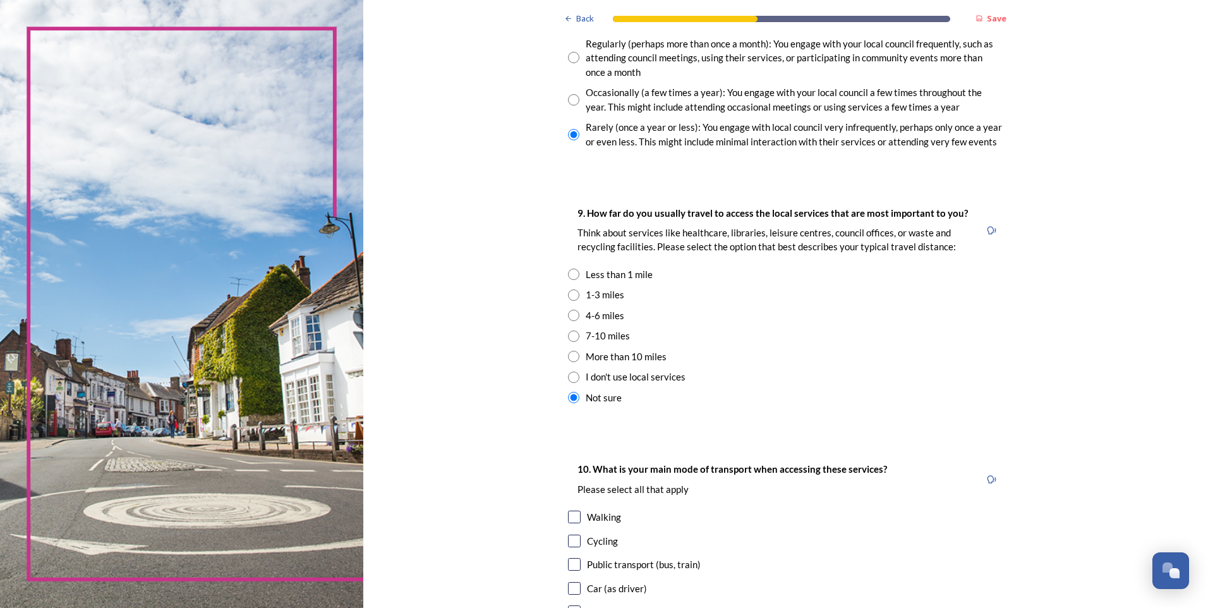
click at [572, 294] on input "radio" at bounding box center [573, 294] width 11 height 11
radio input "true"
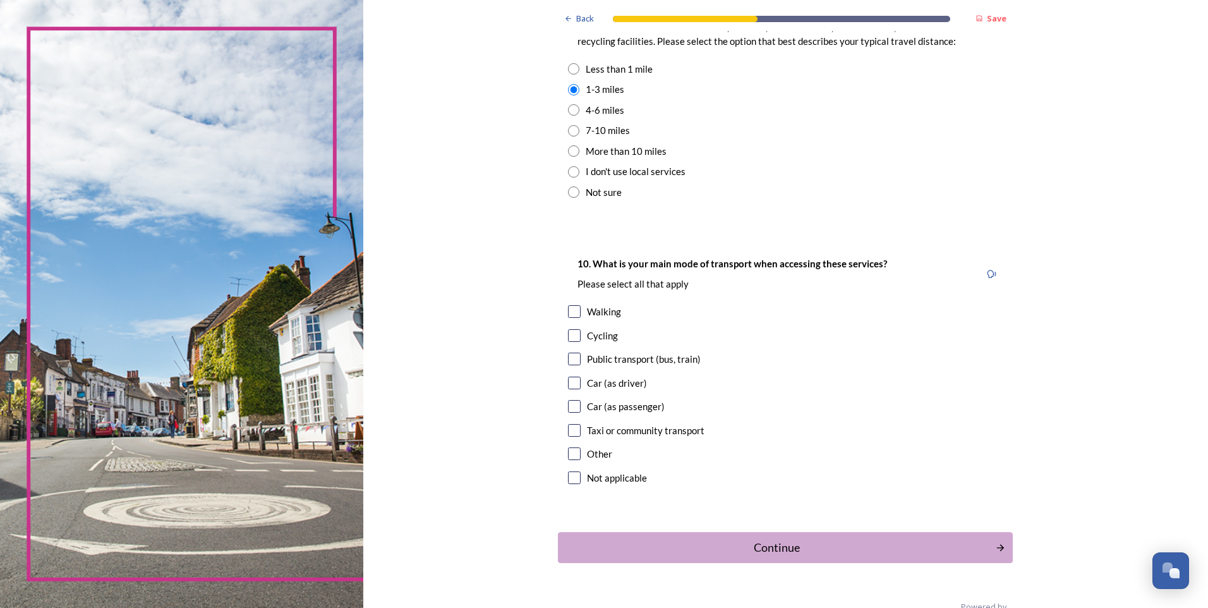
scroll to position [992, 0]
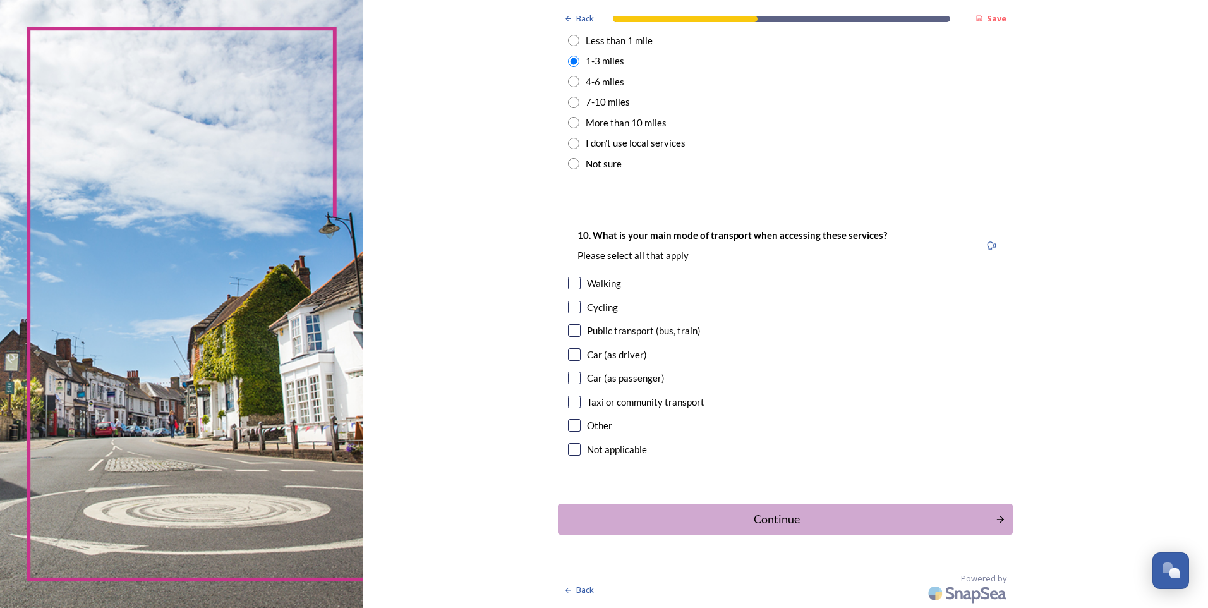
click at [568, 283] on input "checkbox" at bounding box center [574, 283] width 13 height 13
checkbox input "true"
click at [569, 332] on input "checkbox" at bounding box center [574, 330] width 13 height 13
checkbox input "true"
click at [568, 381] on input "checkbox" at bounding box center [574, 377] width 13 height 13
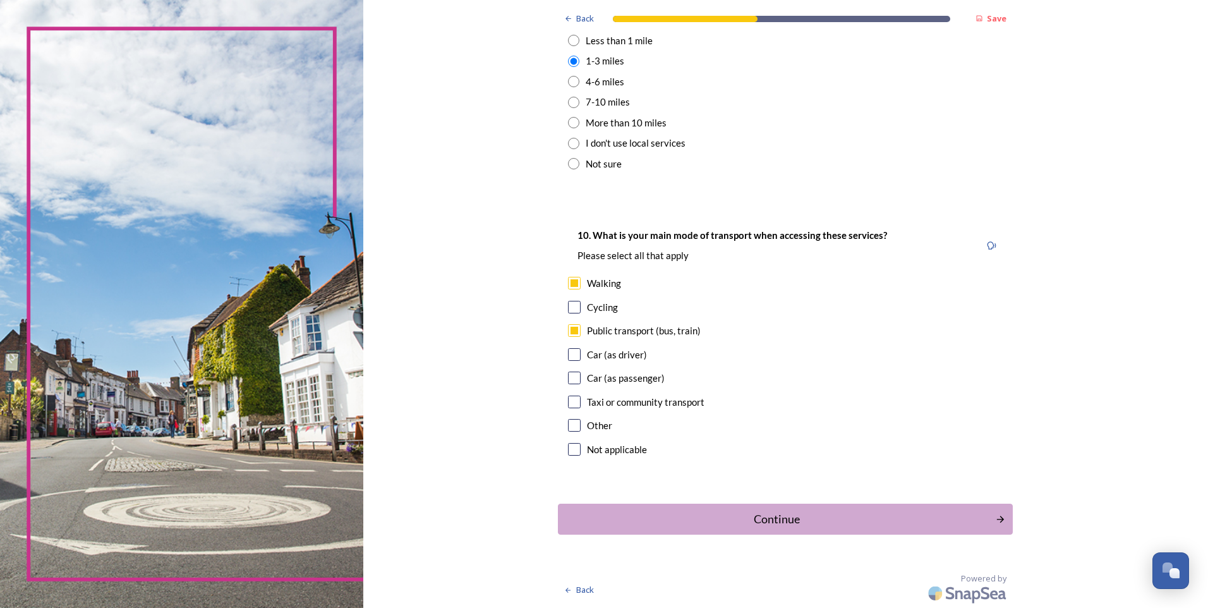
checkbox input "true"
click at [569, 404] on input "checkbox" at bounding box center [574, 401] width 13 height 13
checkbox input "true"
click at [792, 512] on div "Continue" at bounding box center [777, 518] width 428 height 17
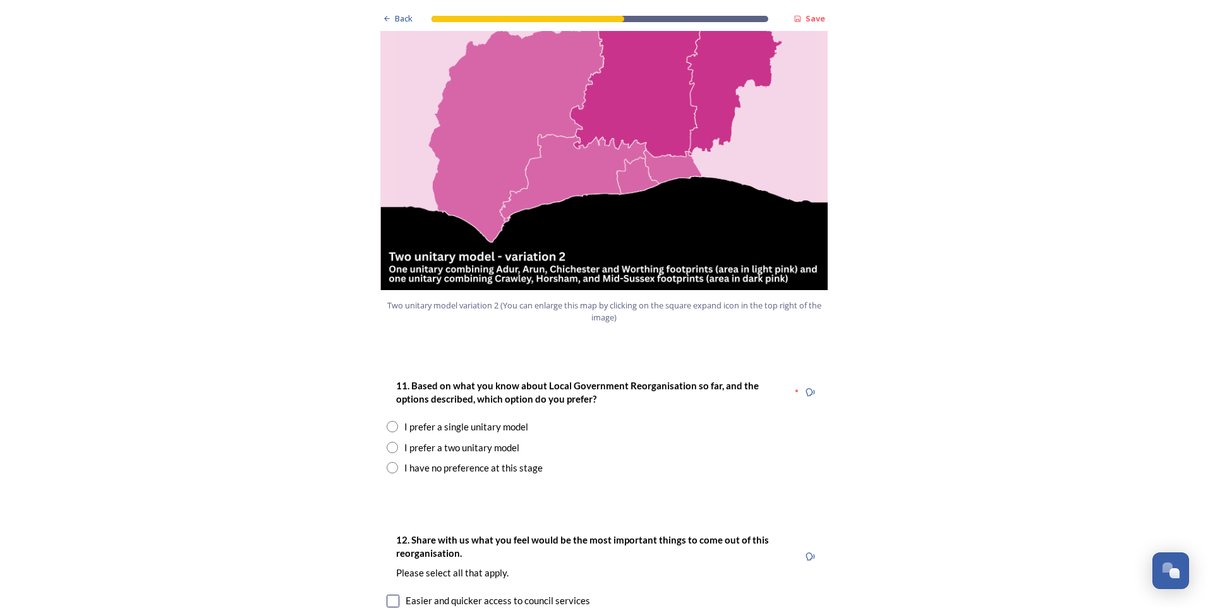
scroll to position [1643, 0]
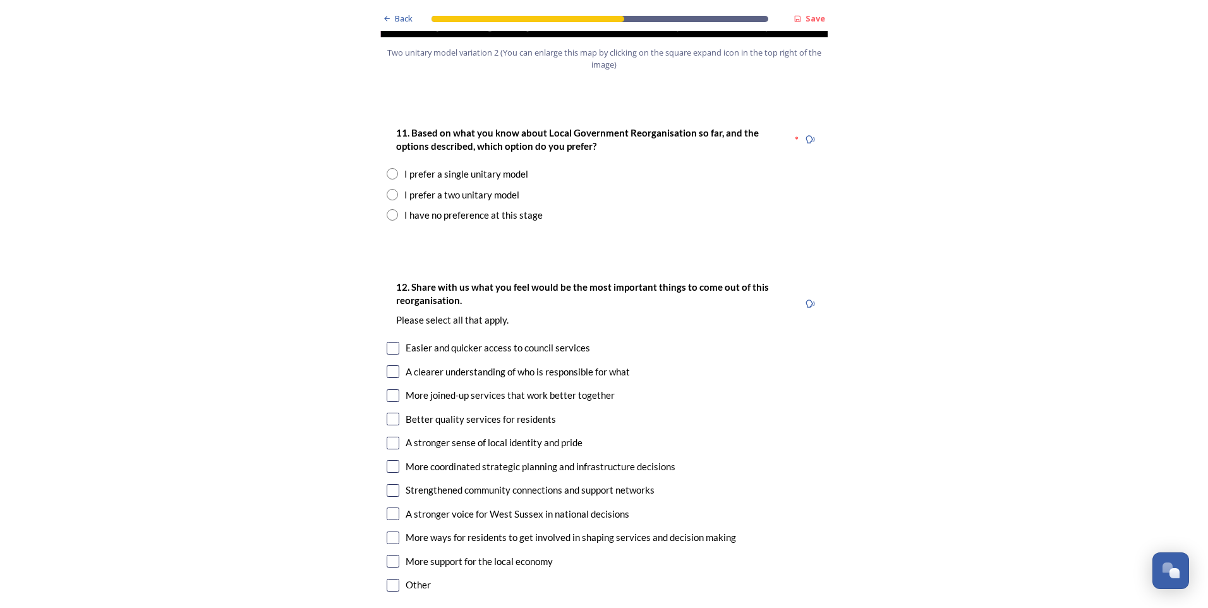
click at [389, 209] on input "radio" at bounding box center [392, 214] width 11 height 11
radio input "true"
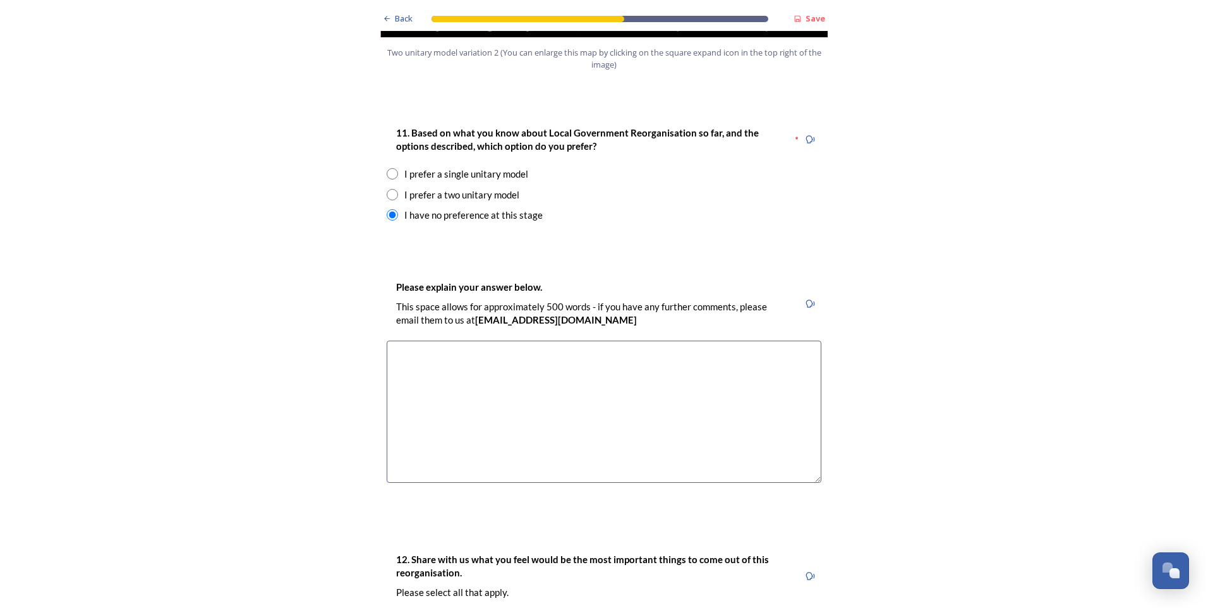
click at [478, 341] on textarea at bounding box center [604, 412] width 435 height 142
click at [473, 341] on textarea at bounding box center [604, 412] width 435 height 142
click at [531, 347] on textarea at bounding box center [604, 412] width 435 height 142
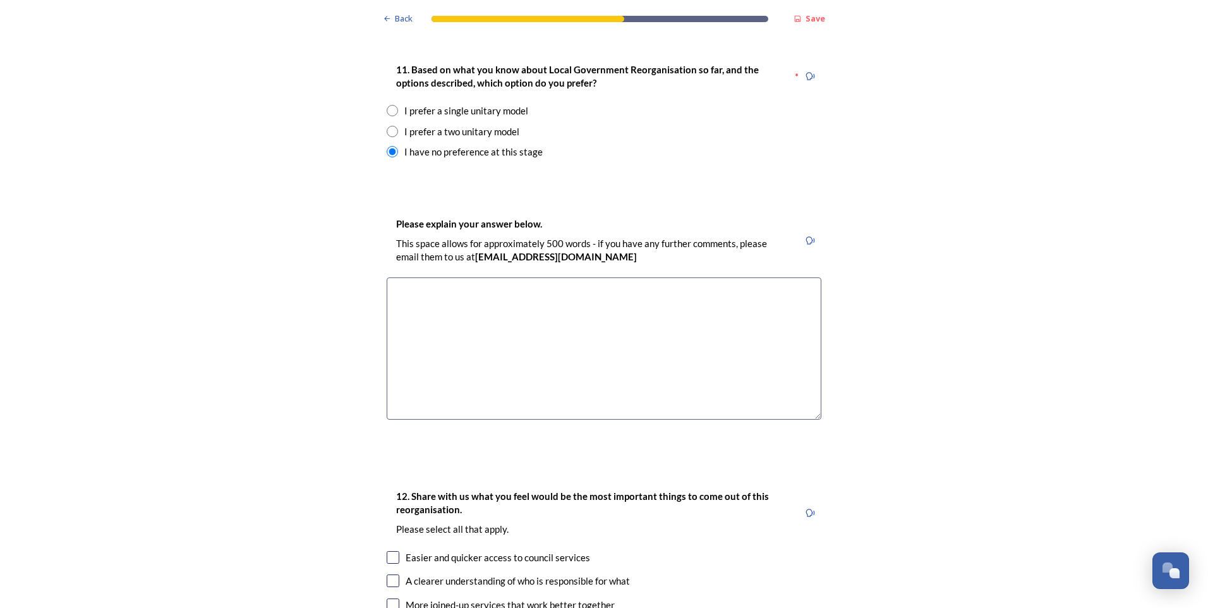
click at [469, 296] on textarea at bounding box center [604, 348] width 435 height 142
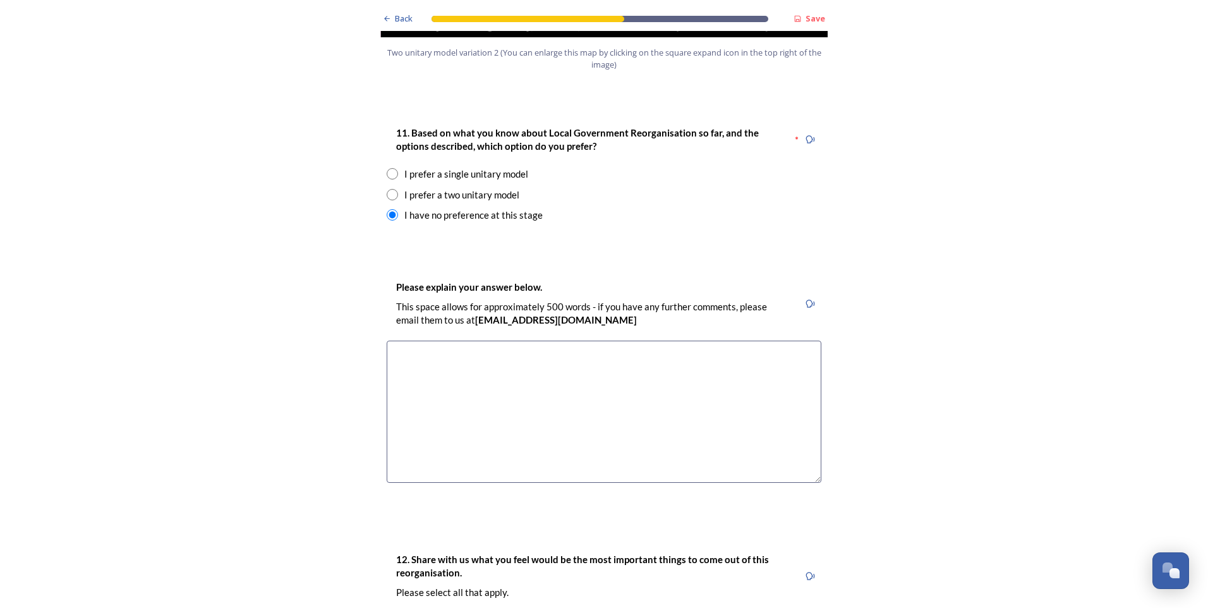
click at [453, 341] on textarea at bounding box center [604, 412] width 435 height 142
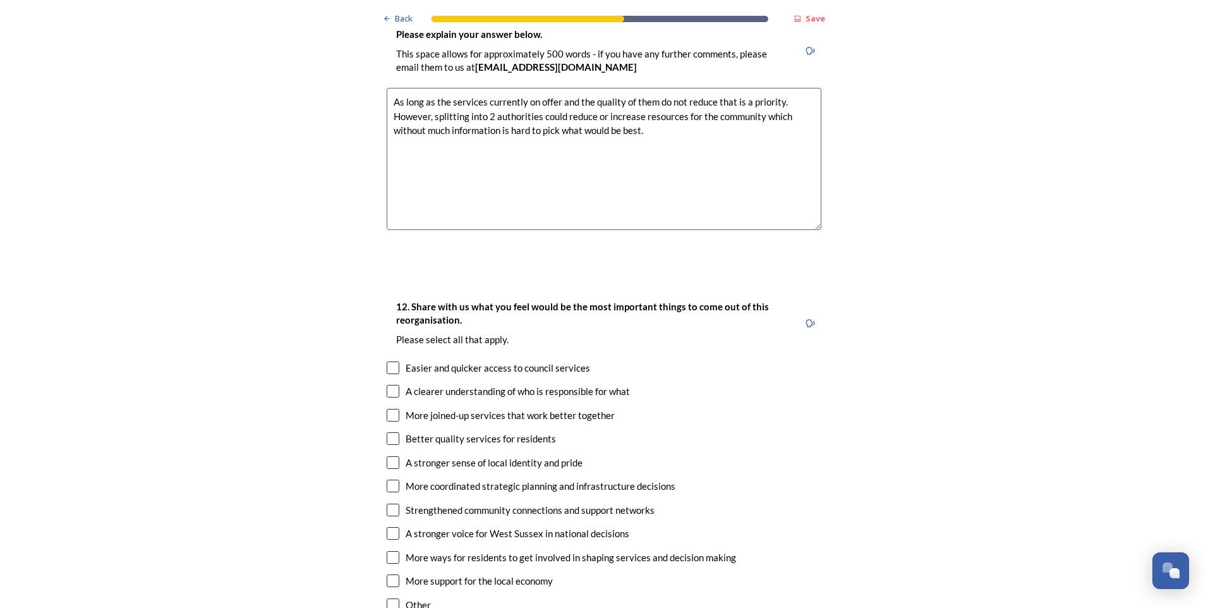
scroll to position [1832, 0]
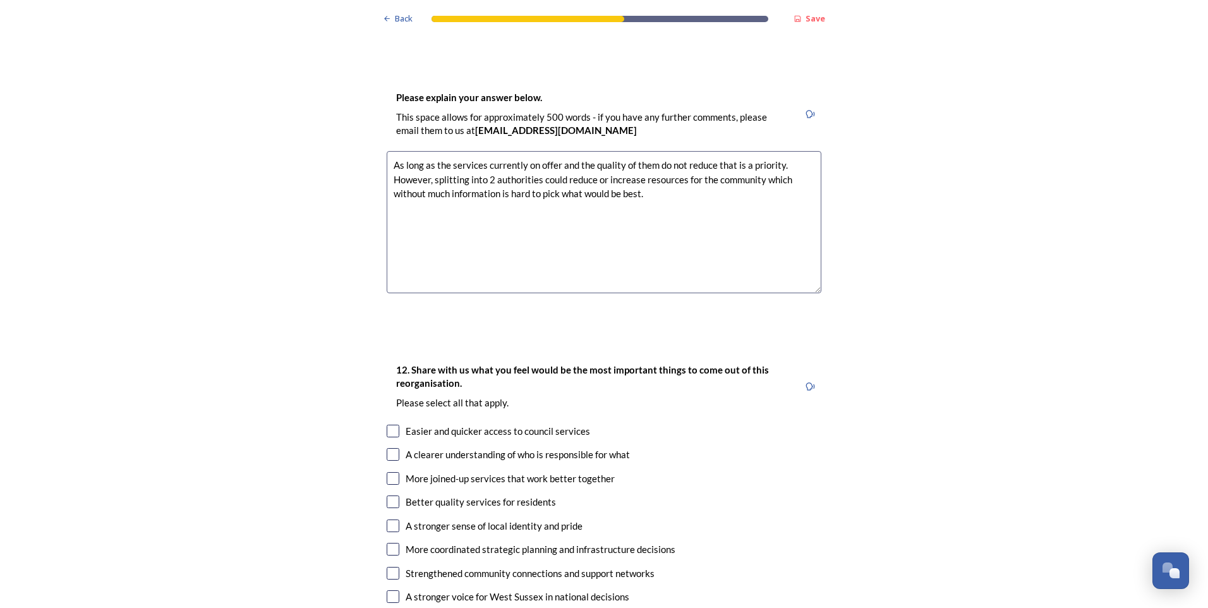
click at [670, 154] on textarea "As long as the services currently on offer and the quality of them do not reduc…" at bounding box center [604, 222] width 435 height 142
click at [526, 174] on textarea "As long as the services currently on offer and the quality of them do not reduc…" at bounding box center [604, 222] width 435 height 142
drag, startPoint x: 543, startPoint y: 173, endPoint x: 430, endPoint y: 176, distance: 113.7
click at [430, 176] on textarea "As long as the services currently on offer and the quality of them do not reduc…" at bounding box center [604, 222] width 435 height 142
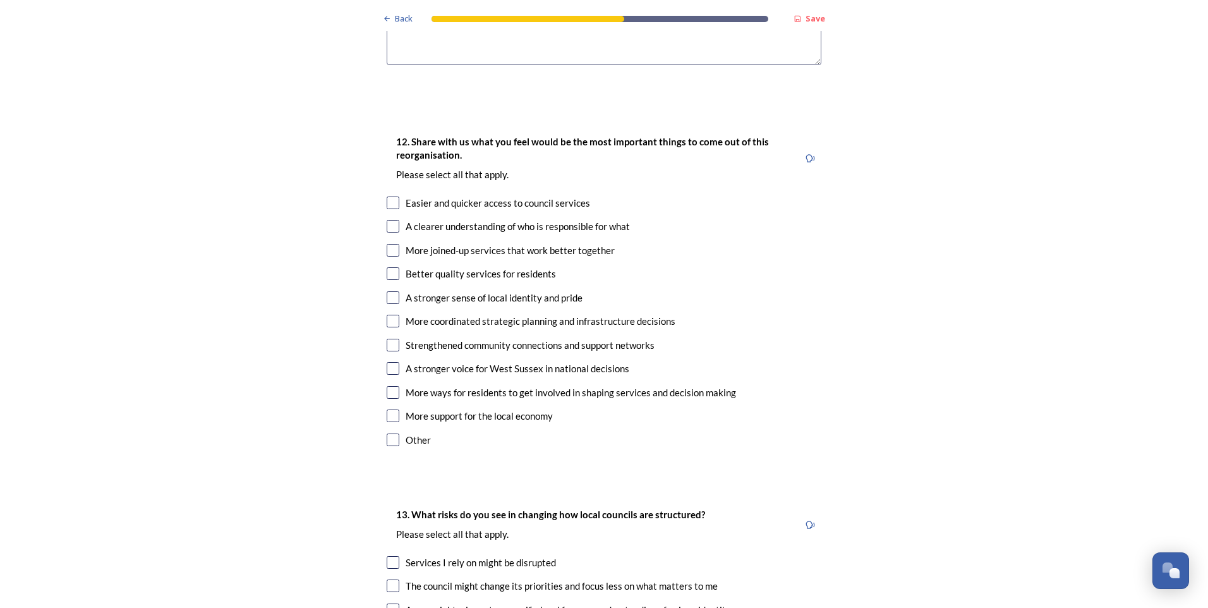
scroll to position [2085, 0]
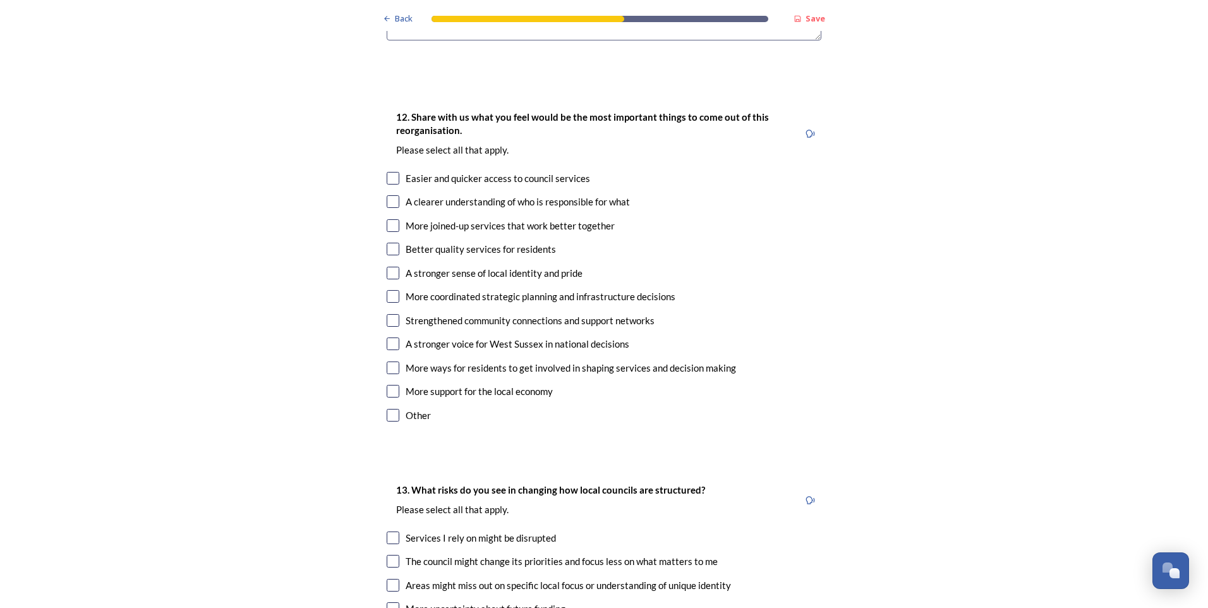
type textarea "As long as the services currently on offer and the quality of them do not reduc…"
click at [387, 172] on input "checkbox" at bounding box center [393, 178] width 13 height 13
checkbox input "true"
click at [387, 195] on input "checkbox" at bounding box center [393, 201] width 13 height 13
checkbox input "true"
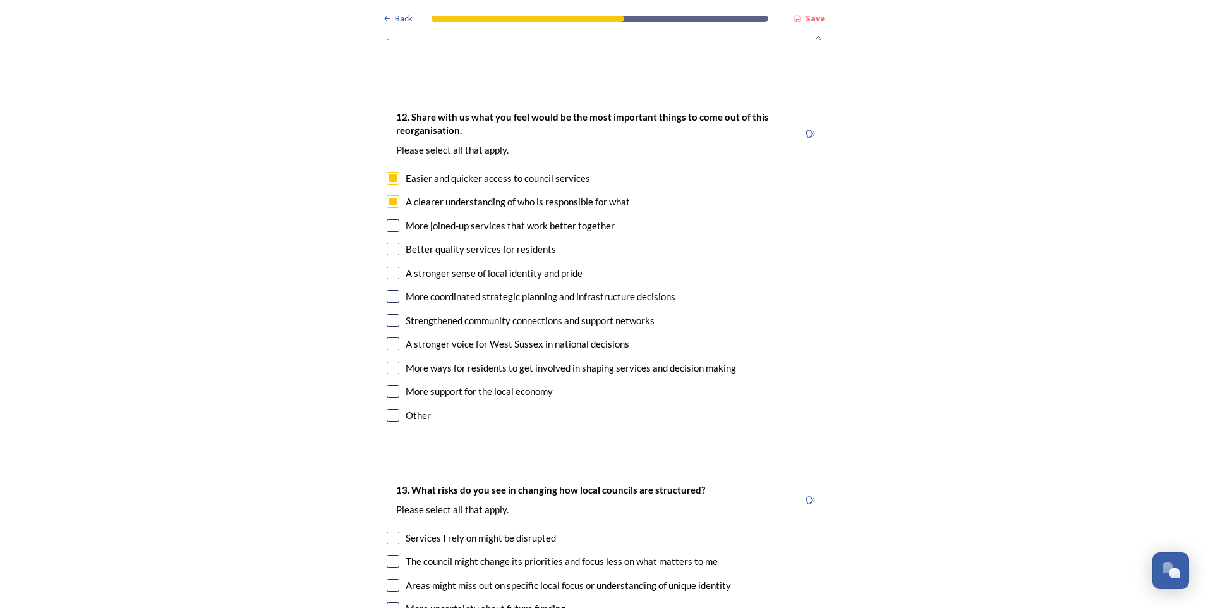
click at [392, 219] on input "checkbox" at bounding box center [393, 225] width 13 height 13
checkbox input "true"
click at [390, 243] on input "checkbox" at bounding box center [393, 249] width 13 height 13
checkbox input "true"
click at [389, 267] on input "checkbox" at bounding box center [393, 273] width 13 height 13
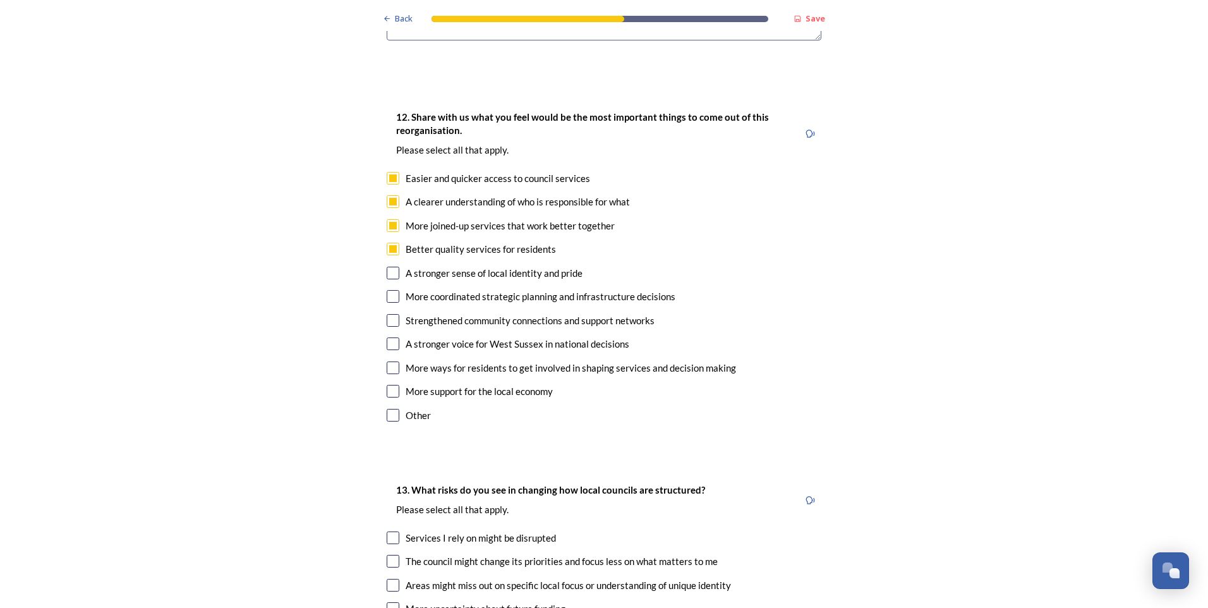
checkbox input "true"
click at [389, 290] on input "checkbox" at bounding box center [393, 296] width 13 height 13
checkbox input "true"
click at [387, 314] on input "checkbox" at bounding box center [393, 320] width 13 height 13
checkbox input "true"
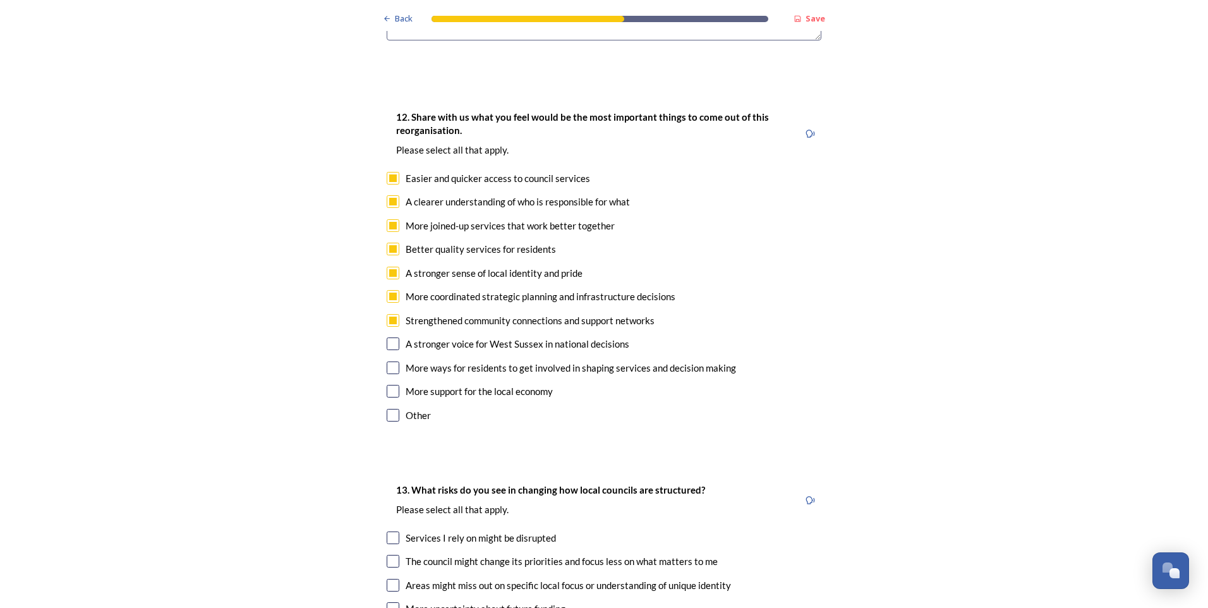
click at [390, 337] on div "A stronger voice for West Sussex in national decisions" at bounding box center [604, 344] width 435 height 15
checkbox input "true"
drag, startPoint x: 389, startPoint y: 356, endPoint x: 390, endPoint y: 344, distance: 11.5
click at [390, 385] on input "checkbox" at bounding box center [393, 391] width 13 height 13
checkbox input "true"
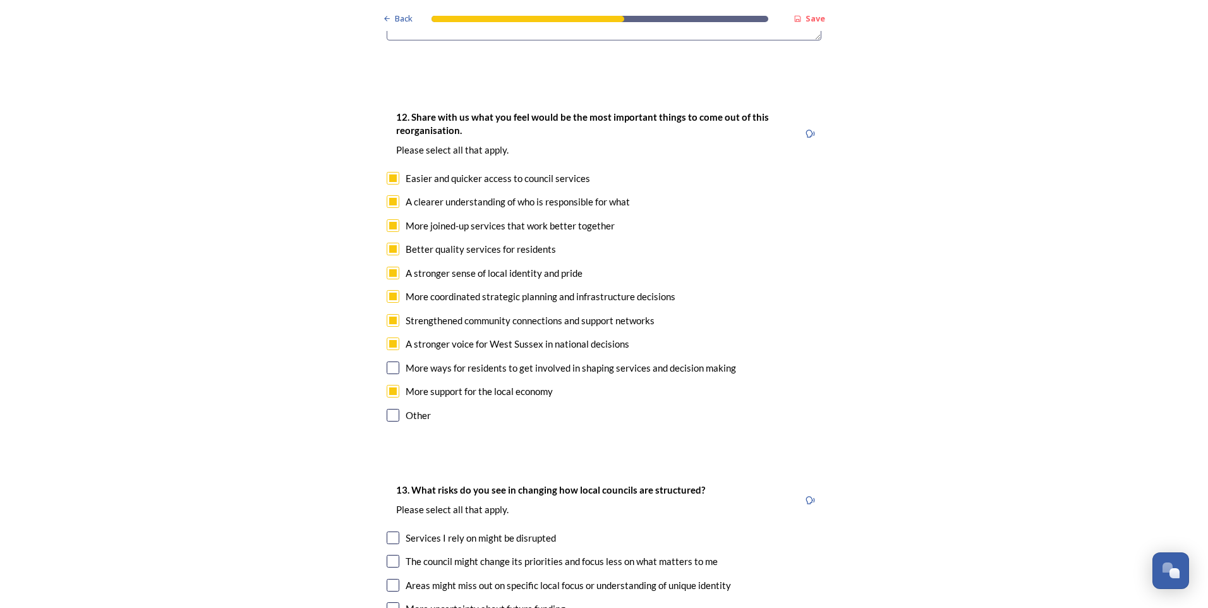
click at [387, 361] on input "checkbox" at bounding box center [393, 367] width 13 height 13
checkbox input "true"
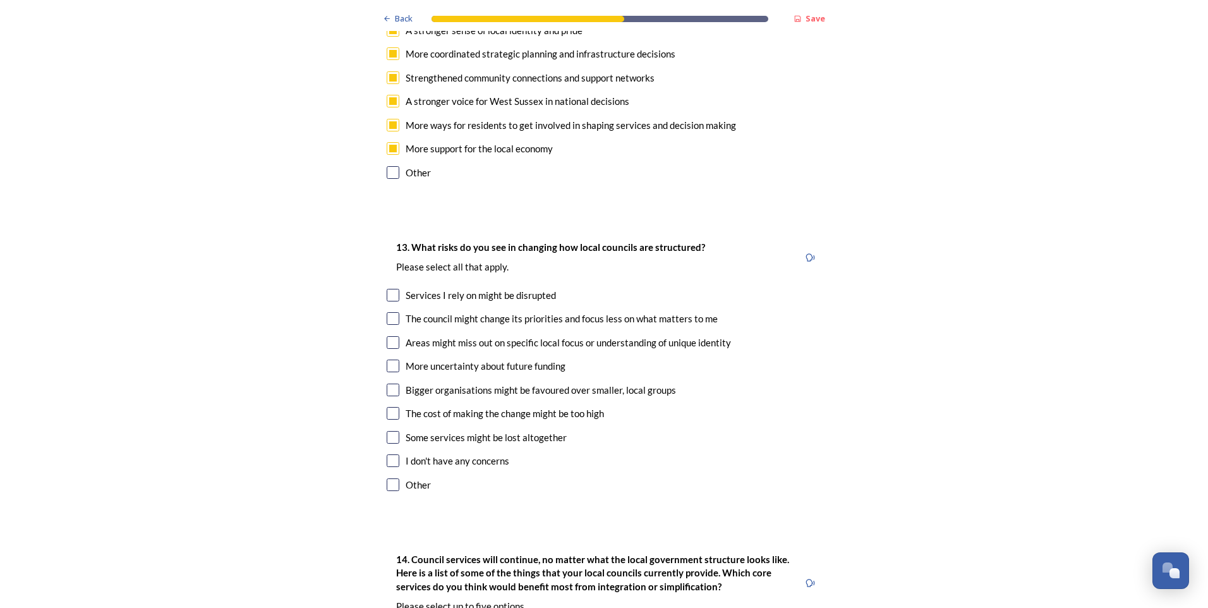
scroll to position [2338, 0]
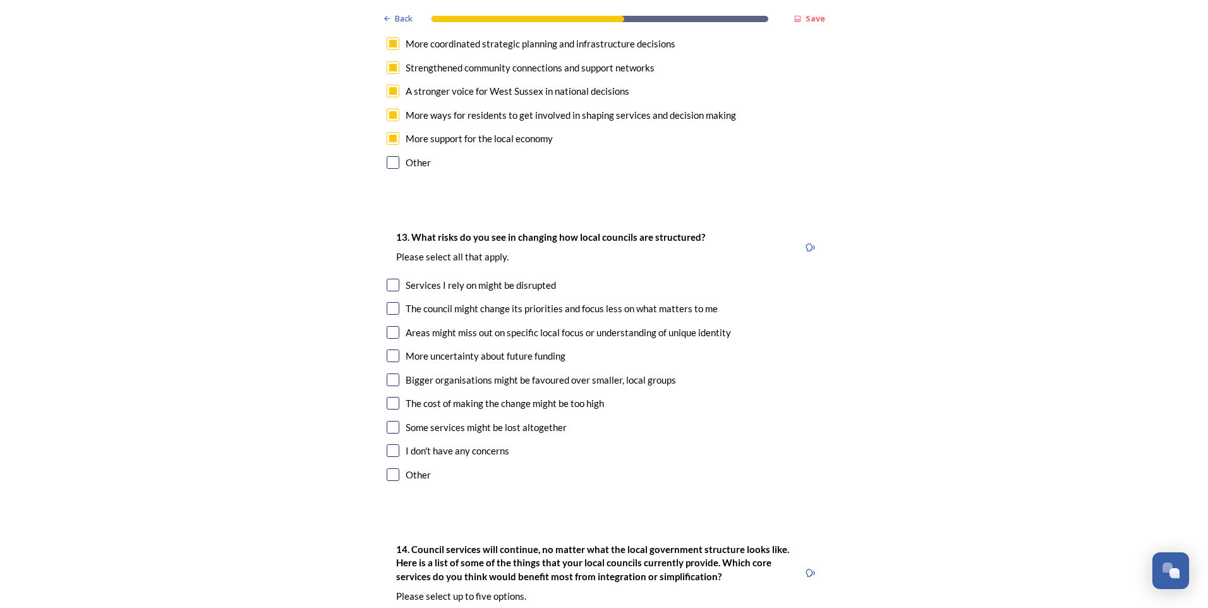
click at [387, 279] on input "checkbox" at bounding box center [393, 285] width 13 height 13
checkbox input "true"
click at [387, 302] on input "checkbox" at bounding box center [393, 308] width 13 height 13
checkbox input "true"
click at [387, 373] on input "checkbox" at bounding box center [393, 379] width 13 height 13
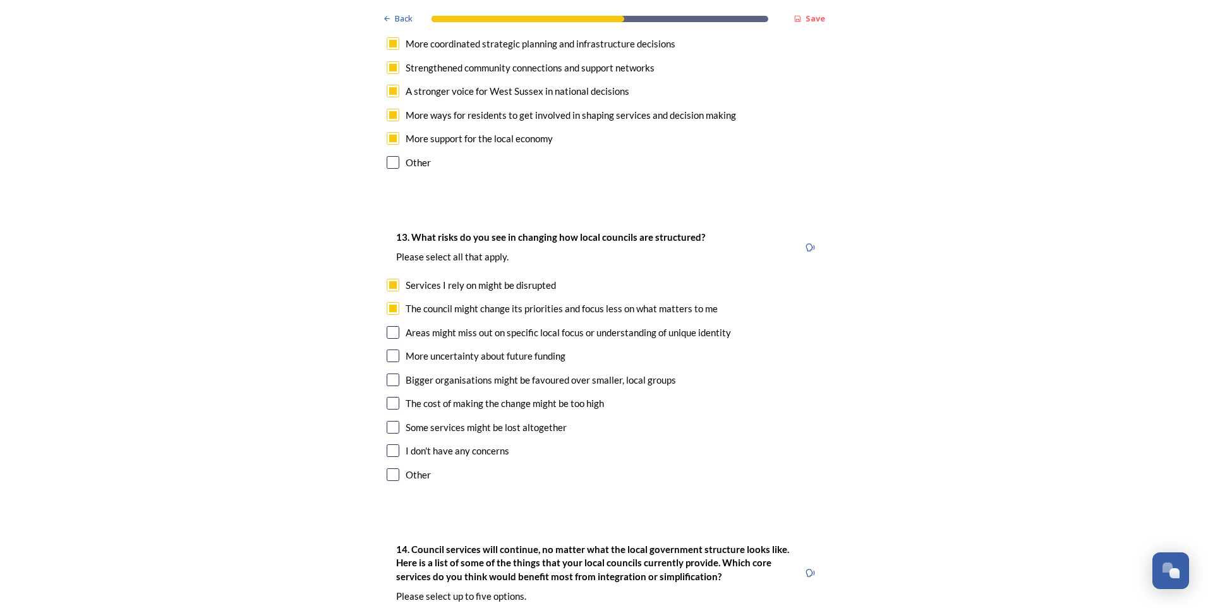
checkbox input "true"
click at [390, 349] on input "checkbox" at bounding box center [393, 355] width 13 height 13
checkbox input "true"
click at [387, 421] on input "checkbox" at bounding box center [393, 427] width 13 height 13
checkbox input "true"
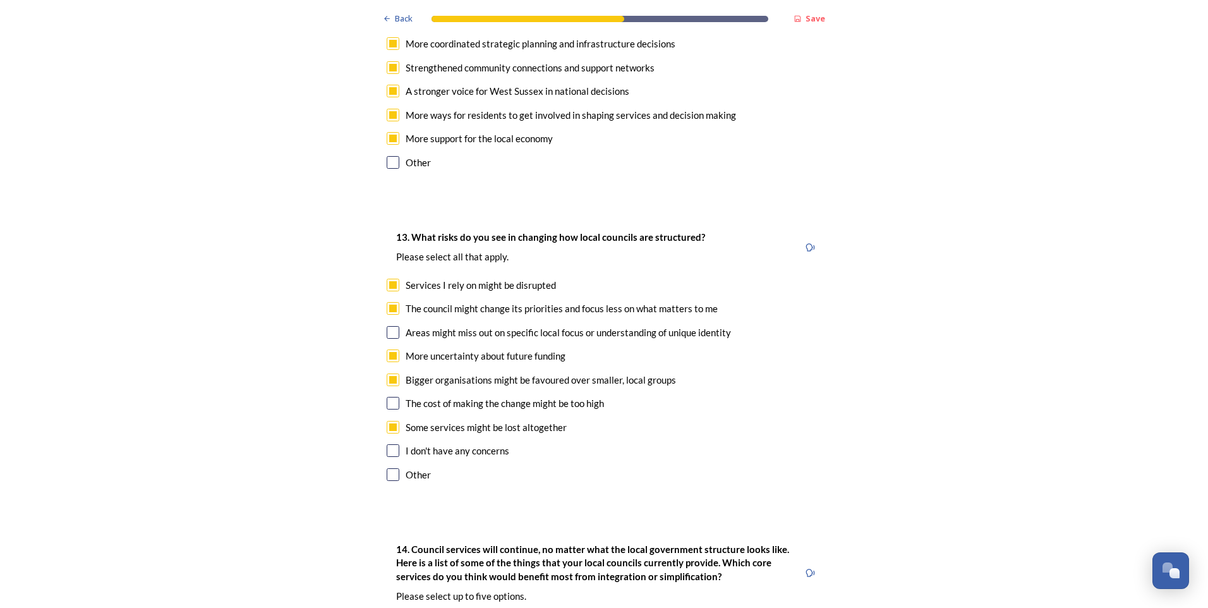
click at [387, 397] on input "checkbox" at bounding box center [393, 403] width 13 height 13
checkbox input "true"
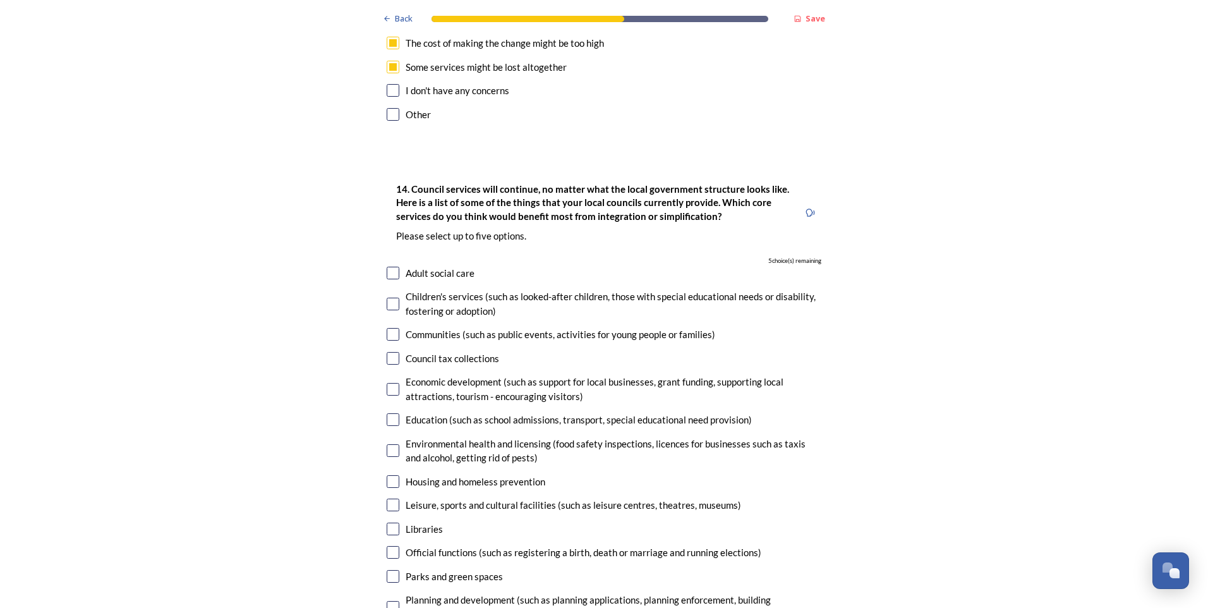
scroll to position [2717, 0]
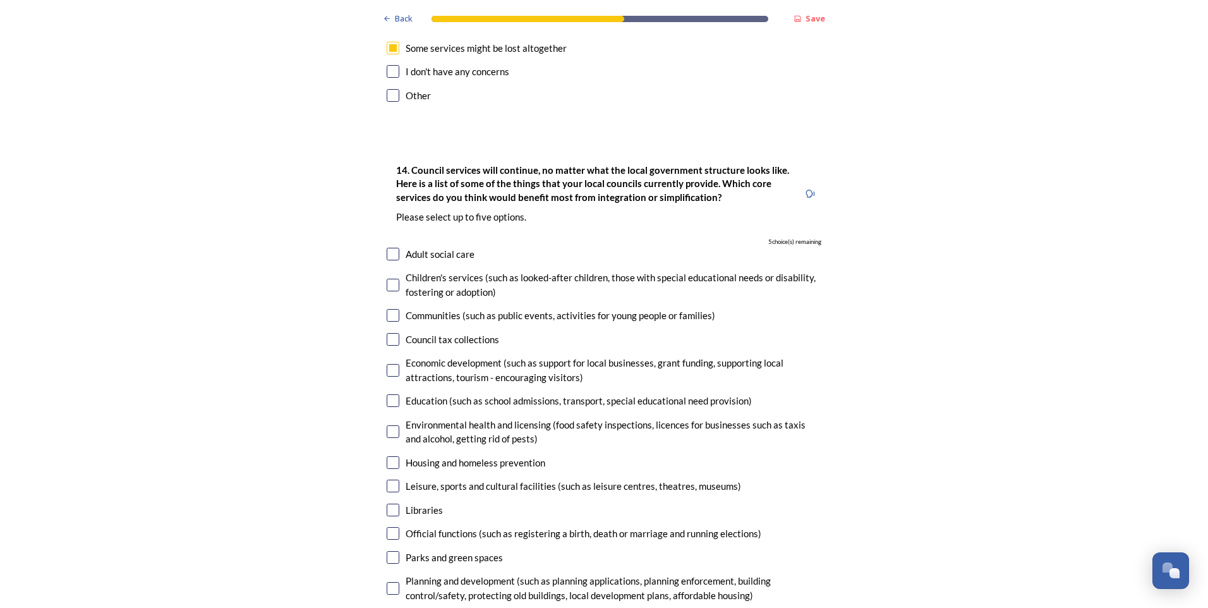
click at [390, 333] on input "checkbox" at bounding box center [393, 339] width 13 height 13
checkbox input "true"
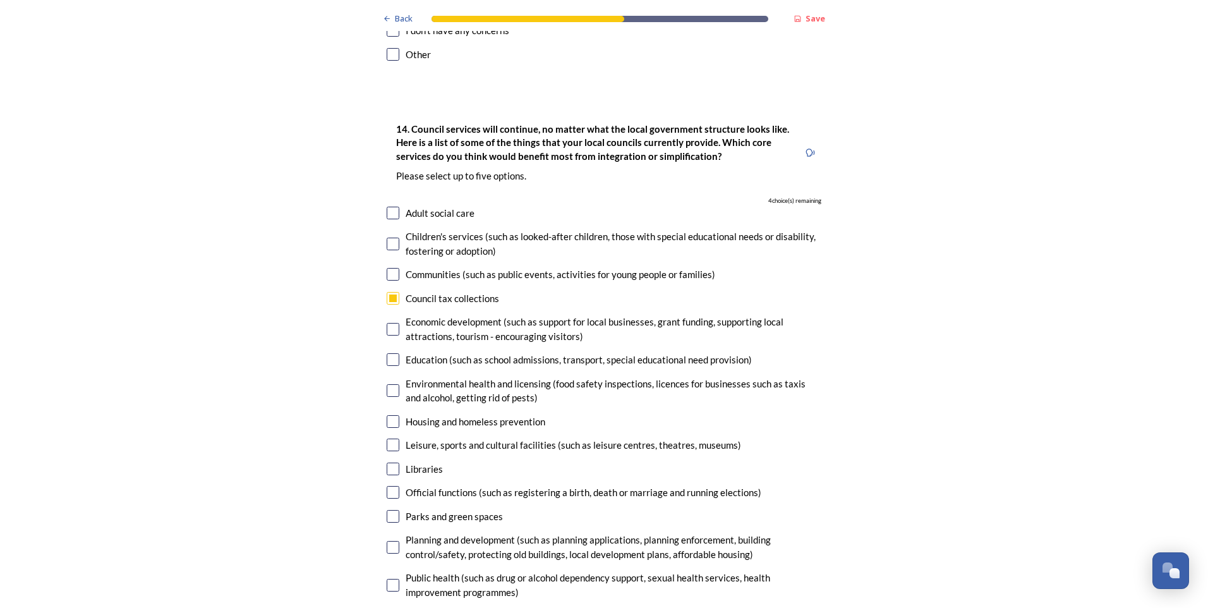
scroll to position [2780, 0]
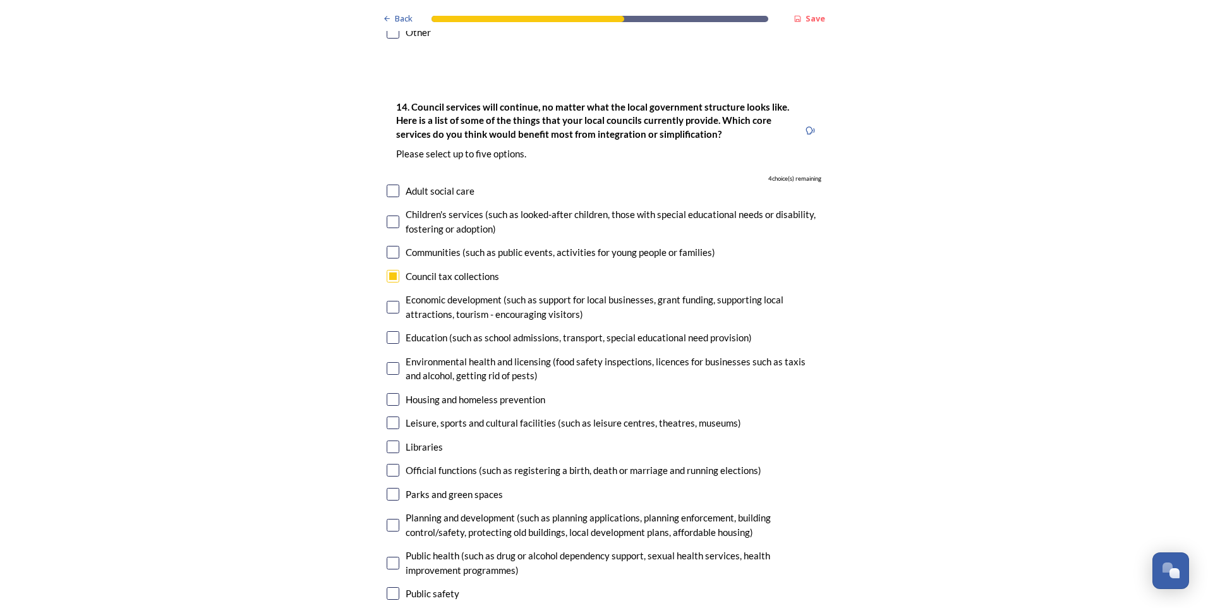
click at [387, 354] on div "Environmental health and licensing (food safety inspections, licences for busin…" at bounding box center [604, 368] width 435 height 28
click at [387, 362] on input "checkbox" at bounding box center [393, 368] width 13 height 13
checkbox input "true"
click at [389, 331] on input "checkbox" at bounding box center [393, 337] width 13 height 13
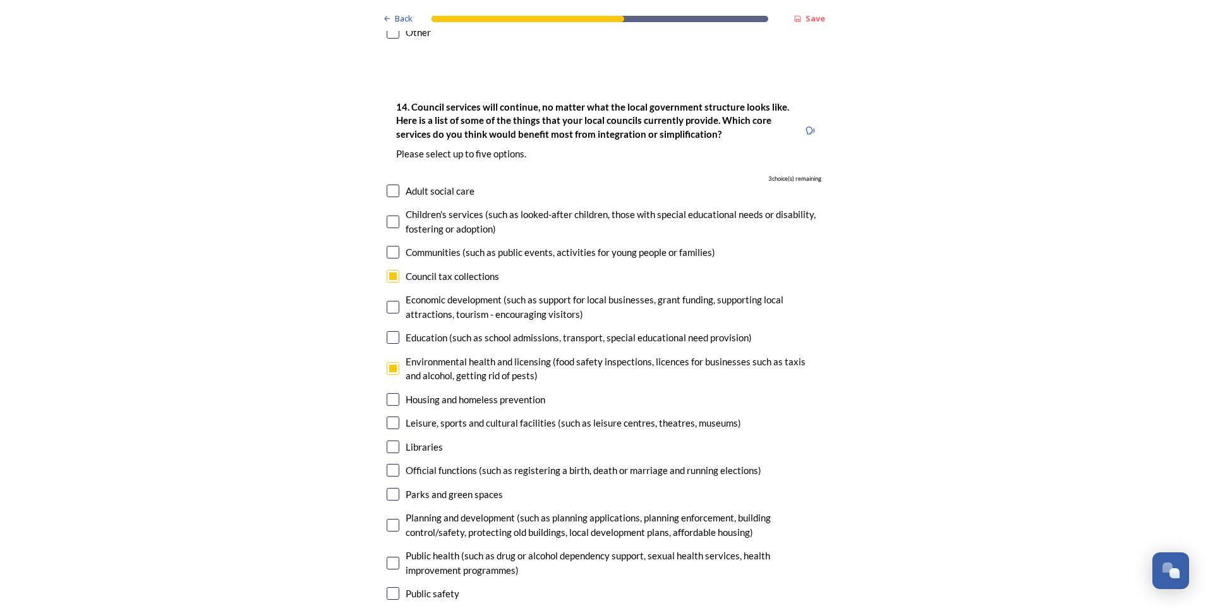
checkbox input "true"
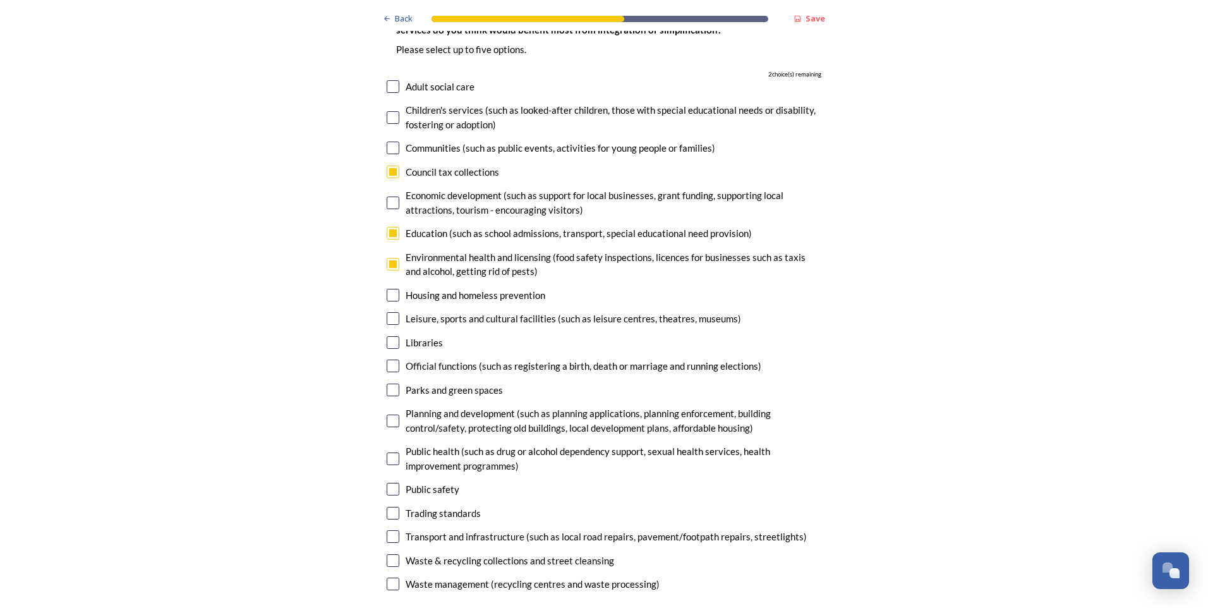
scroll to position [2906, 0]
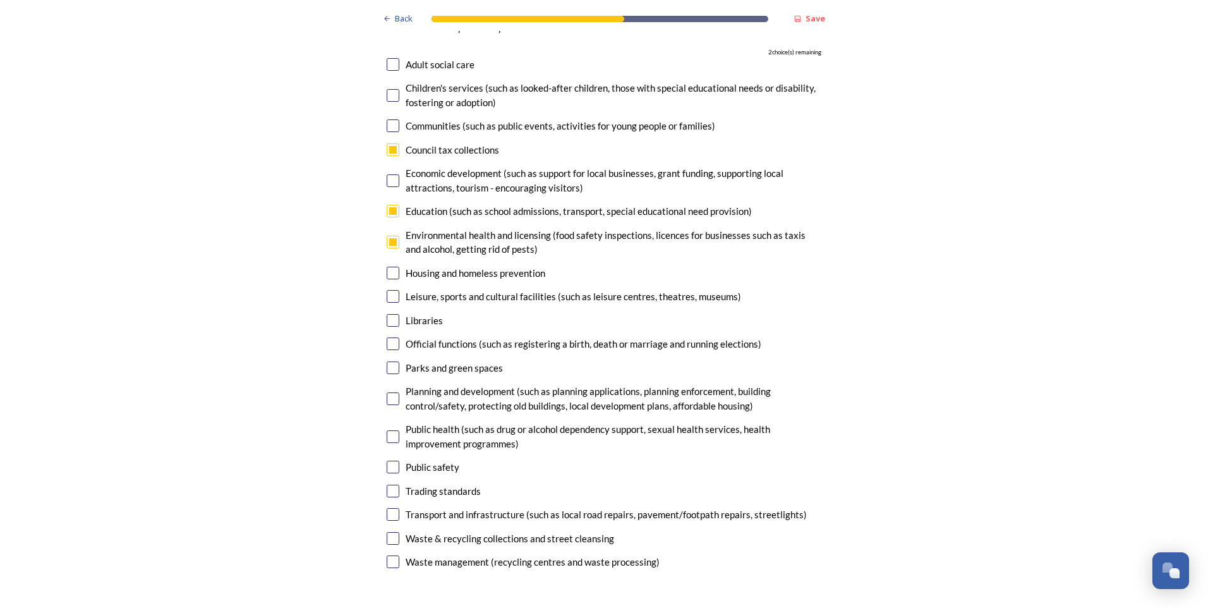
click at [390, 461] on input "checkbox" at bounding box center [393, 467] width 13 height 13
checkbox input "true"
click at [389, 508] on input "checkbox" at bounding box center [393, 514] width 13 height 13
checkbox input "true"
click at [387, 337] on input "checkbox" at bounding box center [393, 343] width 13 height 13
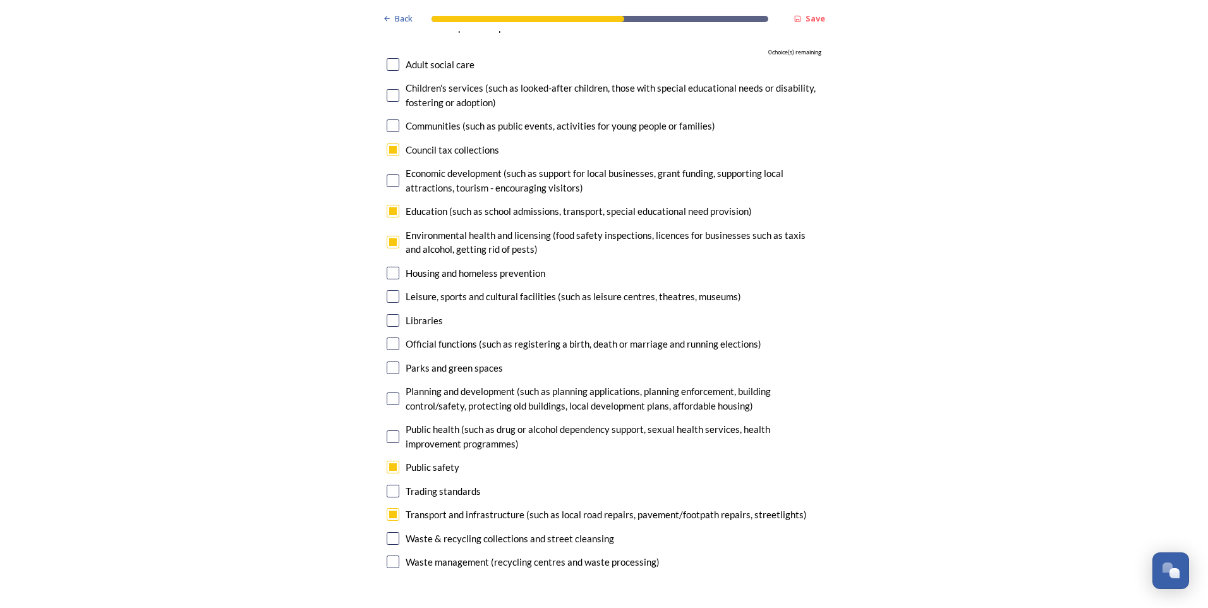
checkbox input "false"
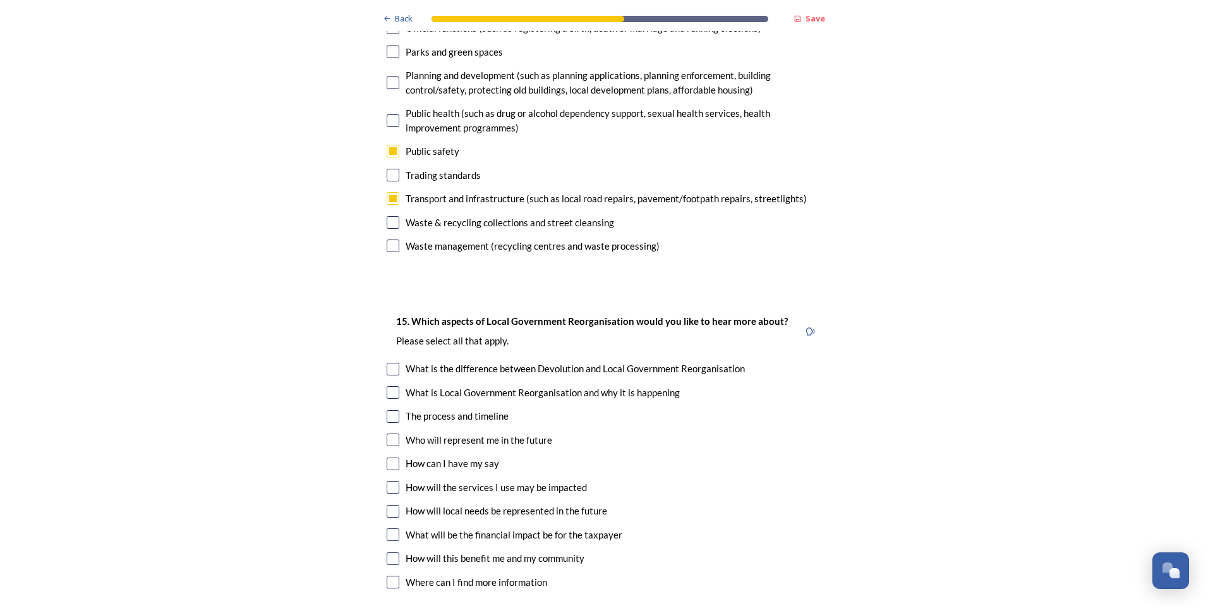
scroll to position [3285, 0]
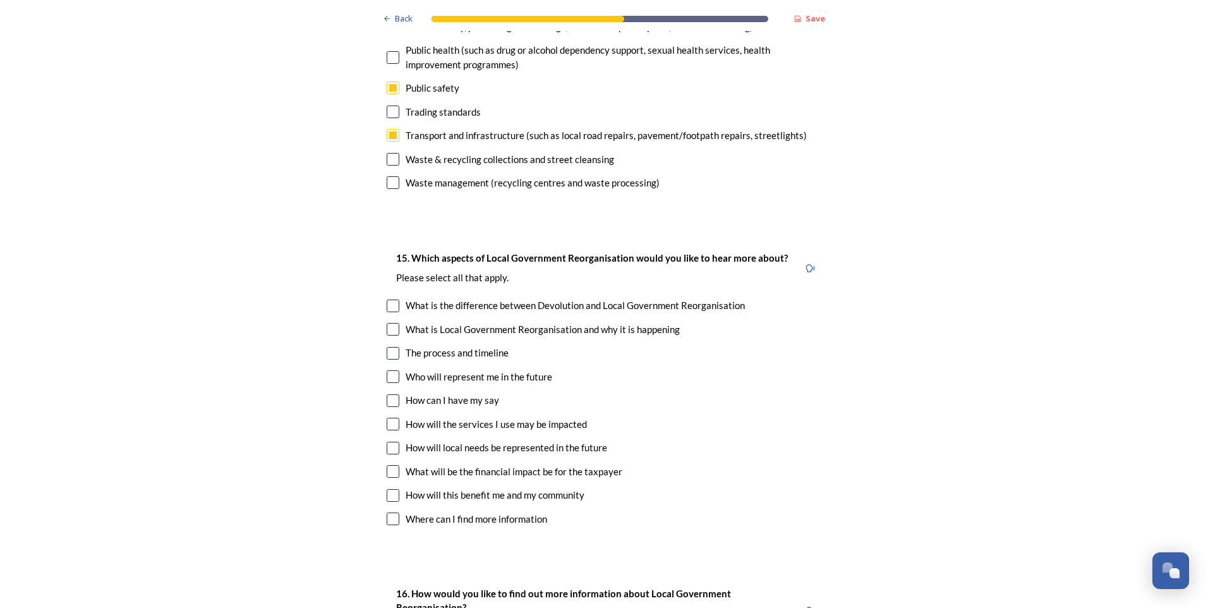
click at [392, 299] on input "checkbox" at bounding box center [393, 305] width 13 height 13
checkbox input "true"
click at [389, 323] on input "checkbox" at bounding box center [393, 329] width 13 height 13
checkbox input "true"
click at [387, 347] on input "checkbox" at bounding box center [393, 353] width 13 height 13
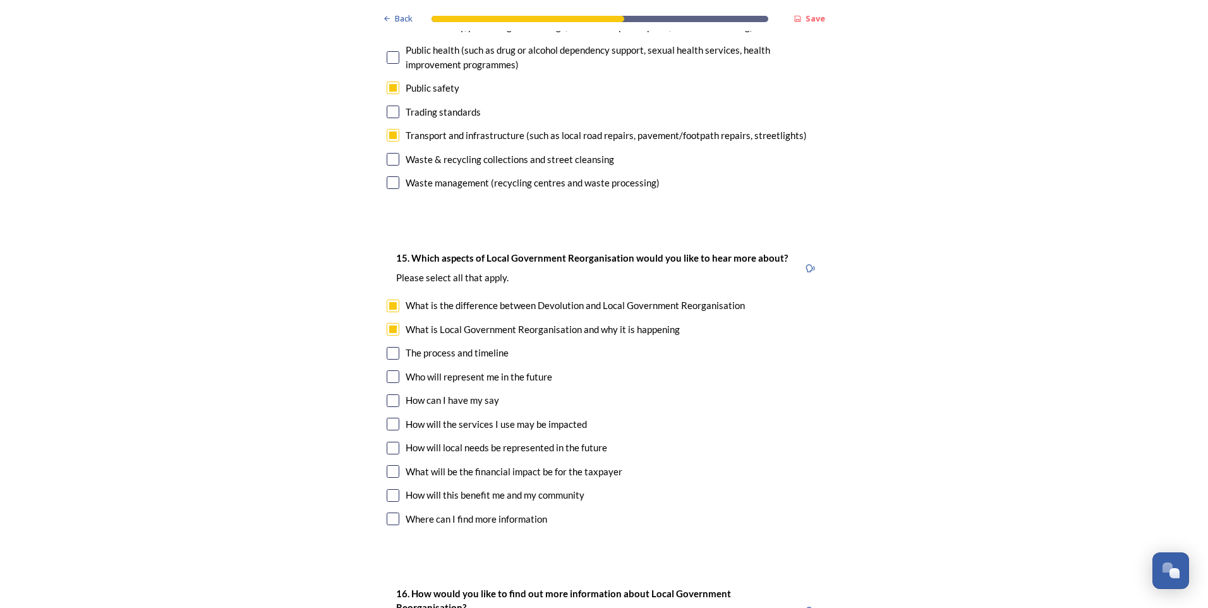
checkbox input "true"
click at [392, 370] on input "checkbox" at bounding box center [393, 376] width 13 height 13
checkbox input "true"
click at [392, 394] on input "checkbox" at bounding box center [393, 400] width 13 height 13
checkbox input "true"
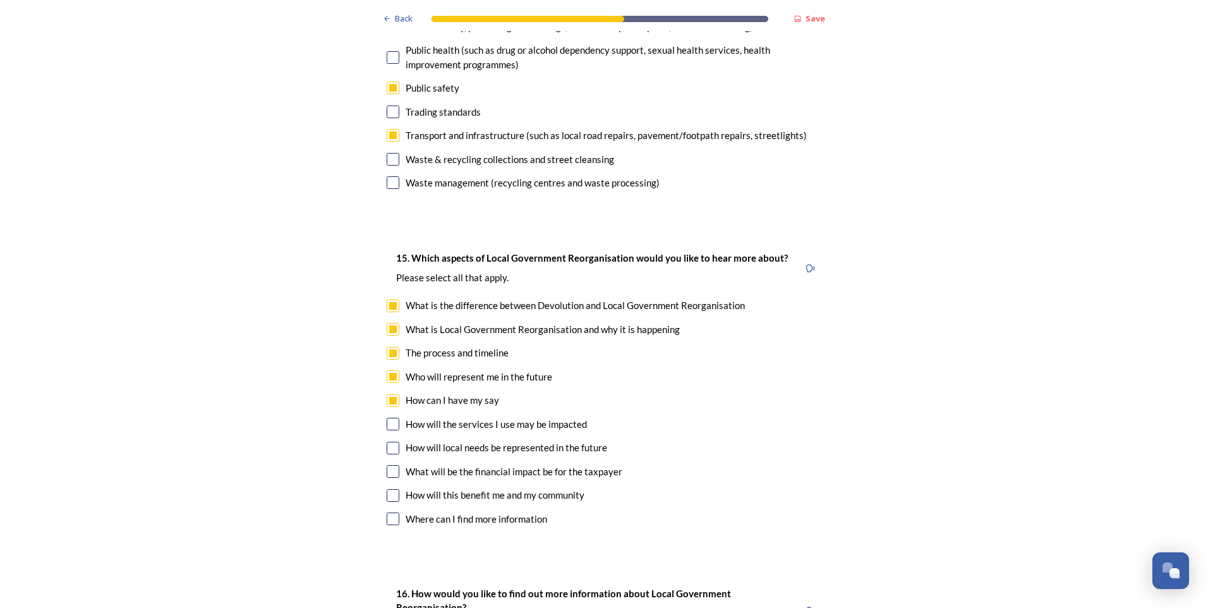
click at [390, 418] on input "checkbox" at bounding box center [393, 424] width 13 height 13
checkbox input "true"
click at [387, 442] on input "checkbox" at bounding box center [393, 448] width 13 height 13
checkbox input "true"
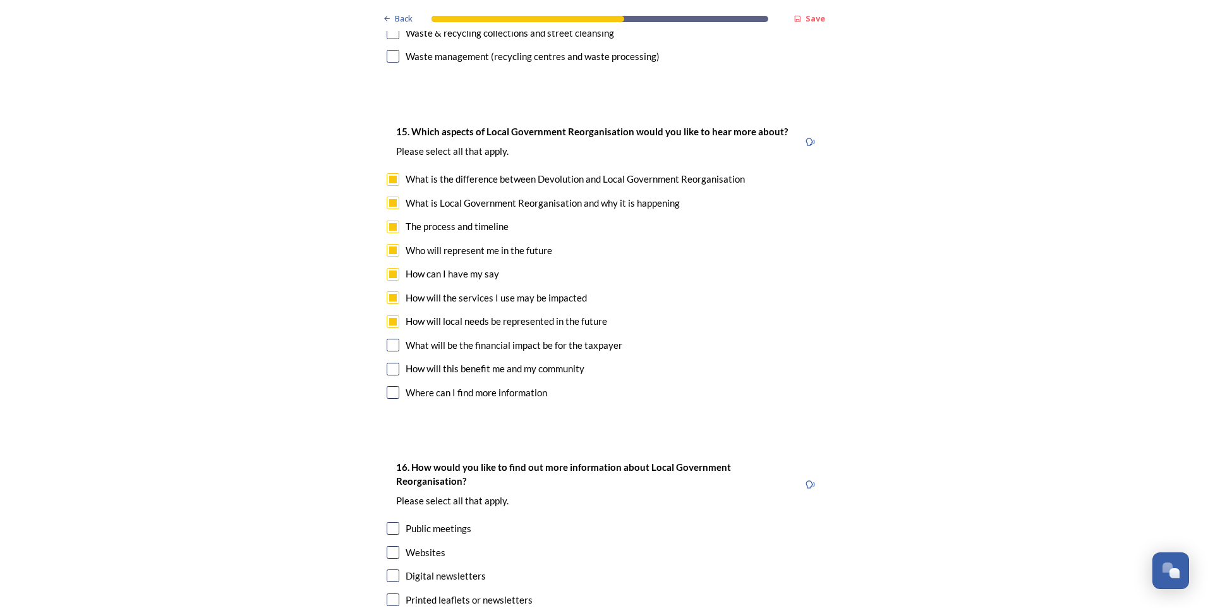
scroll to position [3475, 0]
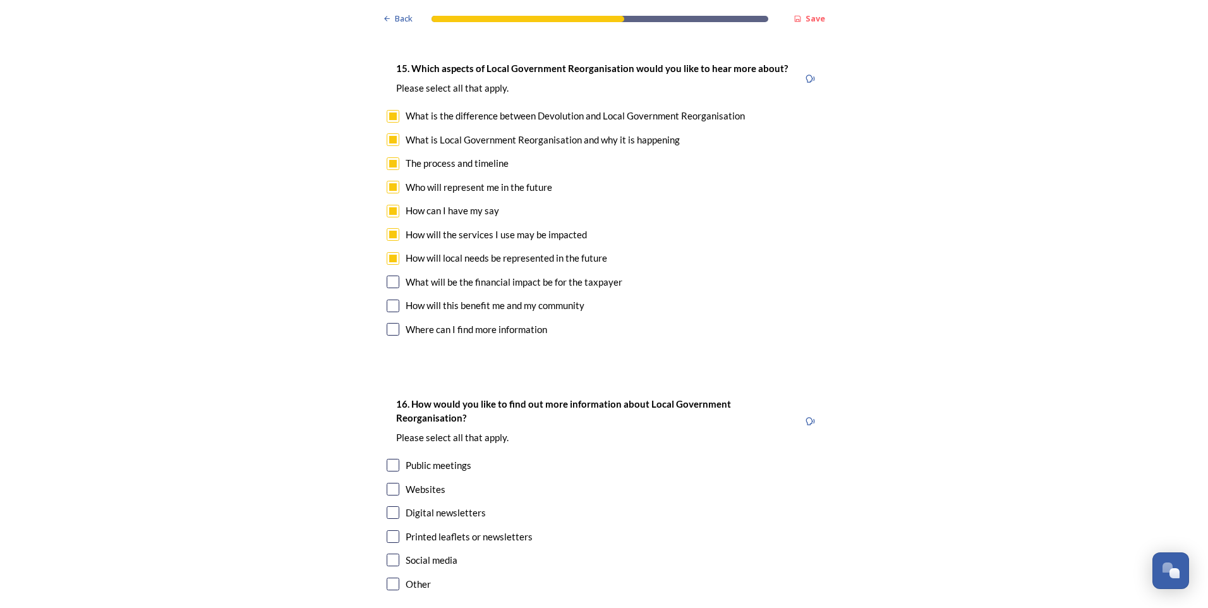
click at [391, 323] on input "checkbox" at bounding box center [393, 329] width 13 height 13
checkbox input "true"
click at [387, 299] on input "checkbox" at bounding box center [393, 305] width 13 height 13
checkbox input "true"
click at [392, 275] on input "checkbox" at bounding box center [393, 281] width 13 height 13
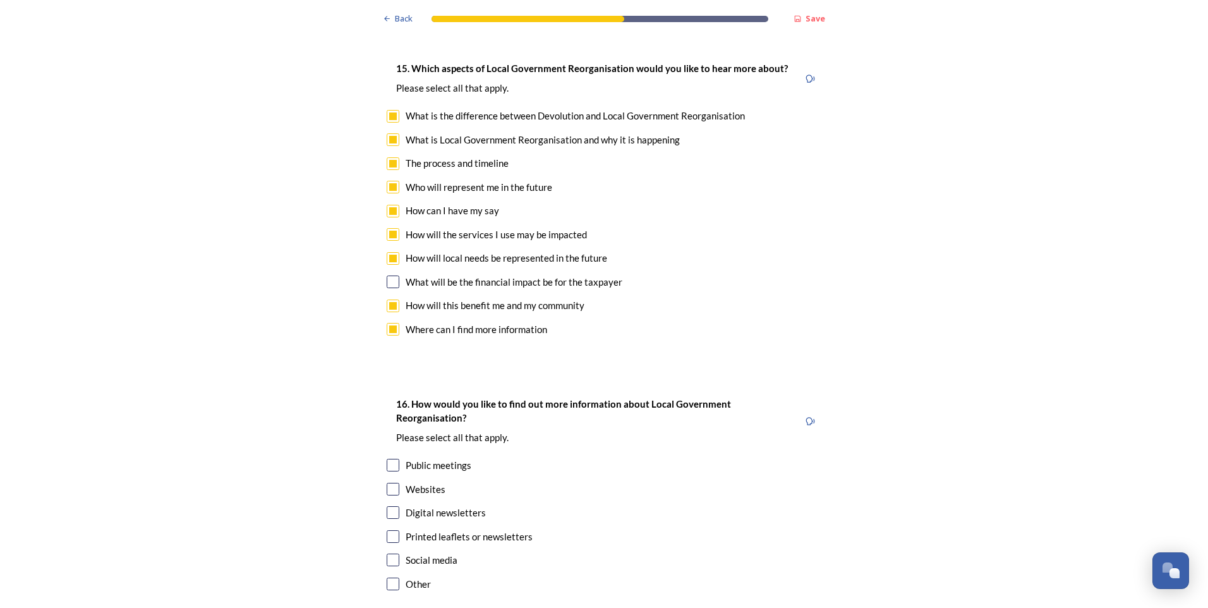
checkbox input "true"
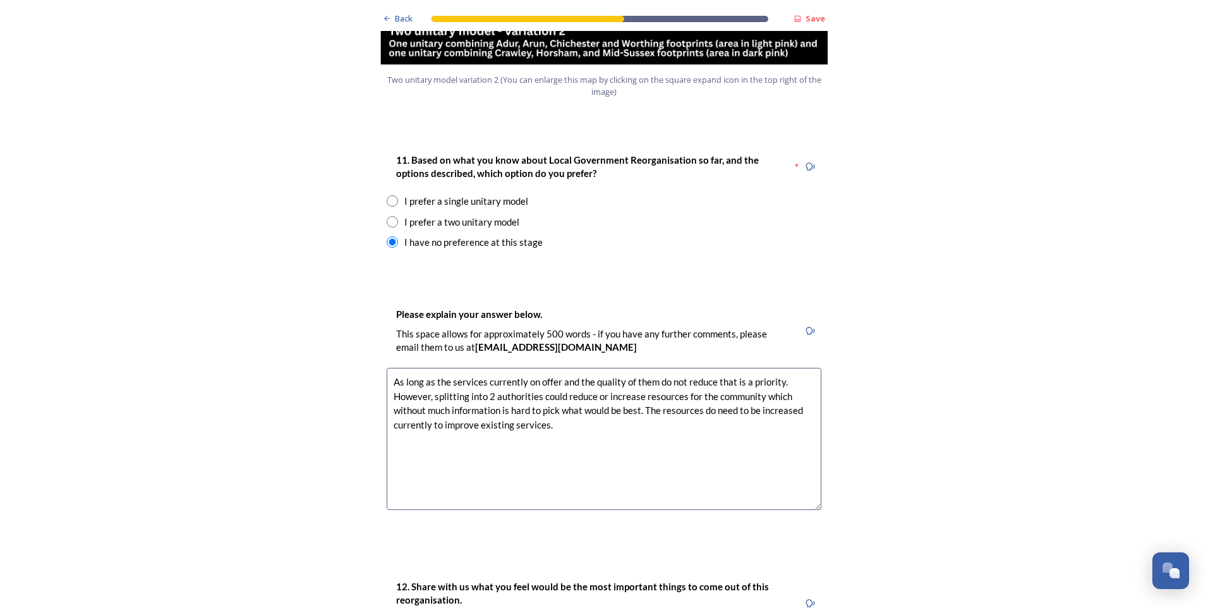
scroll to position [1769, 0]
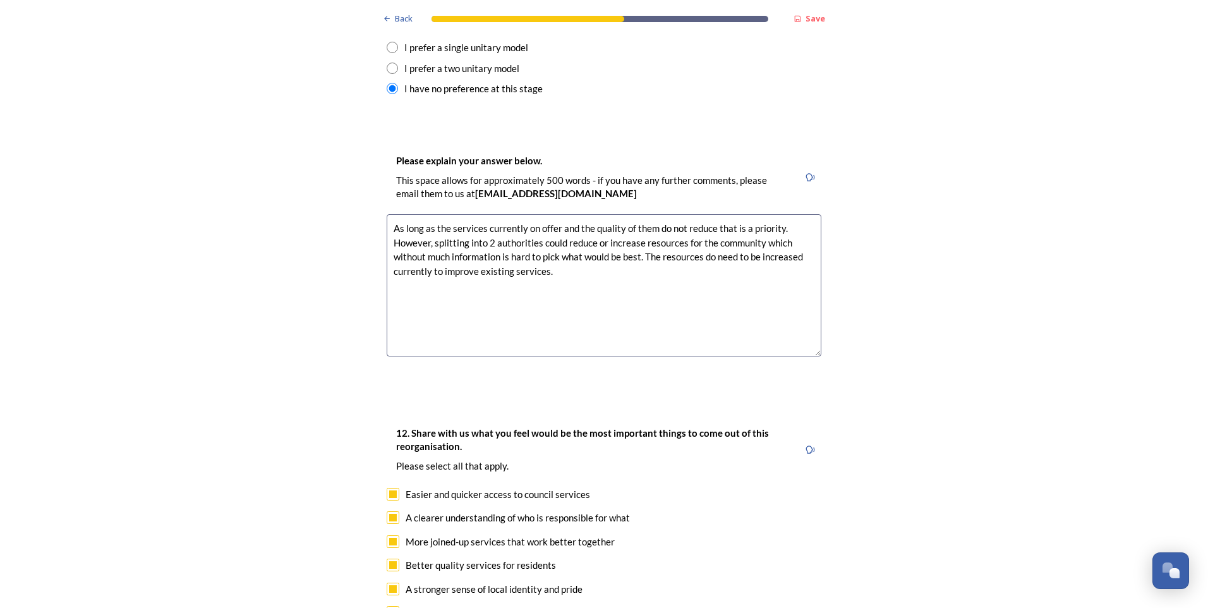
click at [462, 269] on textarea "As long as the services currently on offer and the quality of them do not reduc…" at bounding box center [604, 285] width 435 height 142
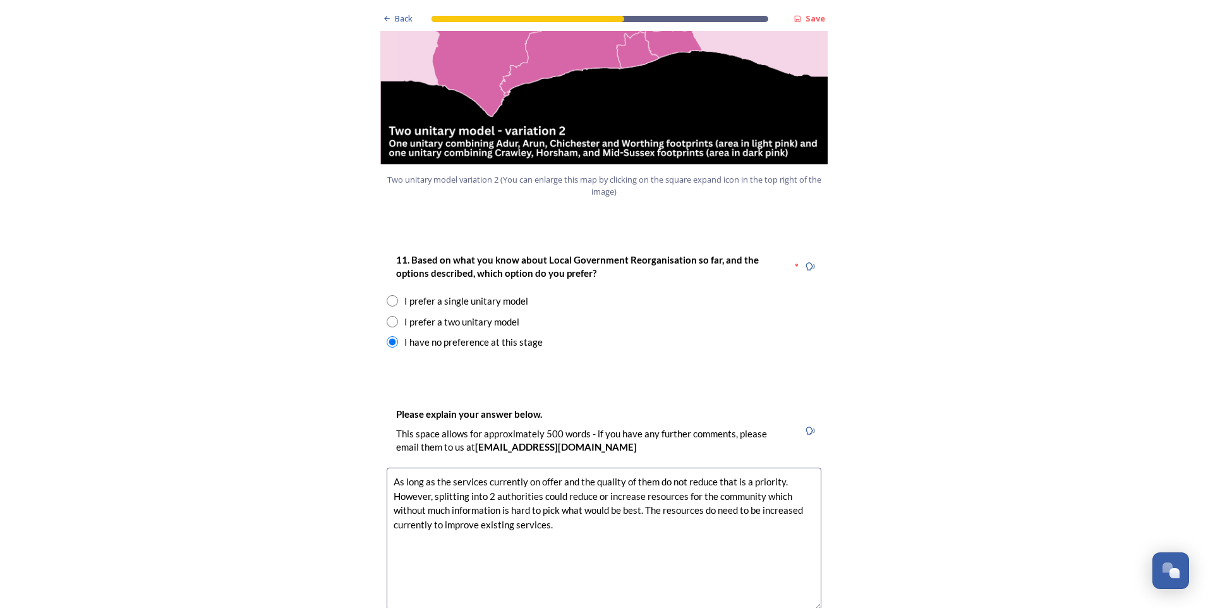
scroll to position [1516, 0]
click at [411, 509] on textarea "As long as the services currently on offer and the quality of them do not reduc…" at bounding box center [604, 538] width 435 height 142
click at [572, 491] on textarea "As long as the services currently on offer and the quality of them do not reduc…" at bounding box center [604, 538] width 435 height 142
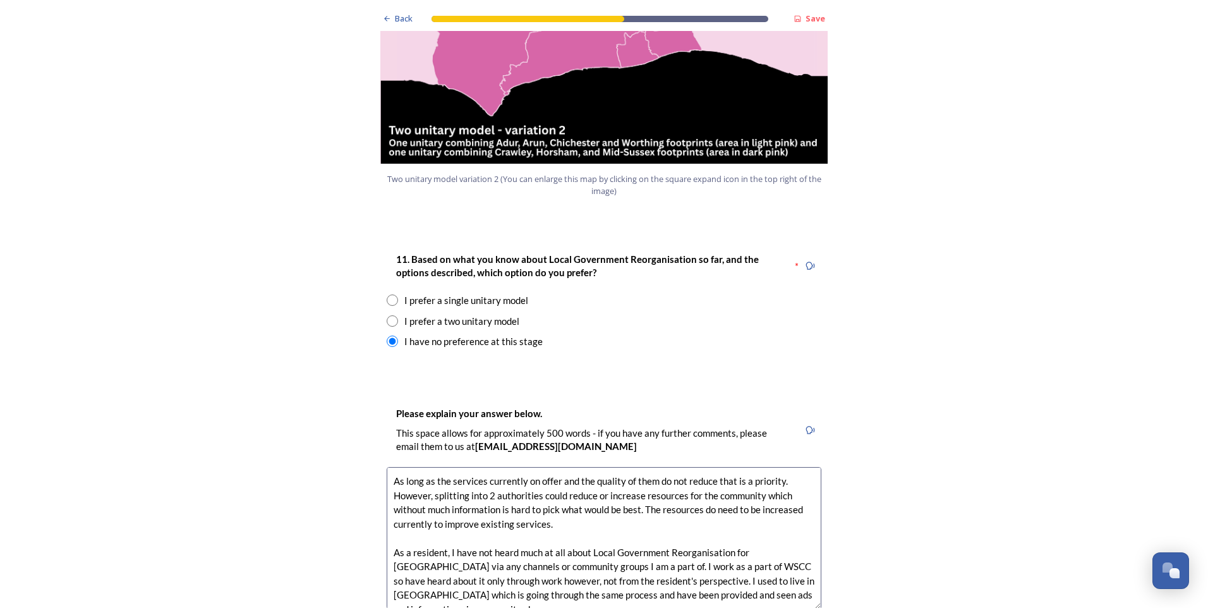
scroll to position [6, 0]
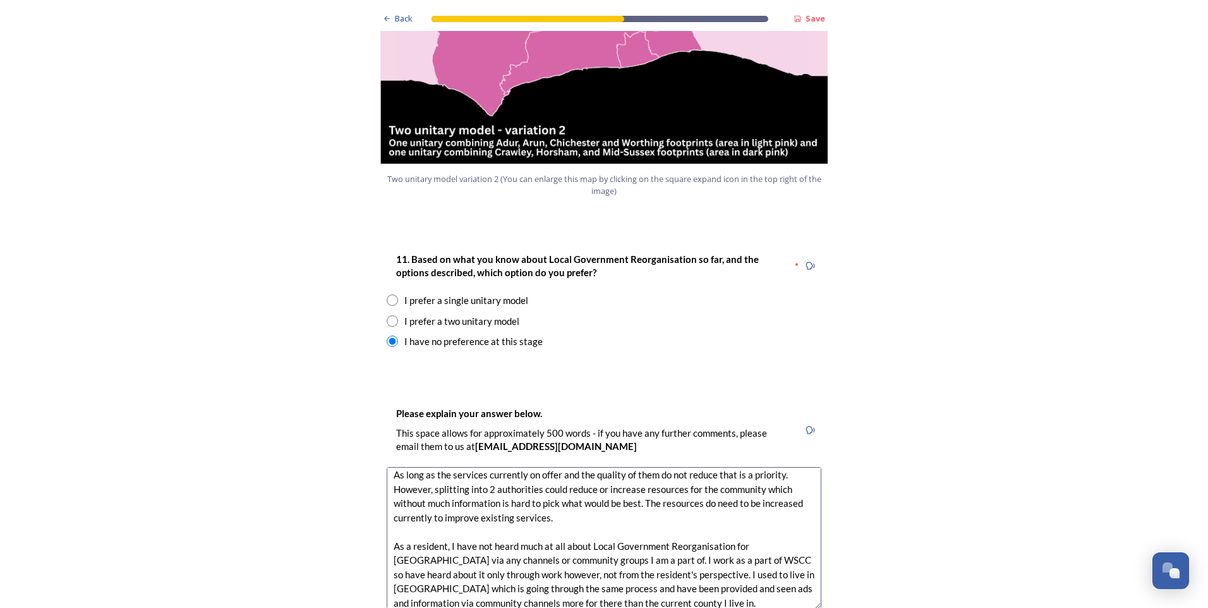
click at [873, 502] on div "Back Save Prioritising future services As explained on our Shaping West Sussex …" at bounding box center [604, 592] width 1208 height 4217
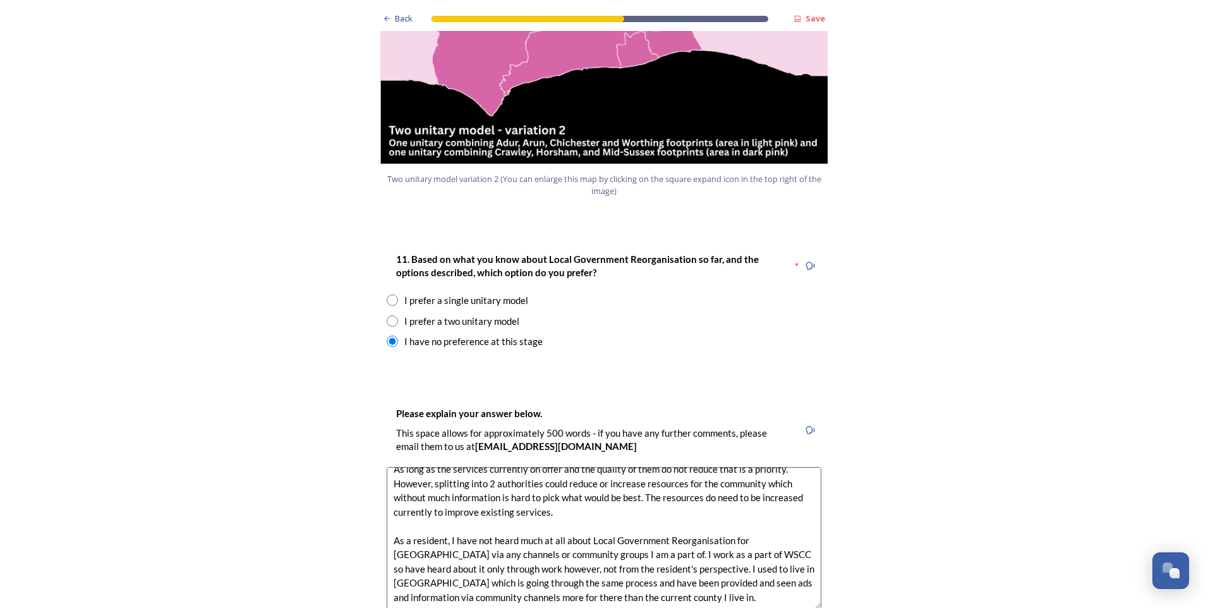
scroll to position [14, 0]
click at [649, 530] on textarea "As long as the services currently on offer and the quality of them do not reduc…" at bounding box center [604, 538] width 435 height 142
click at [697, 524] on textarea "As long as the services currently on offer and the quality of them do not reduc…" at bounding box center [604, 538] width 435 height 142
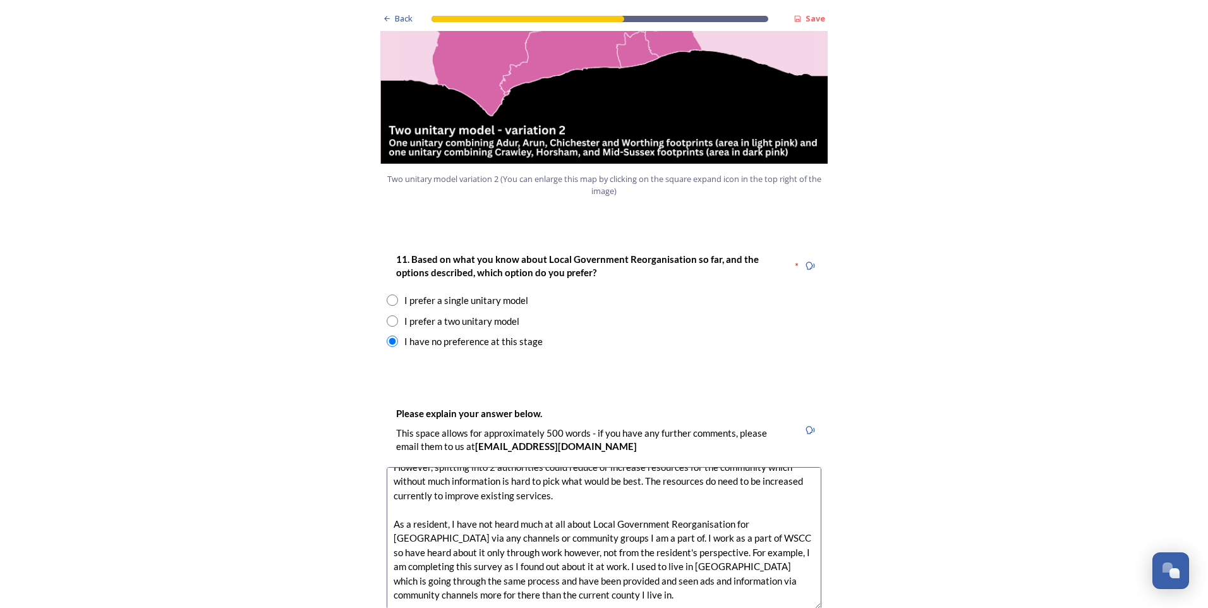
type textarea "As long as the services currently on offer and the quality of them do not reduc…"
click at [481, 587] on div "Please explain your answer below. This space allows for approximately 500 words…" at bounding box center [604, 513] width 455 height 241
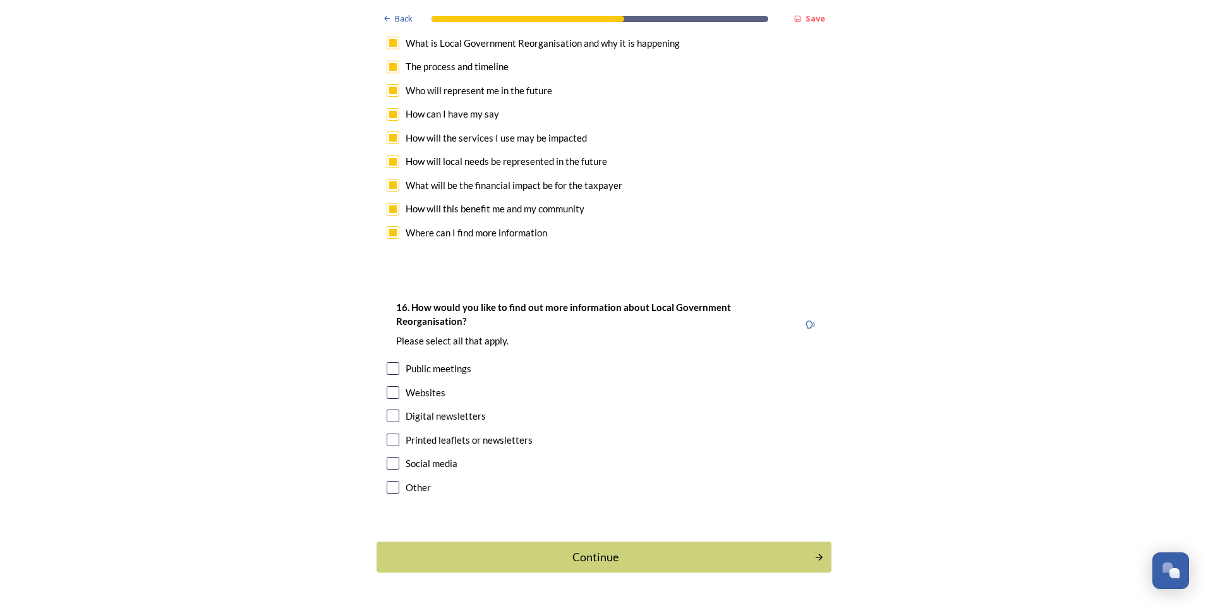
scroll to position [3572, 0]
click at [591, 548] on div "Continue" at bounding box center [596, 556] width 428 height 17
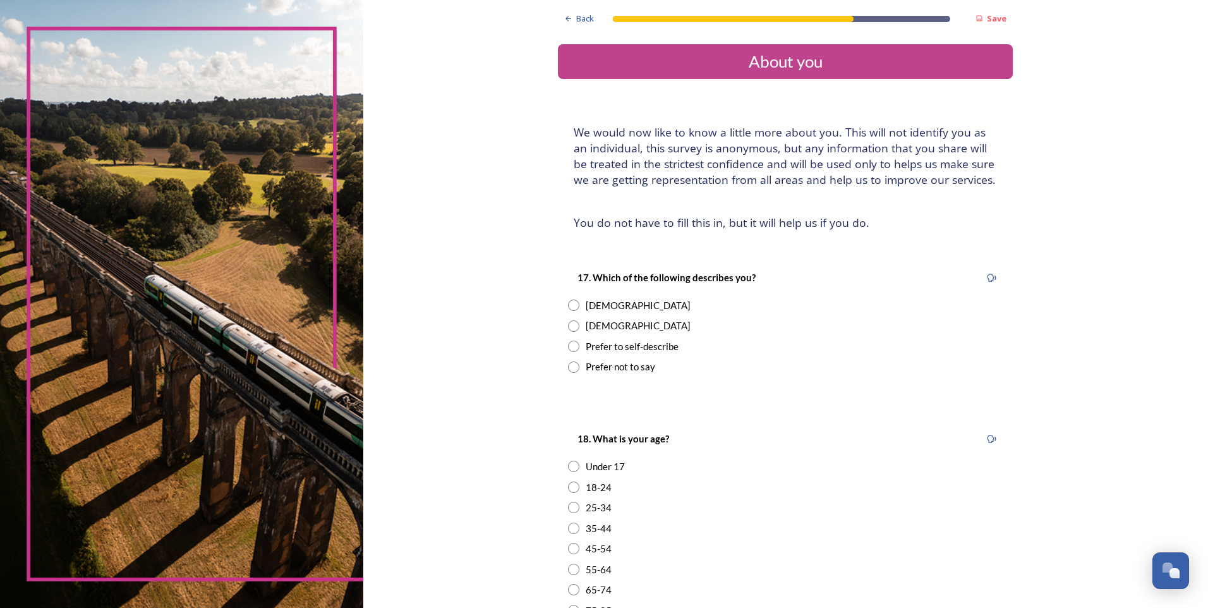
click at [568, 306] on input "radio" at bounding box center [573, 304] width 11 height 11
radio input "true"
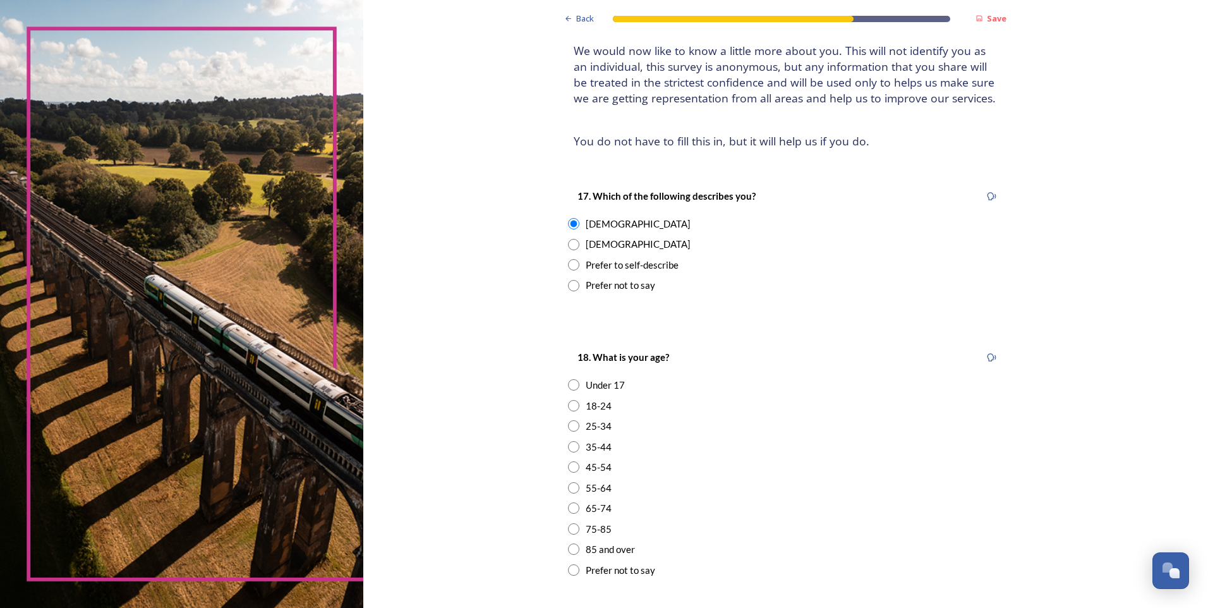
scroll to position [190, 0]
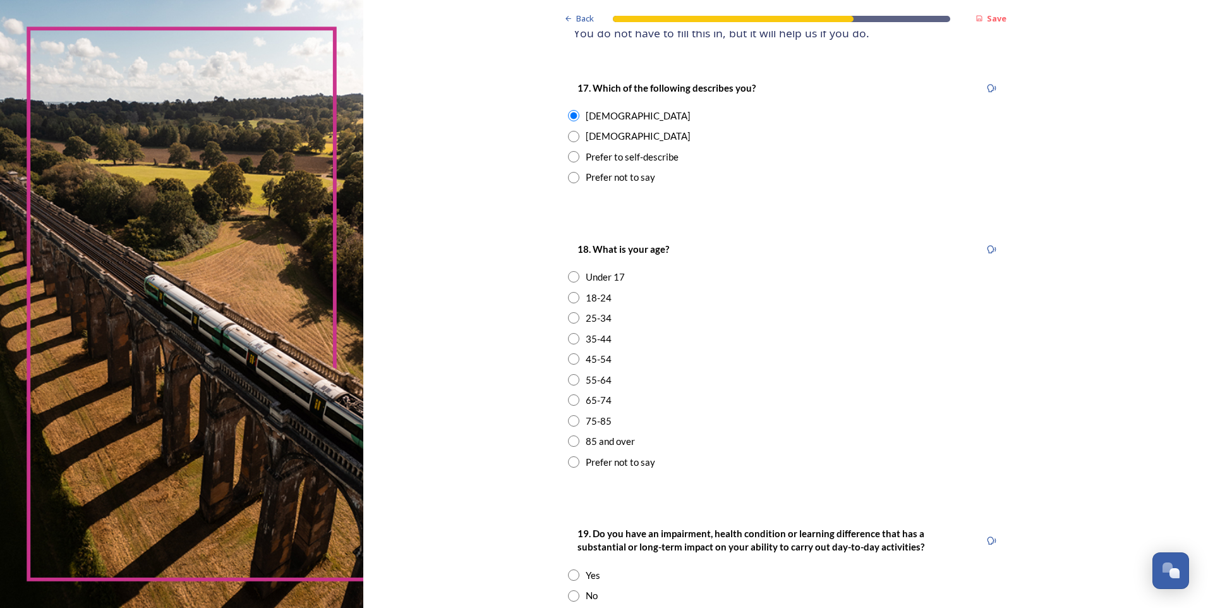
click at [569, 317] on input "radio" at bounding box center [573, 317] width 11 height 11
radio input "true"
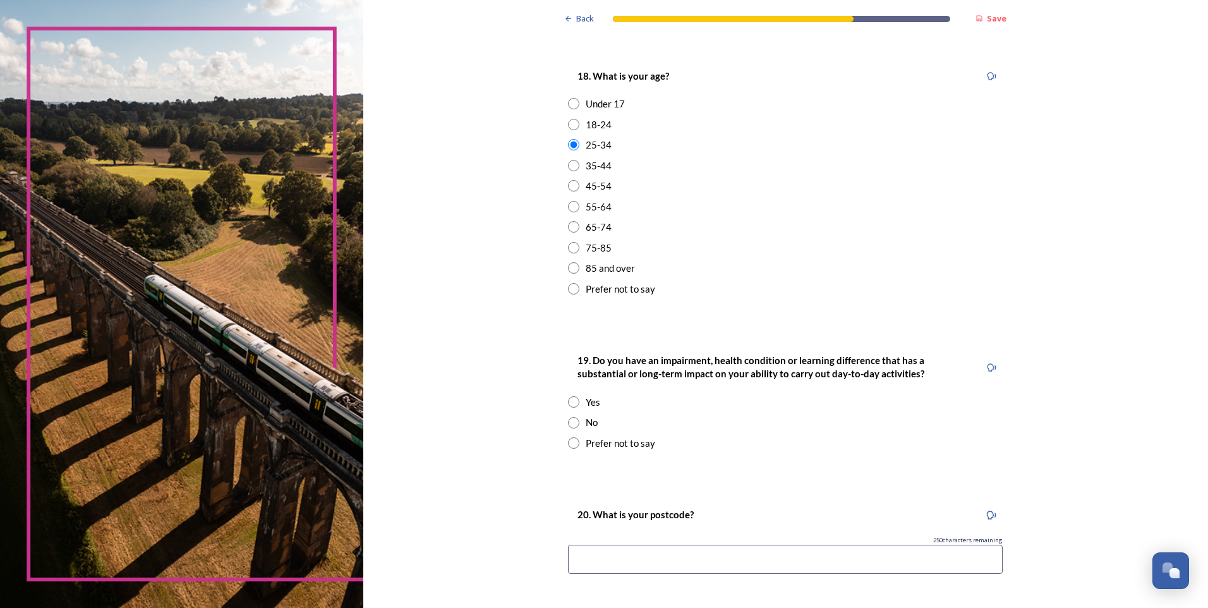
scroll to position [379, 0]
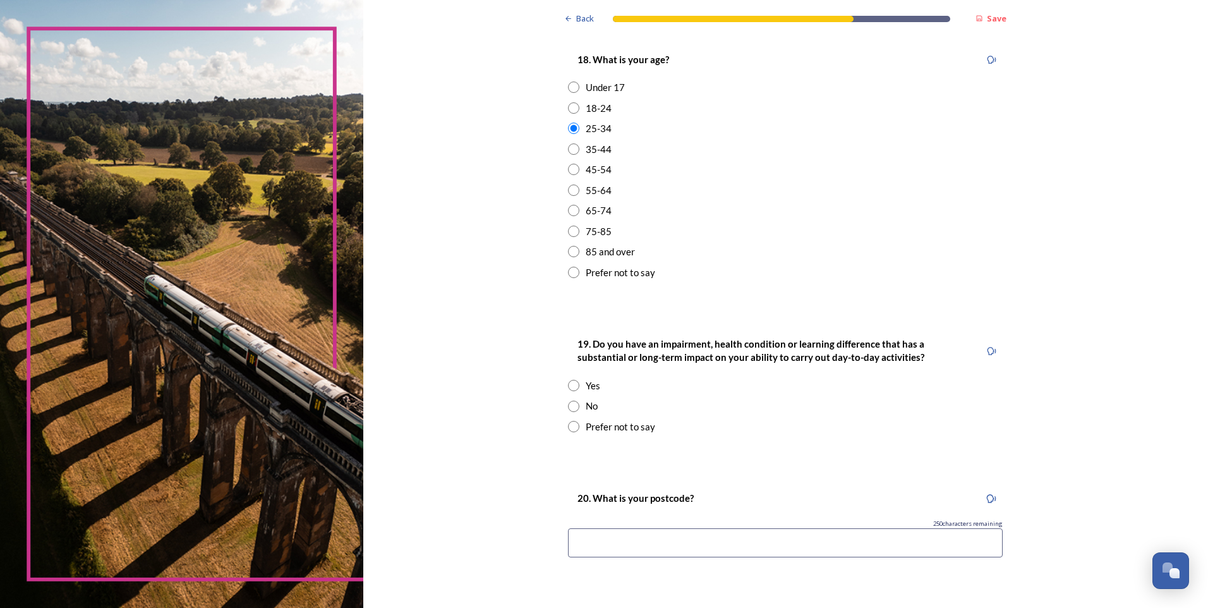
click at [570, 426] on input "radio" at bounding box center [573, 426] width 11 height 11
radio input "true"
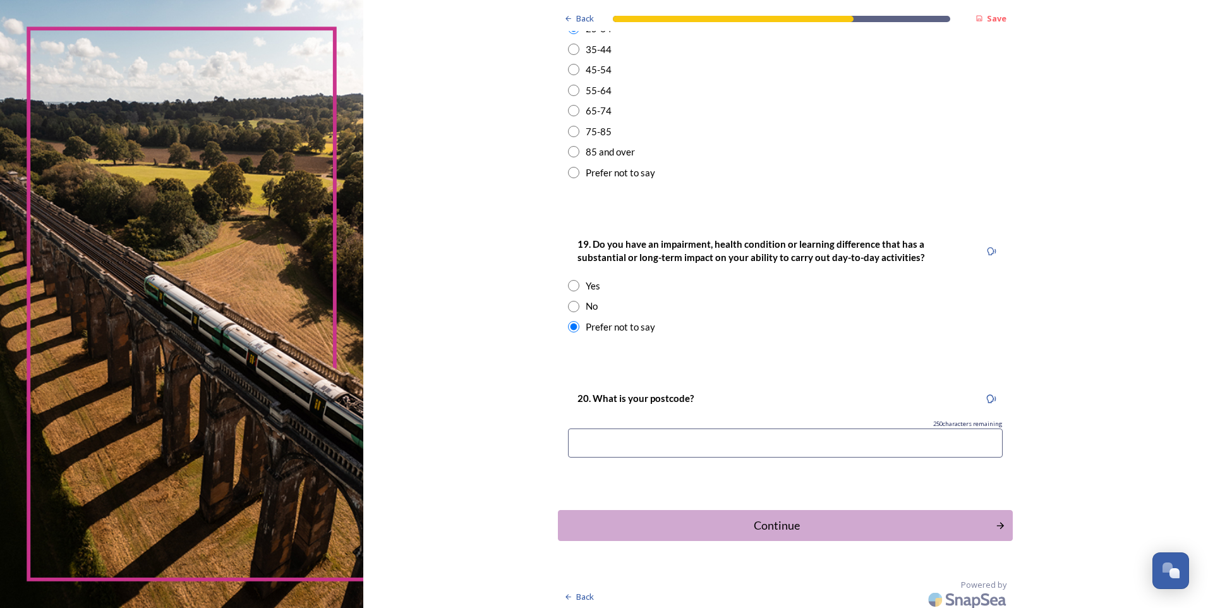
scroll to position [485, 0]
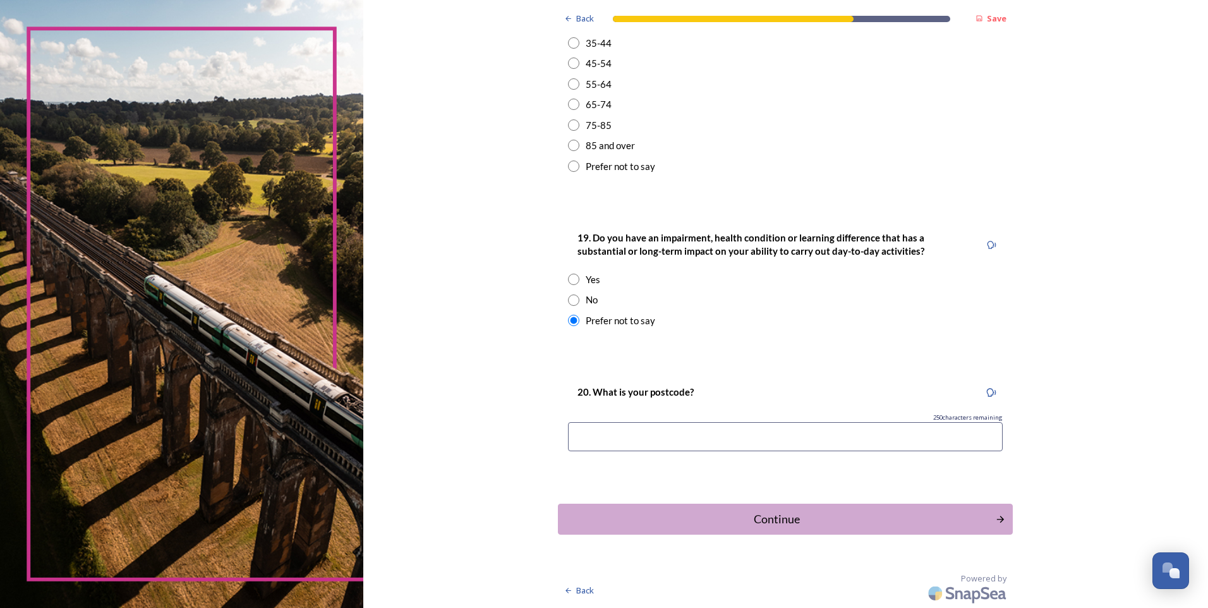
click at [607, 436] on input at bounding box center [785, 436] width 435 height 29
type input "PO19 6XF"
click at [708, 509] on button "Continue" at bounding box center [785, 519] width 459 height 31
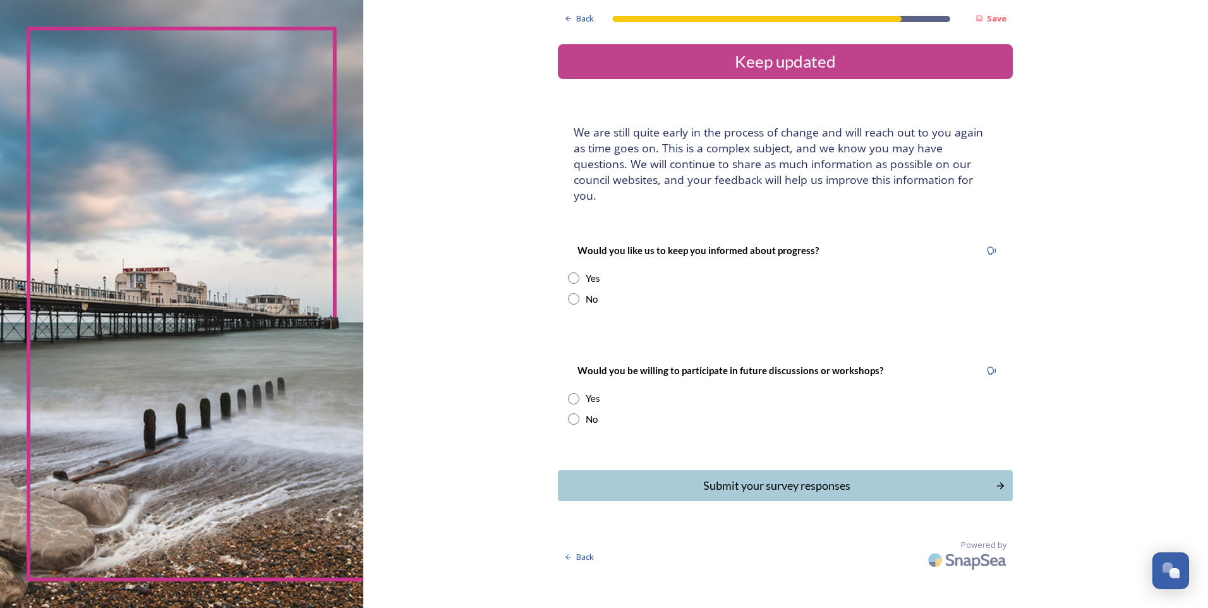
click at [577, 272] on input "radio" at bounding box center [573, 277] width 11 height 11
radio input "true"
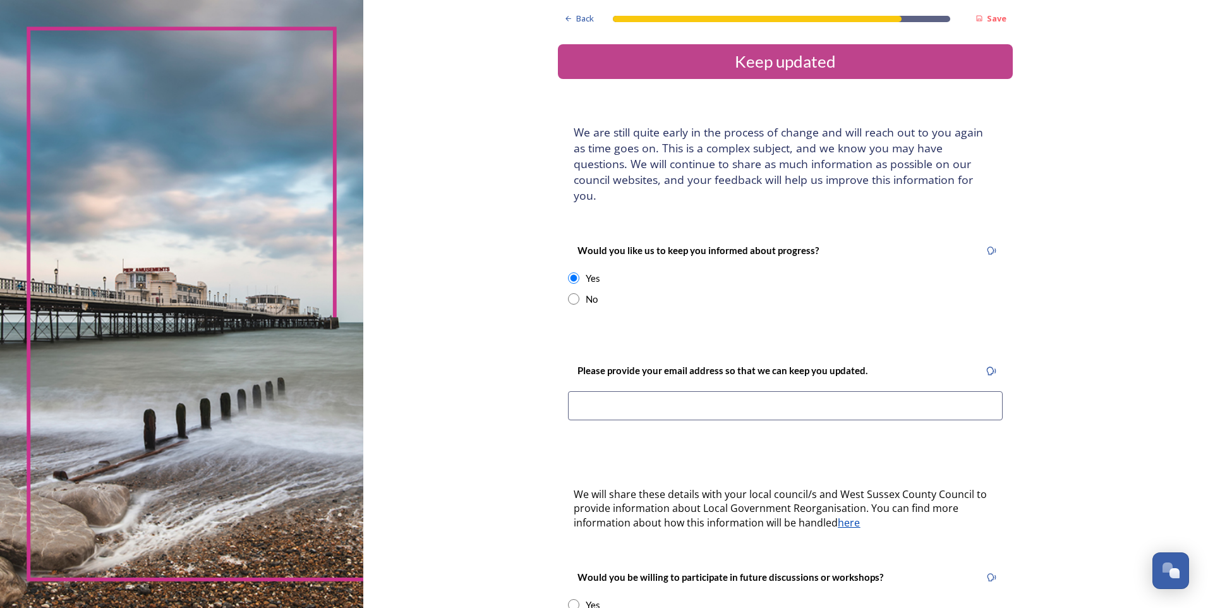
click at [617, 391] on input at bounding box center [785, 405] width 435 height 29
type input "tamaracleverley16@gmail.com"
click at [637, 440] on div "Back Save Keep updated We are still quite early in the process of change and wi…" at bounding box center [785, 390] width 455 height 781
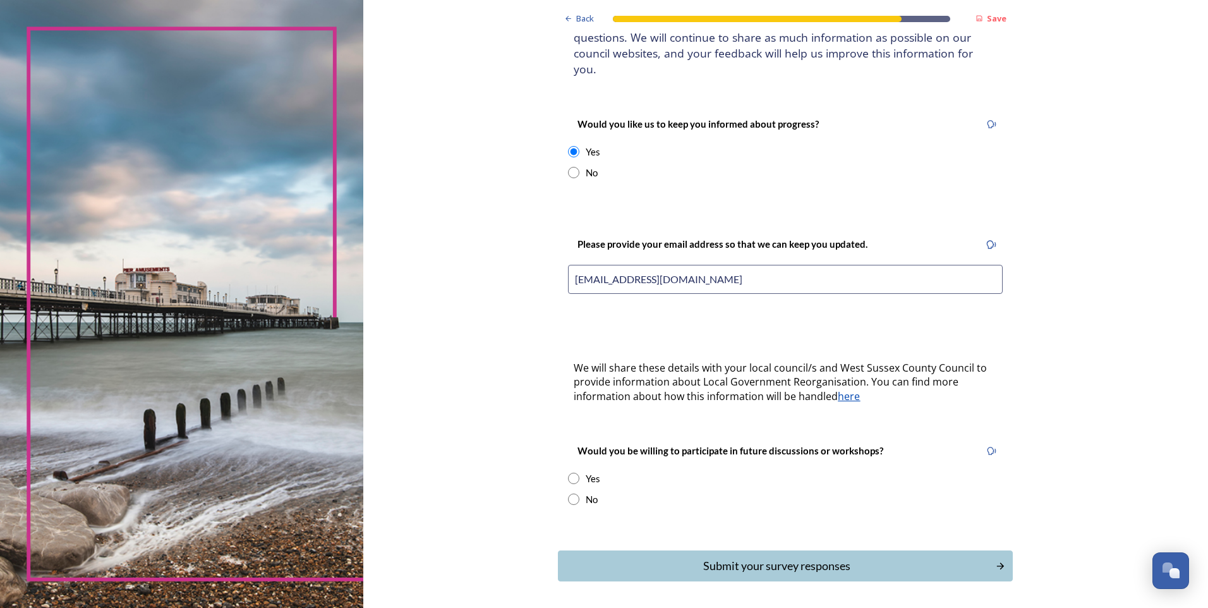
scroll to position [157, 0]
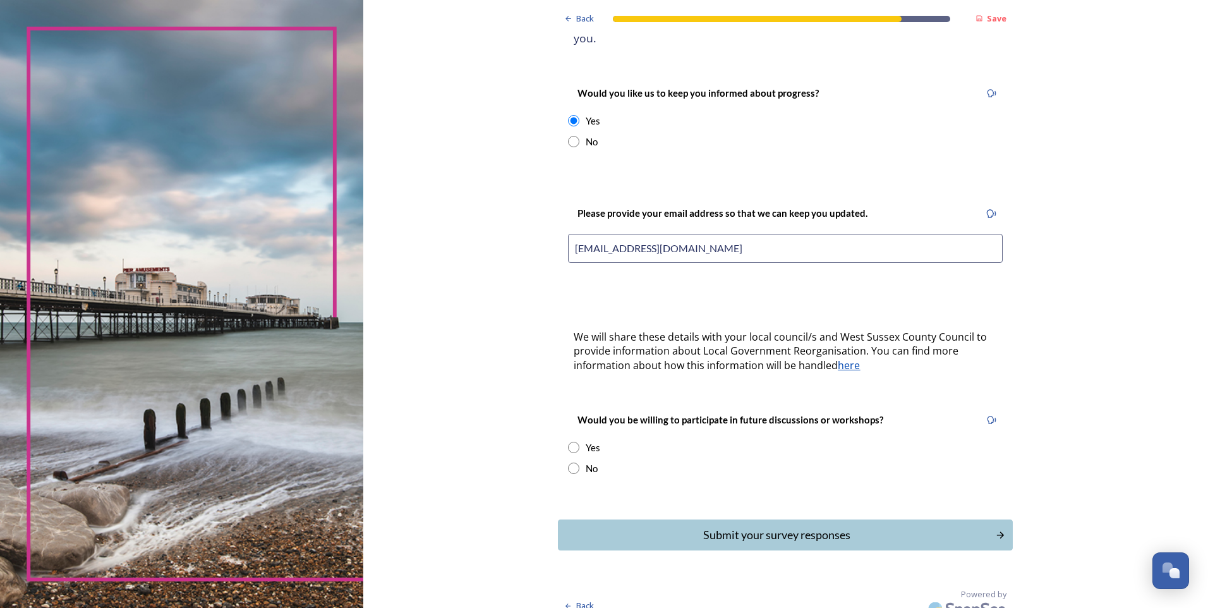
click at [572, 442] on input "radio" at bounding box center [573, 447] width 11 height 11
radio input "true"
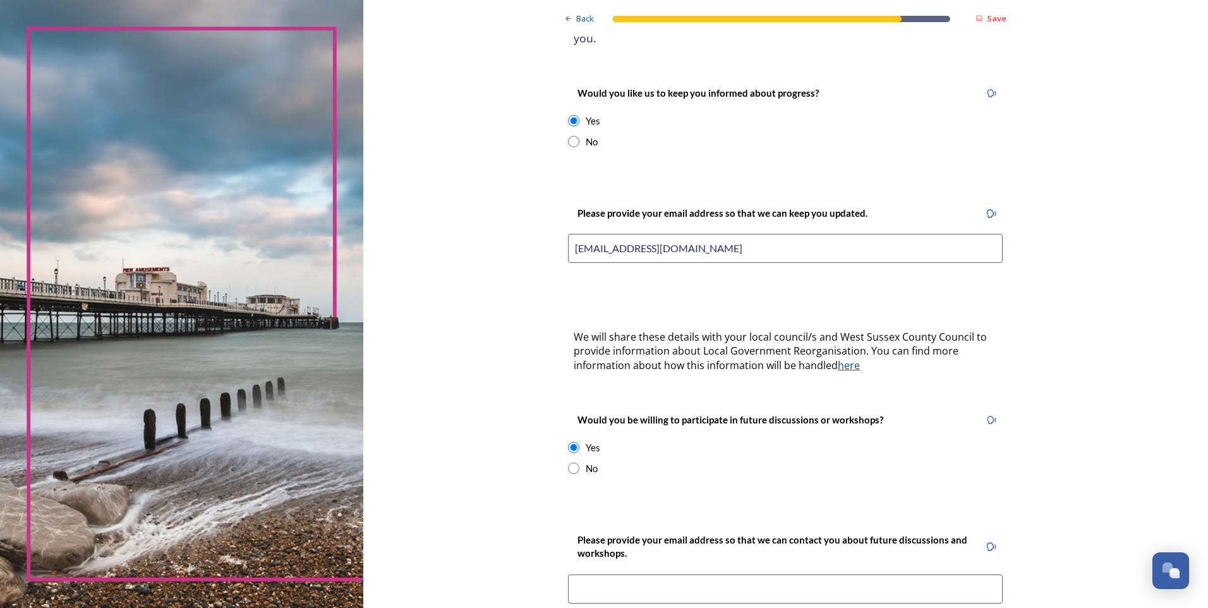
scroll to position [347, 0]
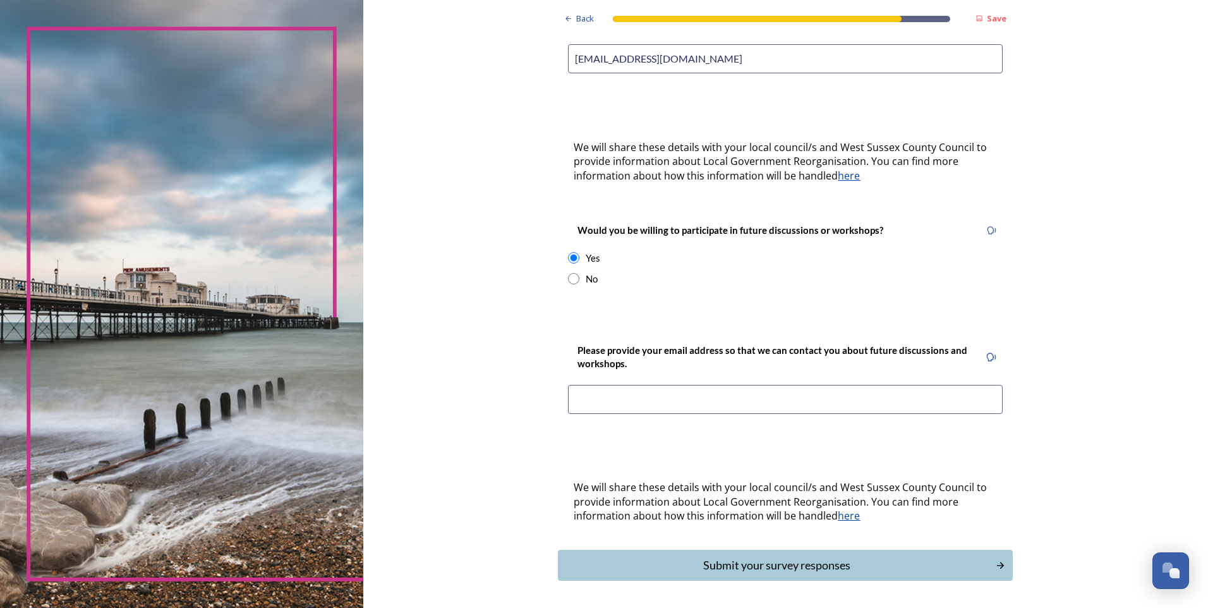
drag, startPoint x: 728, startPoint y: 46, endPoint x: 365, endPoint y: 44, distance: 363.3
click at [381, 44] on div "Back Save Keep updated We are still quite early in the process of change and wi…" at bounding box center [785, 153] width 845 height 1001
click at [624, 385] on input at bounding box center [785, 399] width 435 height 29
paste input "tamaracleverley16@gmail.com"
type input "tamaracleverley16@gmail.com"
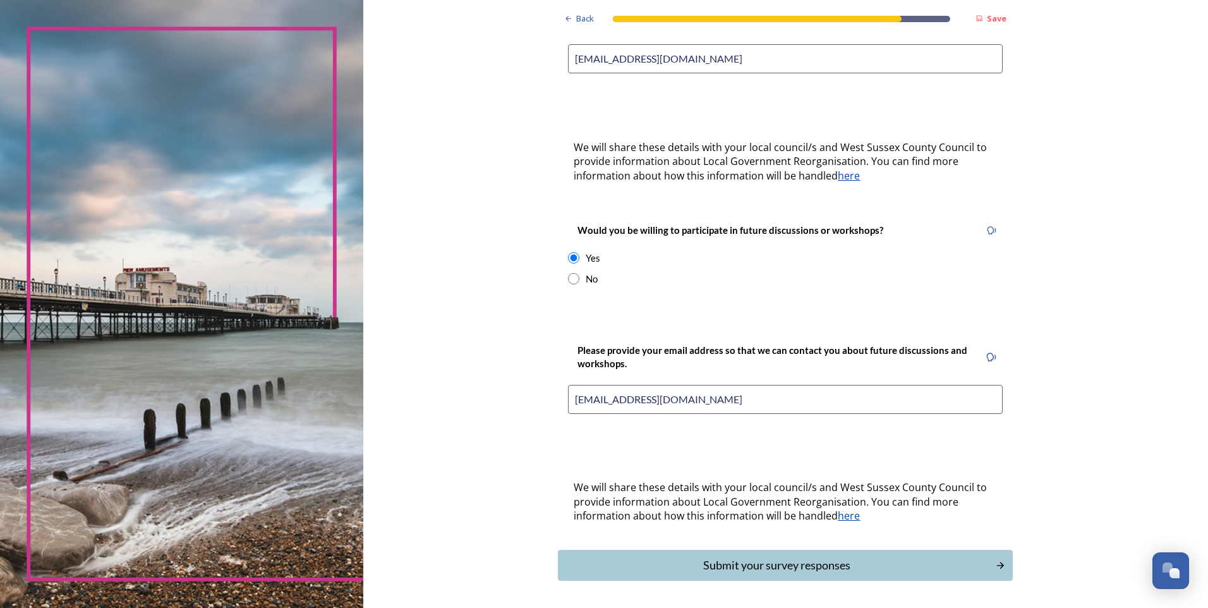
click at [594, 473] on div "We will share these details with your local council/s and West Sussex County Co…" at bounding box center [785, 502] width 442 height 58
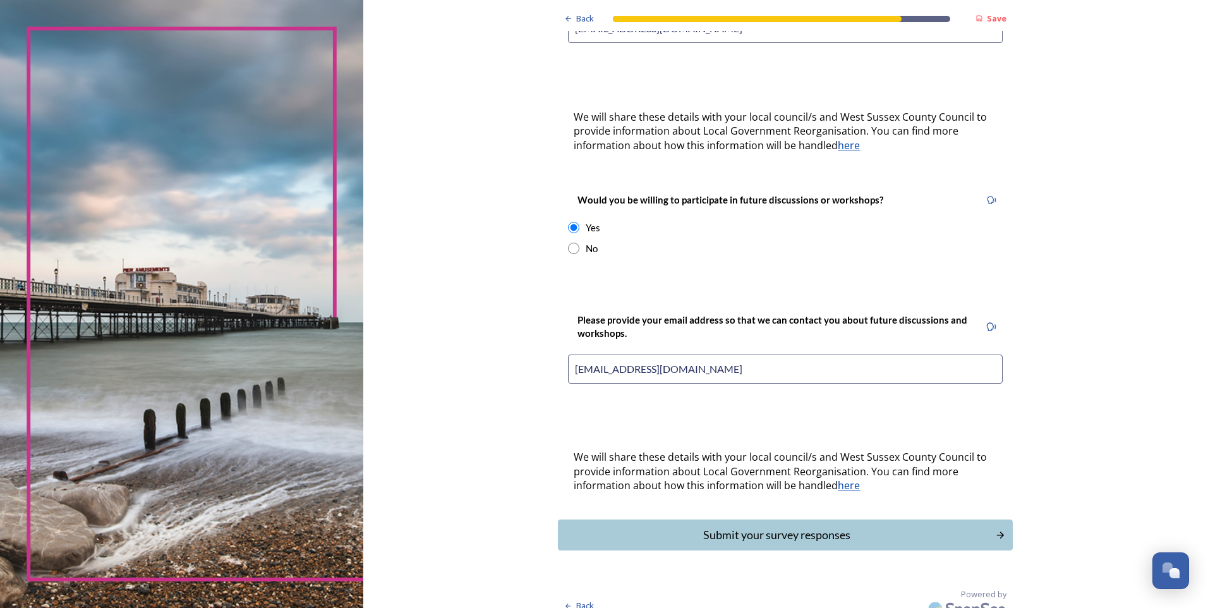
click at [793, 526] on div "Submit your survey responses" at bounding box center [777, 534] width 424 height 17
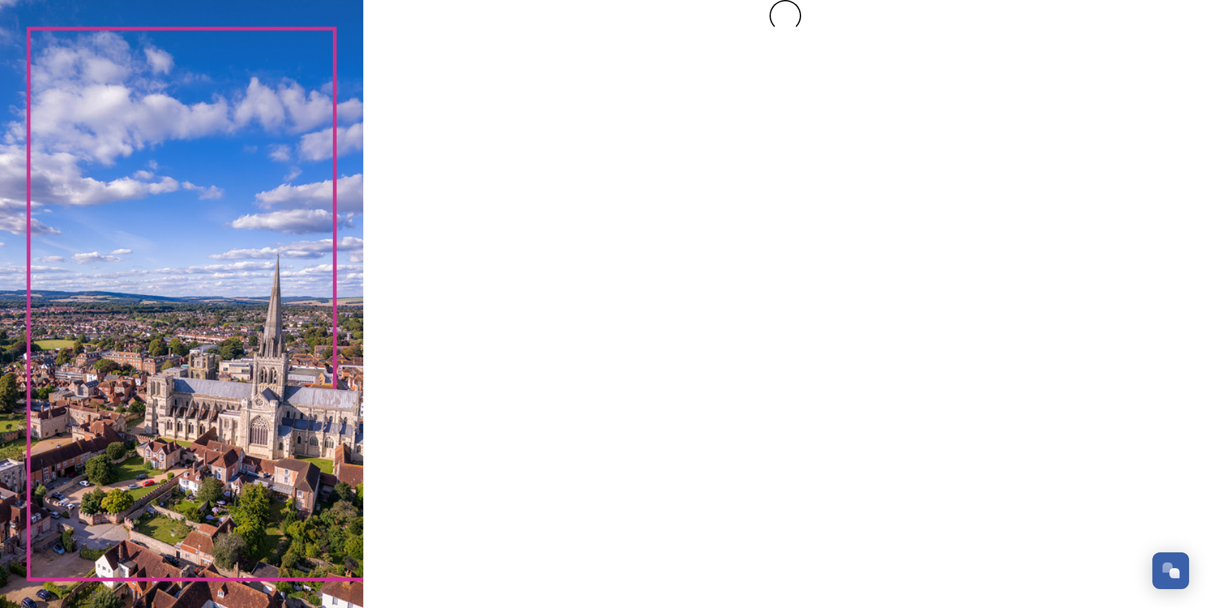
scroll to position [0, 0]
